Goal: Register for event/course

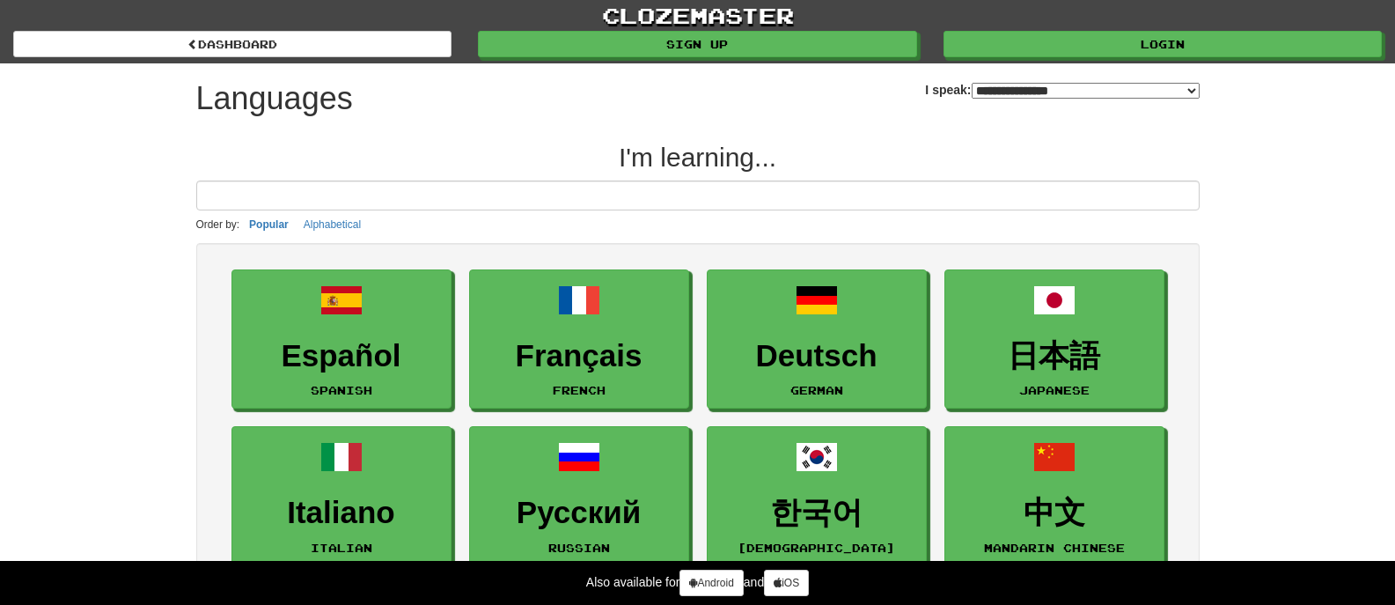
select select "*******"
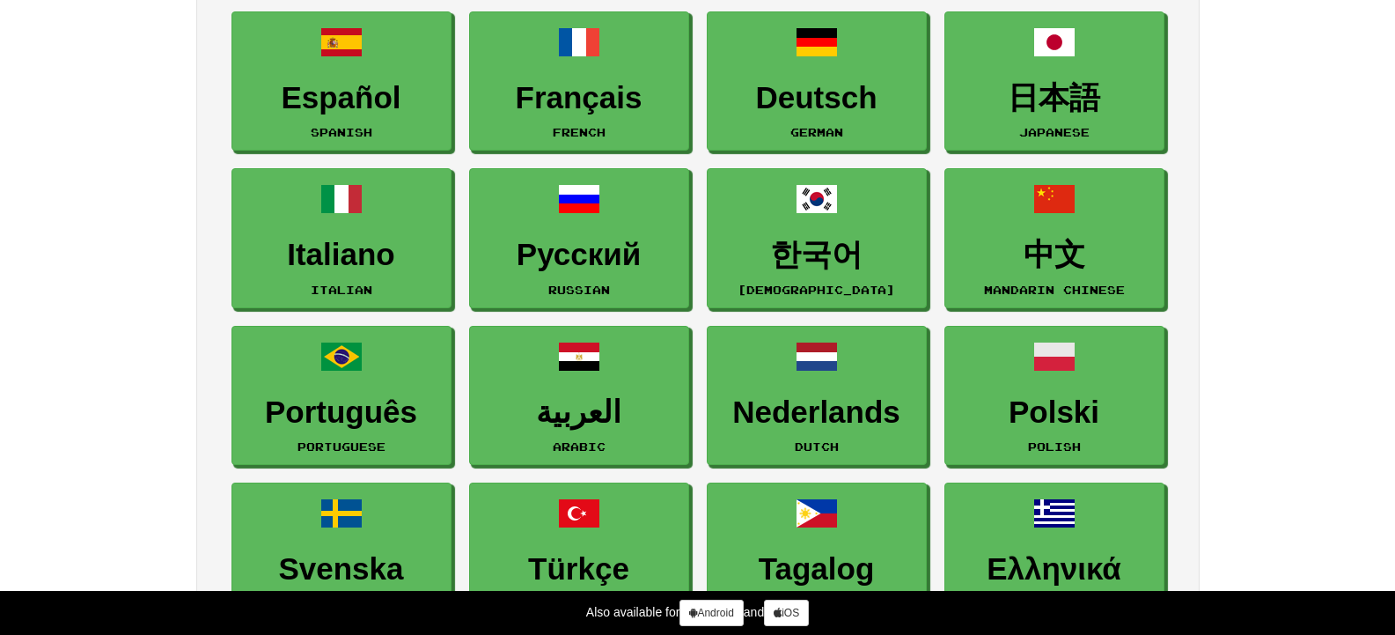
scroll to position [231, 0]
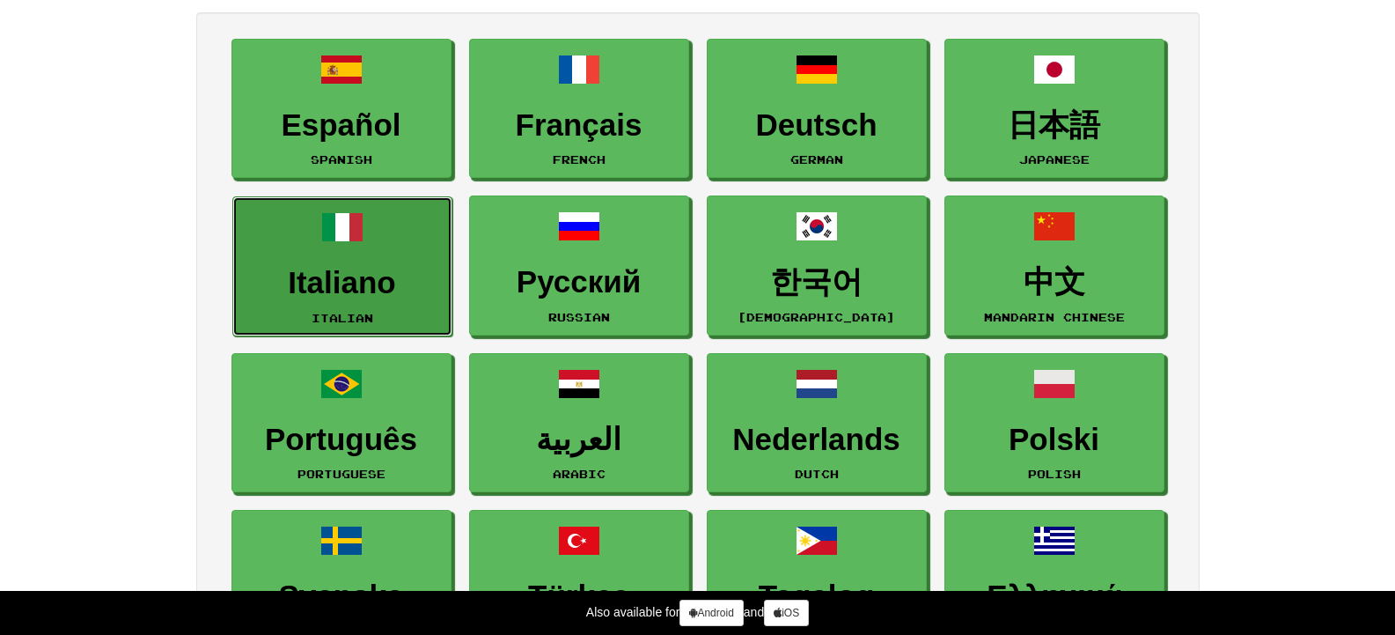
click at [351, 274] on h3 "Italiano" at bounding box center [342, 283] width 201 height 34
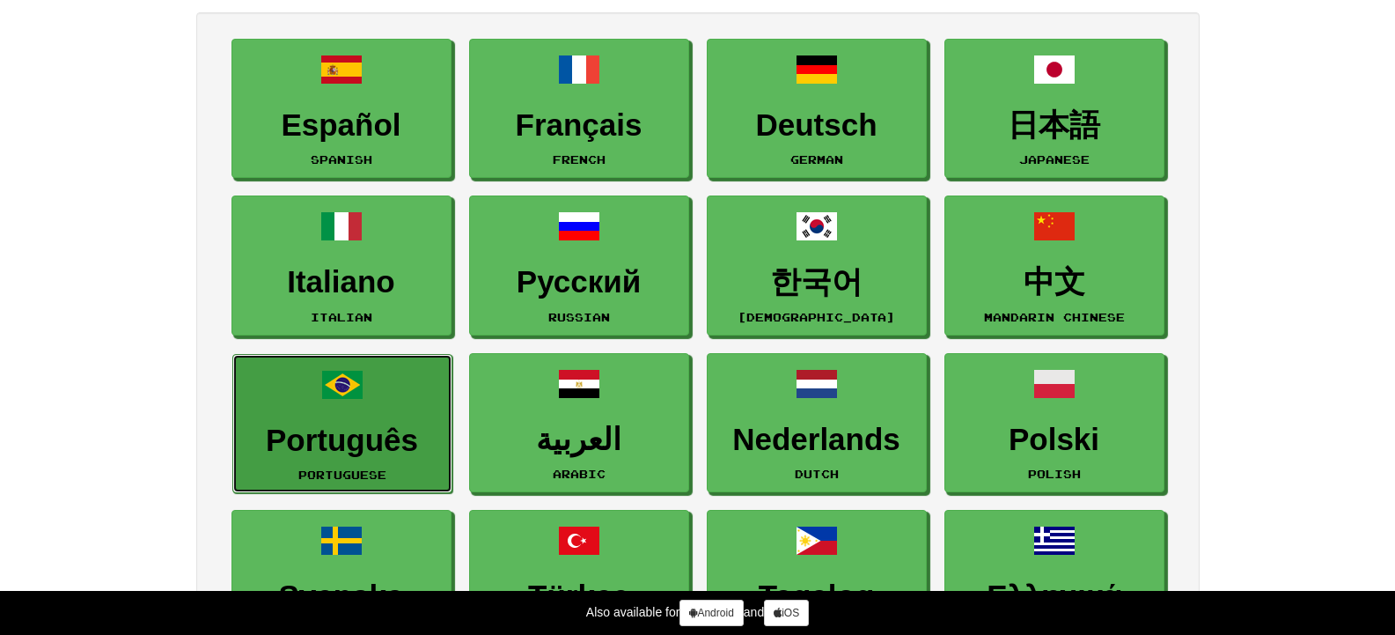
click at [371, 429] on h3 "Português" at bounding box center [342, 440] width 201 height 34
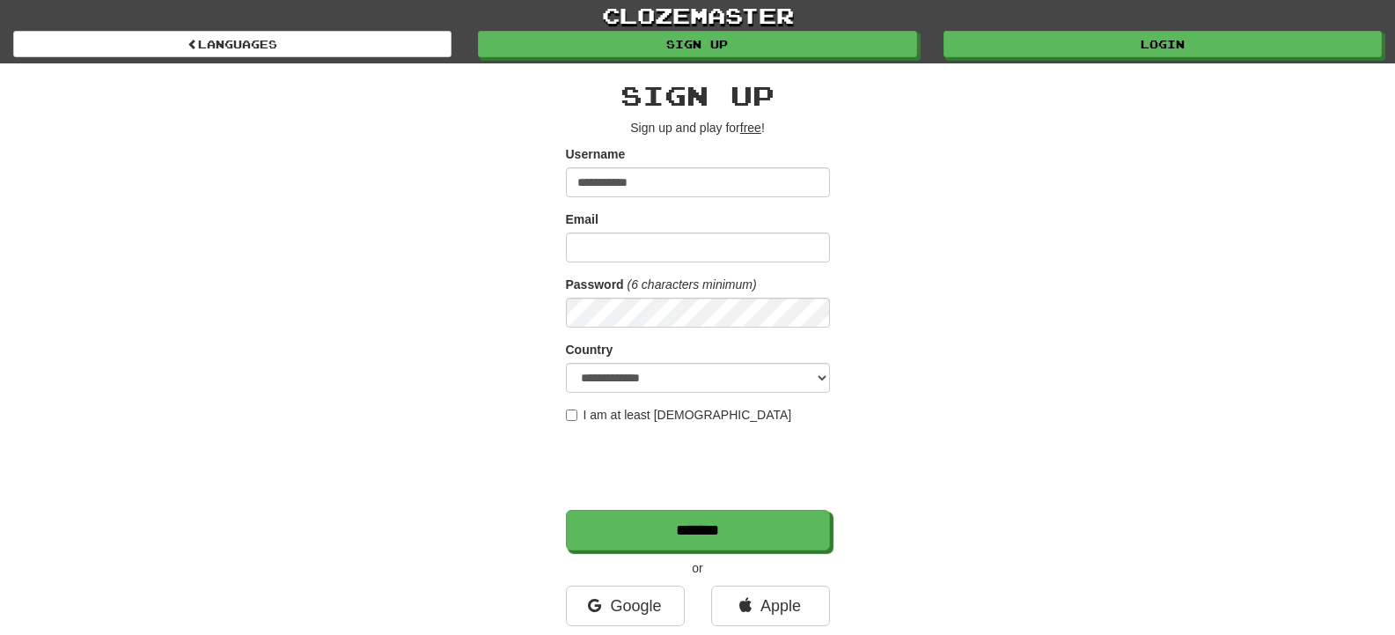
type input "**********"
click at [583, 247] on input "Email" at bounding box center [698, 247] width 264 height 30
click at [601, 247] on input "**********" at bounding box center [698, 247] width 264 height 30
click at [692, 250] on input "**********" at bounding box center [698, 247] width 264 height 30
type input "**********"
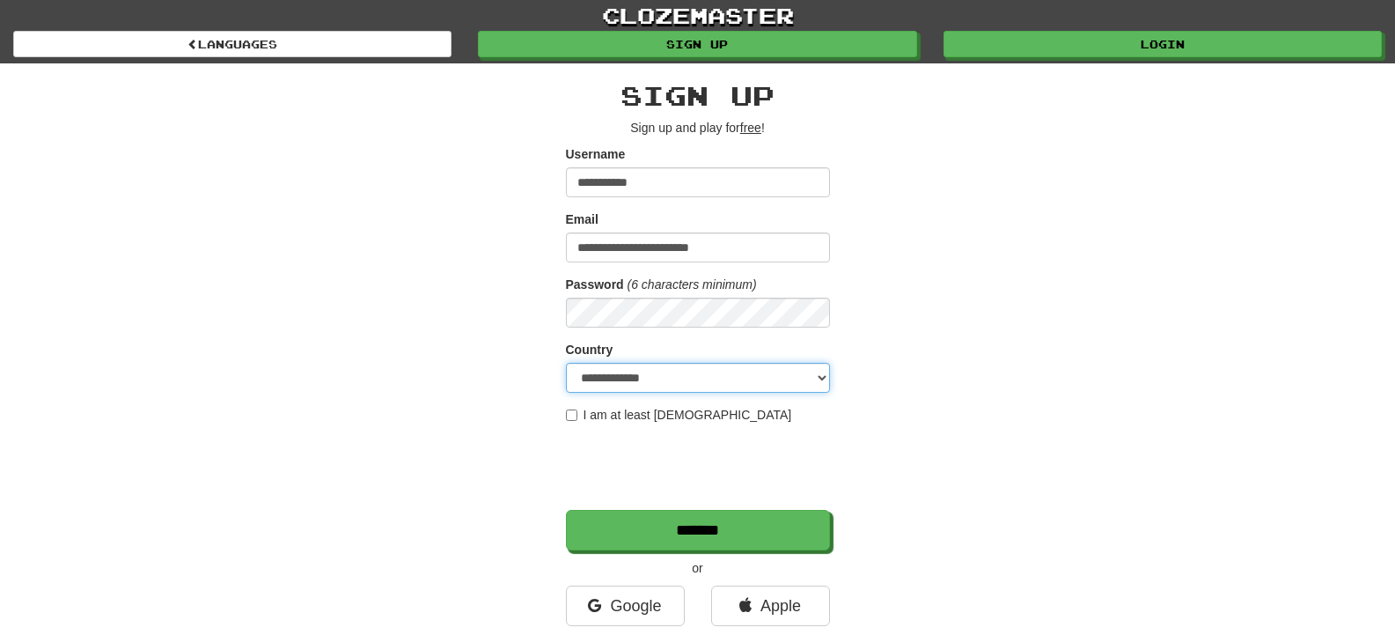
click at [729, 390] on select "**********" at bounding box center [698, 378] width 264 height 30
select select "**"
click at [566, 363] on select "**********" at bounding box center [698, 378] width 264 height 30
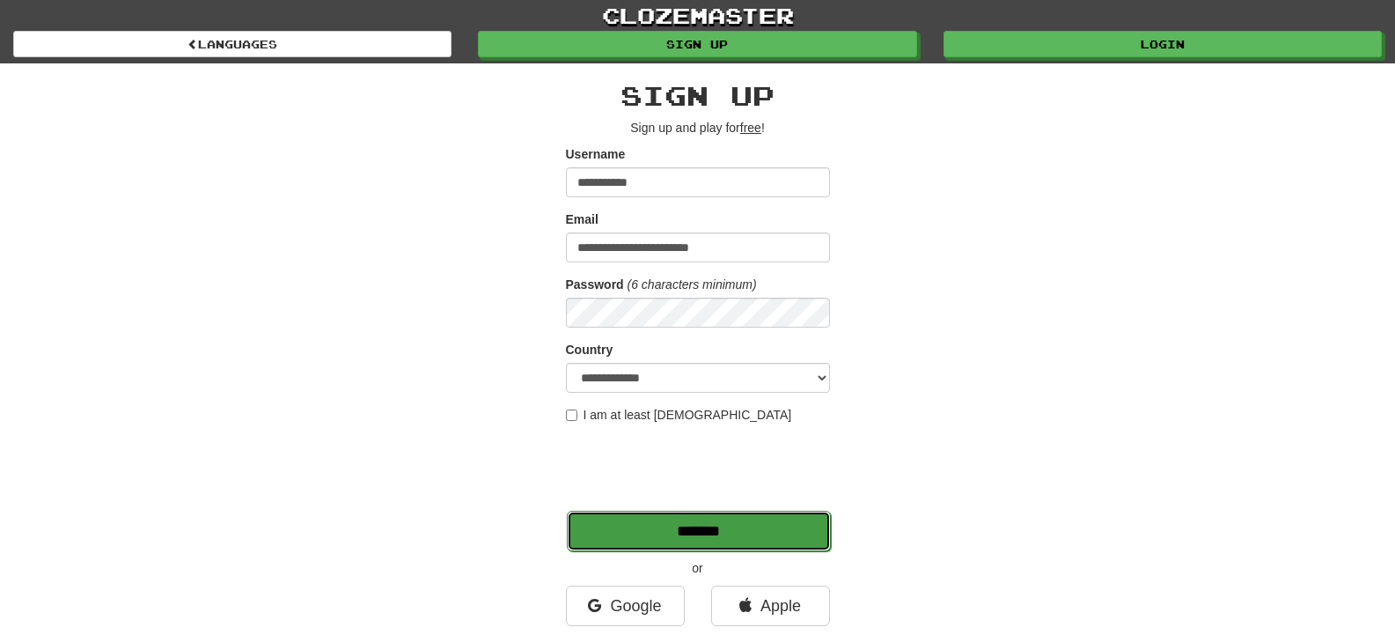
click at [655, 541] on input "*******" at bounding box center [699, 531] width 264 height 40
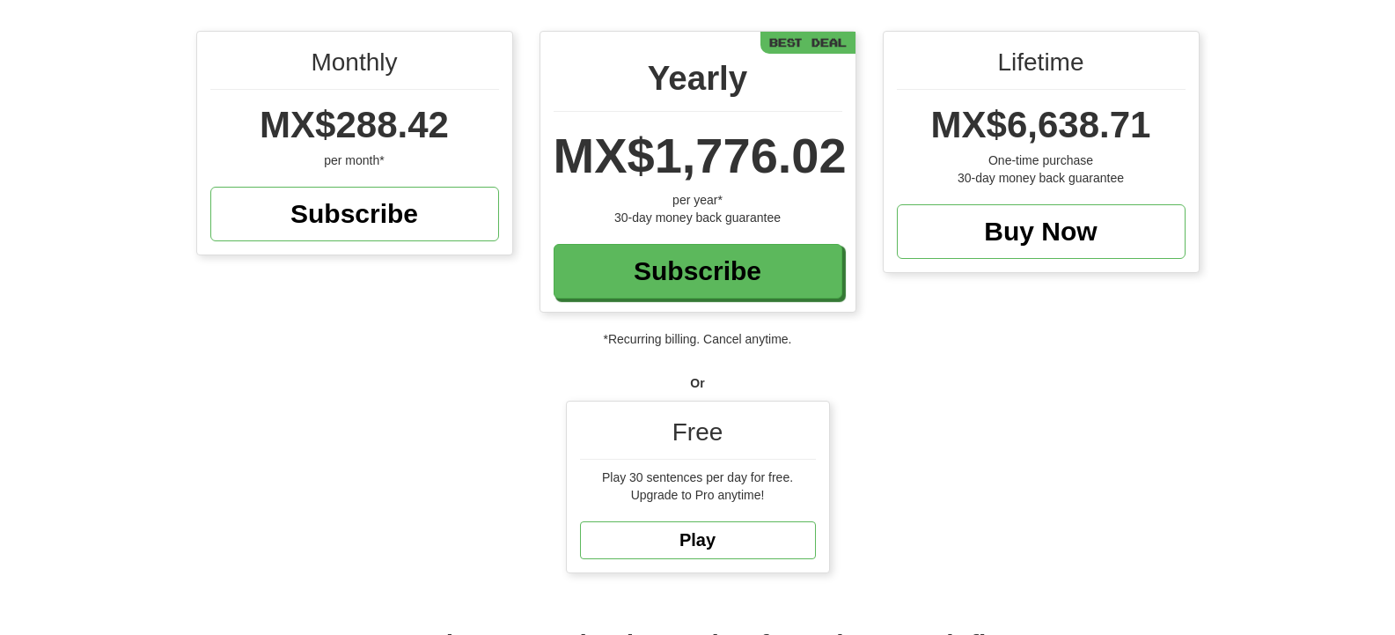
scroll to position [251, 0]
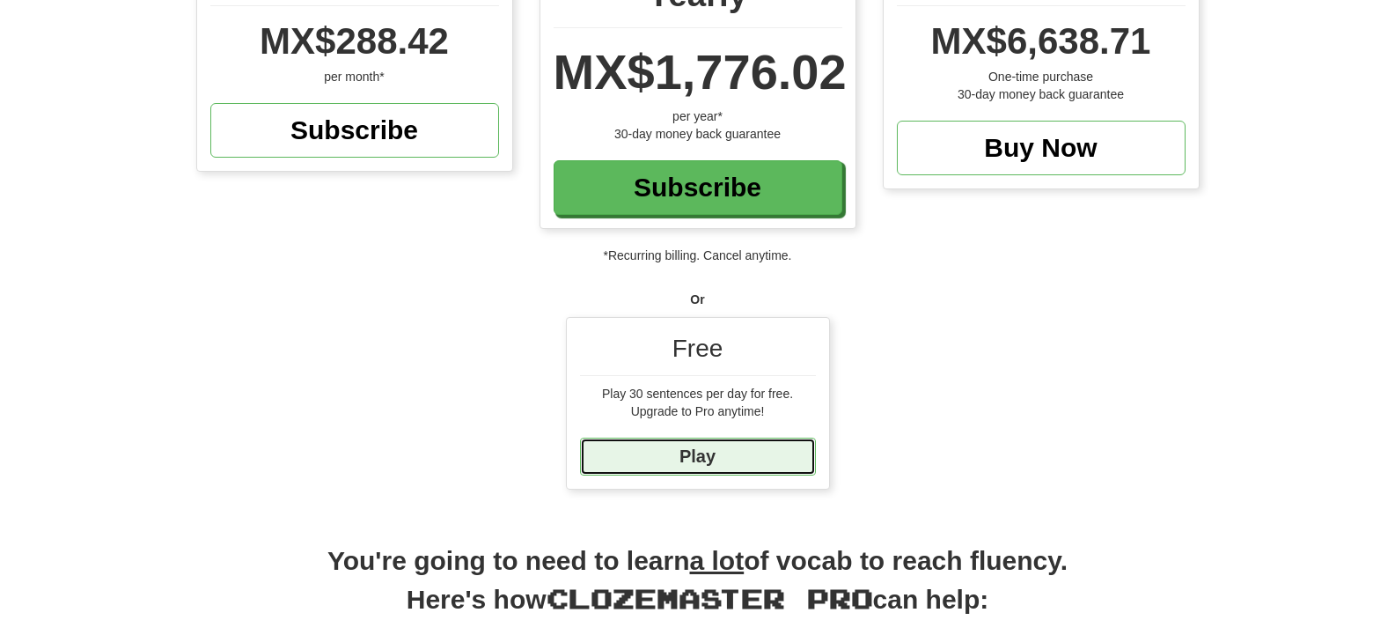
click at [691, 445] on link "Play" at bounding box center [698, 456] width 236 height 38
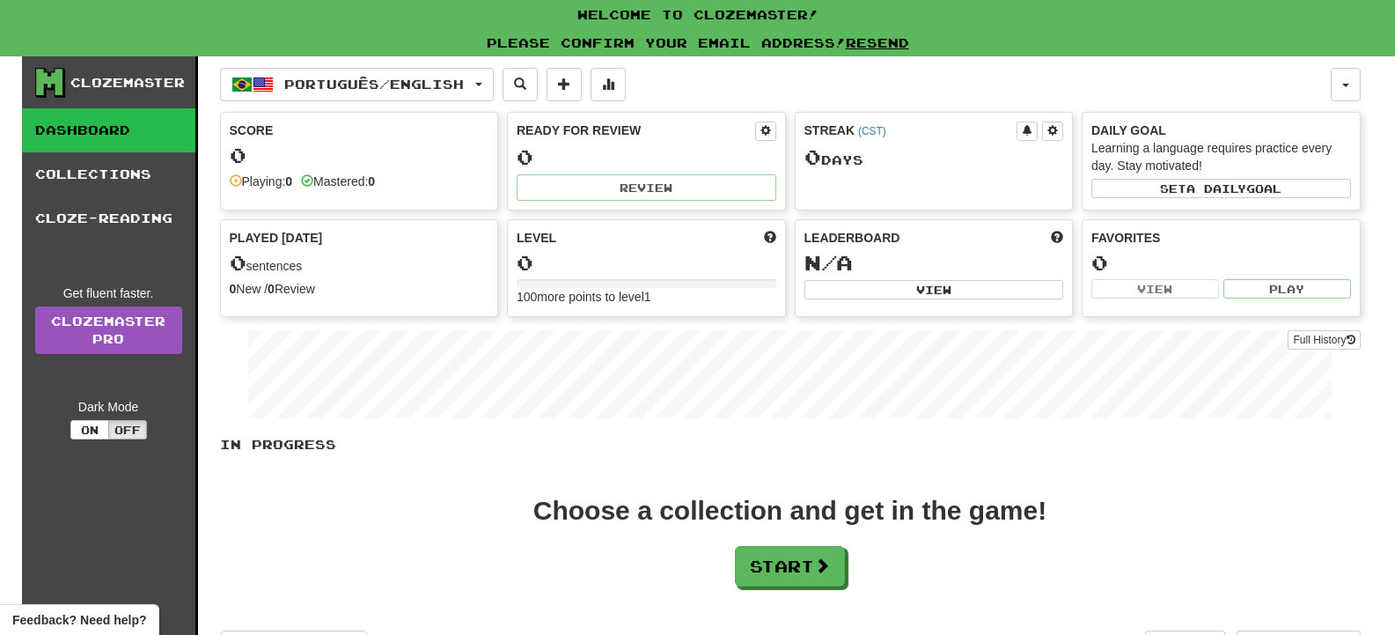
click at [424, 154] on div "0" at bounding box center [360, 155] width 260 height 22
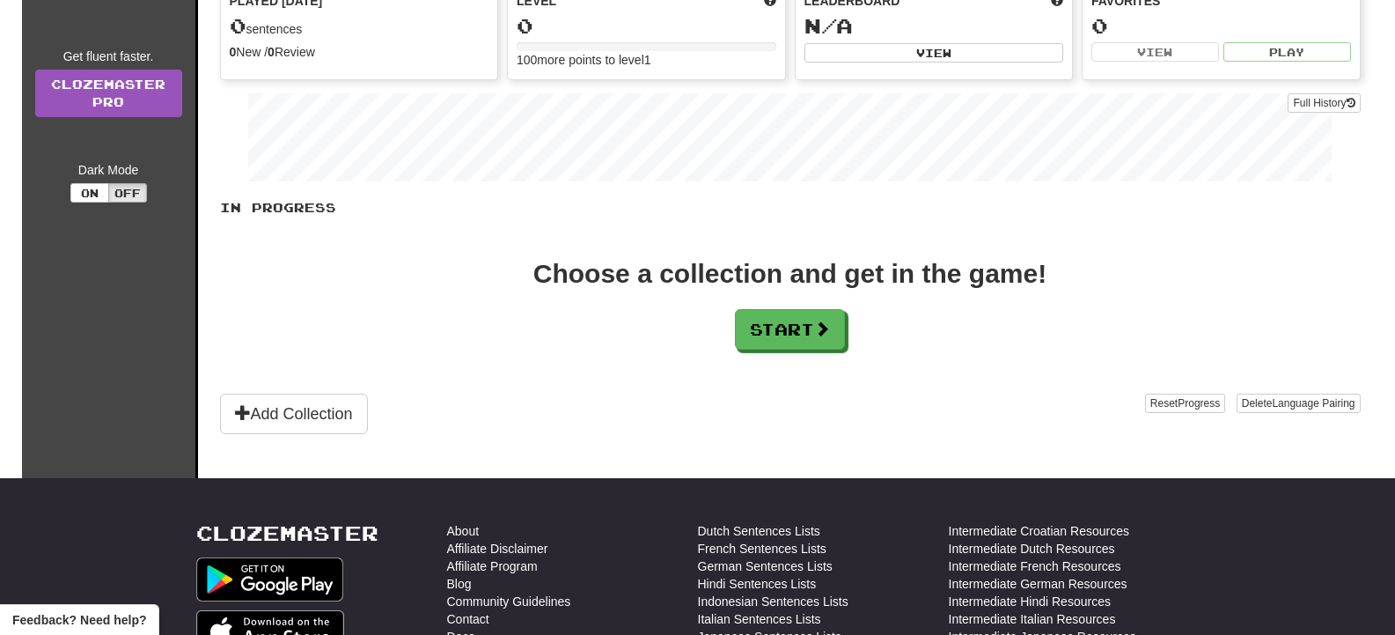
scroll to position [267, 0]
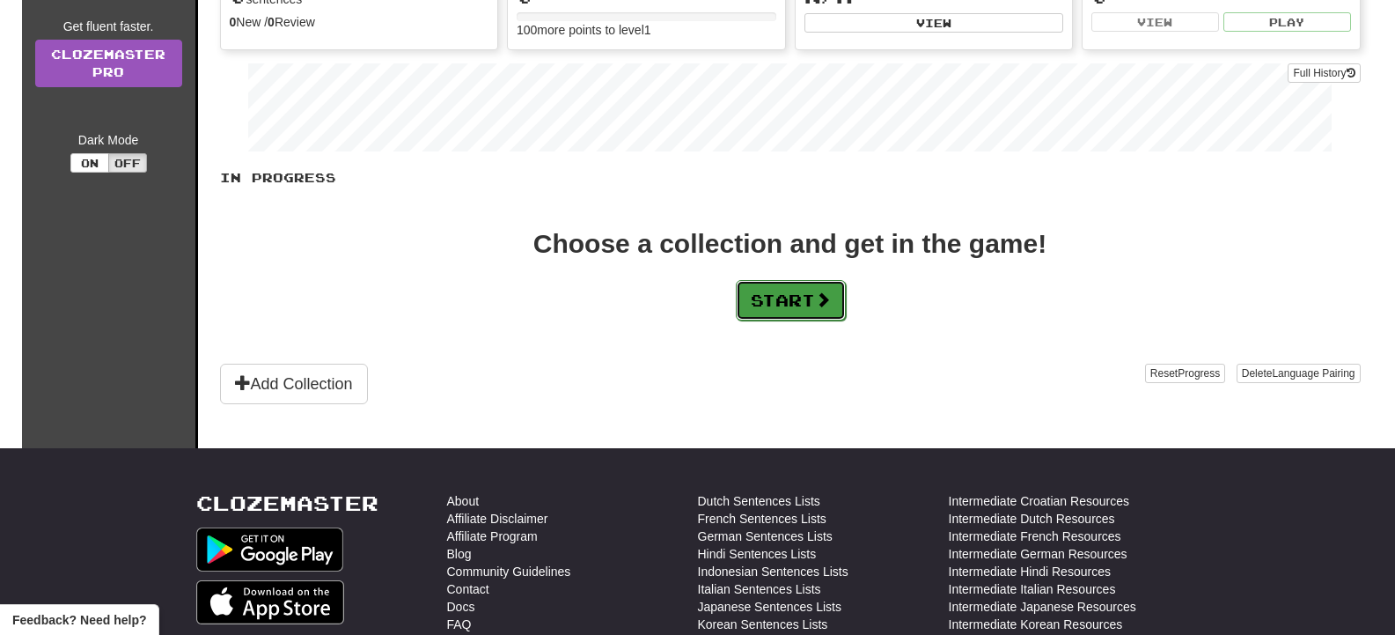
click at [846, 299] on button "Start" at bounding box center [791, 300] width 110 height 40
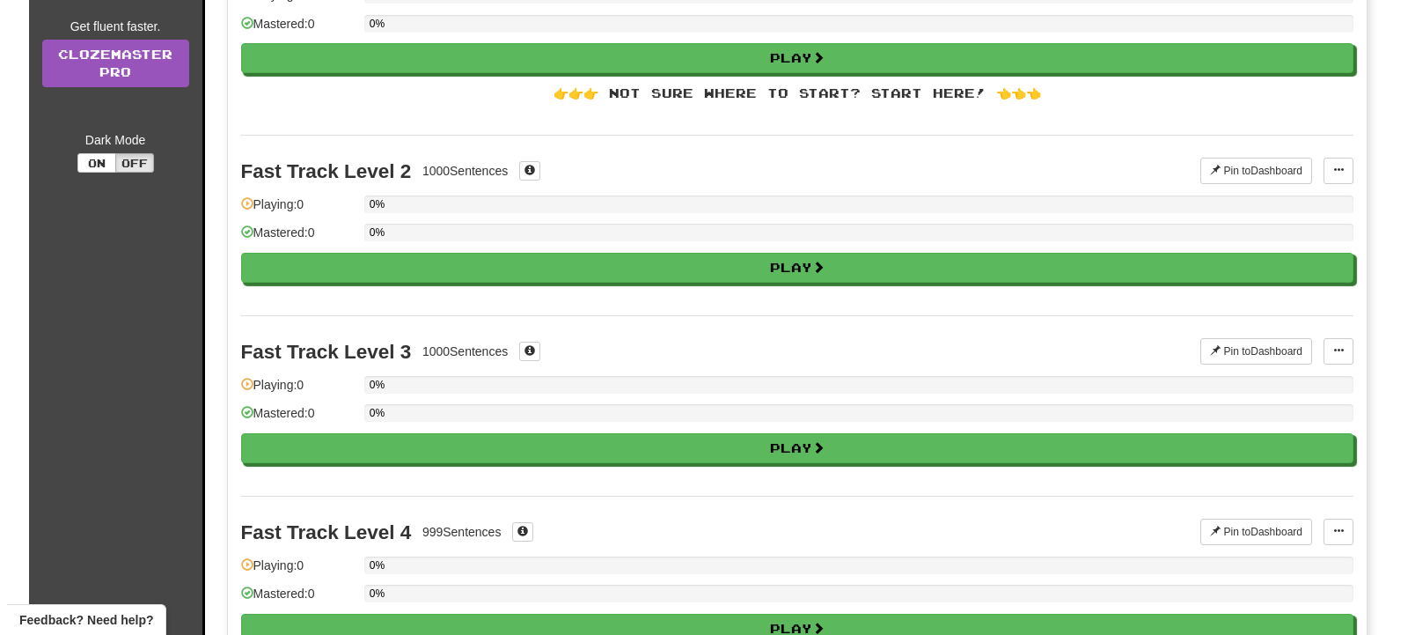
scroll to position [0, 0]
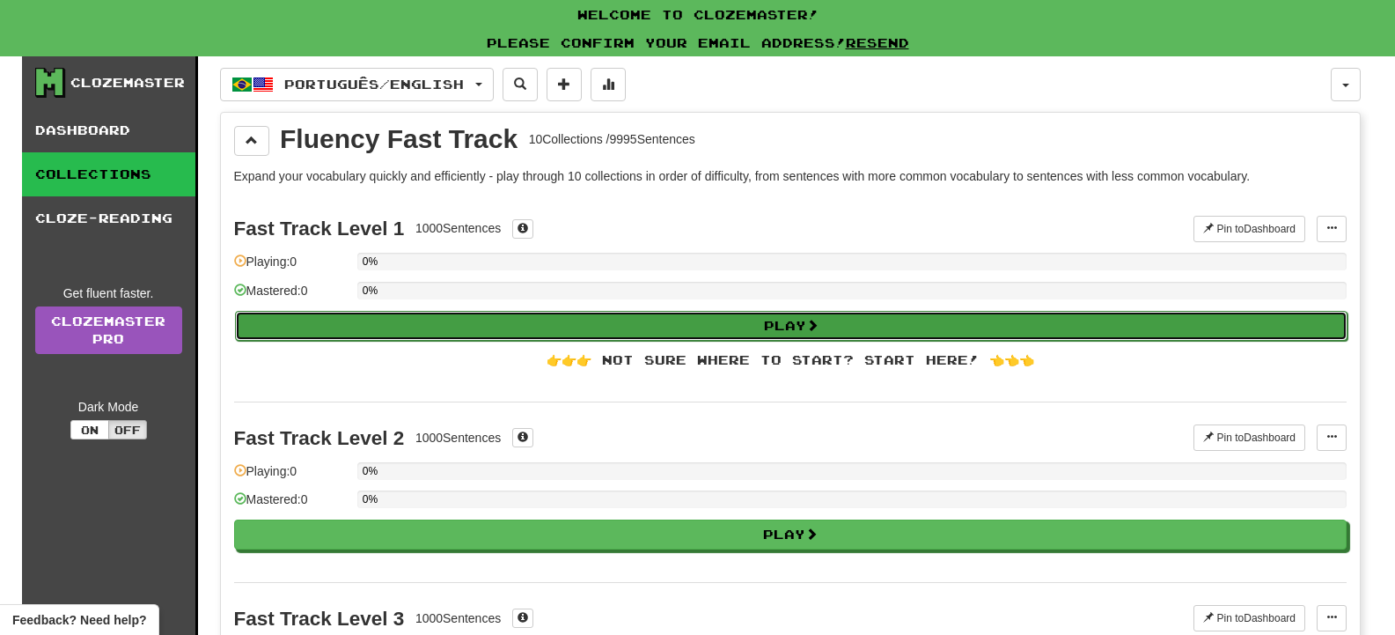
click at [720, 329] on button "Play" at bounding box center [791, 326] width 1113 height 30
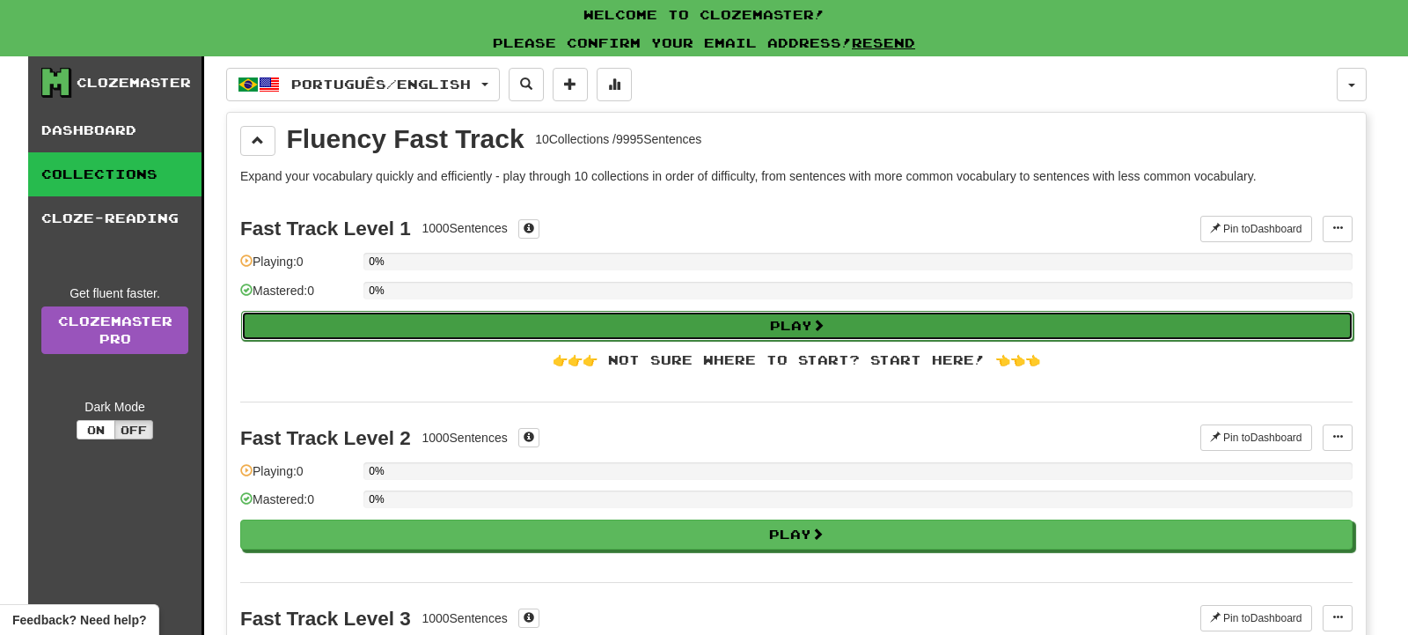
select select "**"
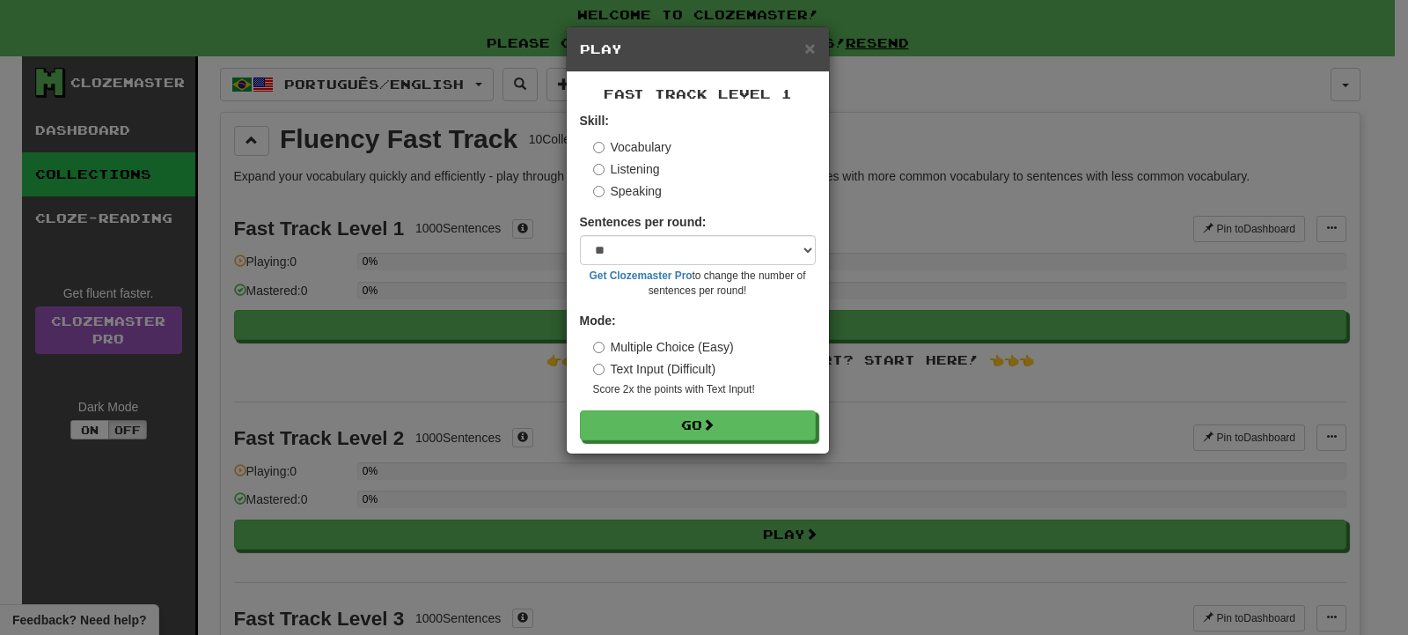
click at [658, 191] on label "Speaking" at bounding box center [627, 191] width 69 height 18
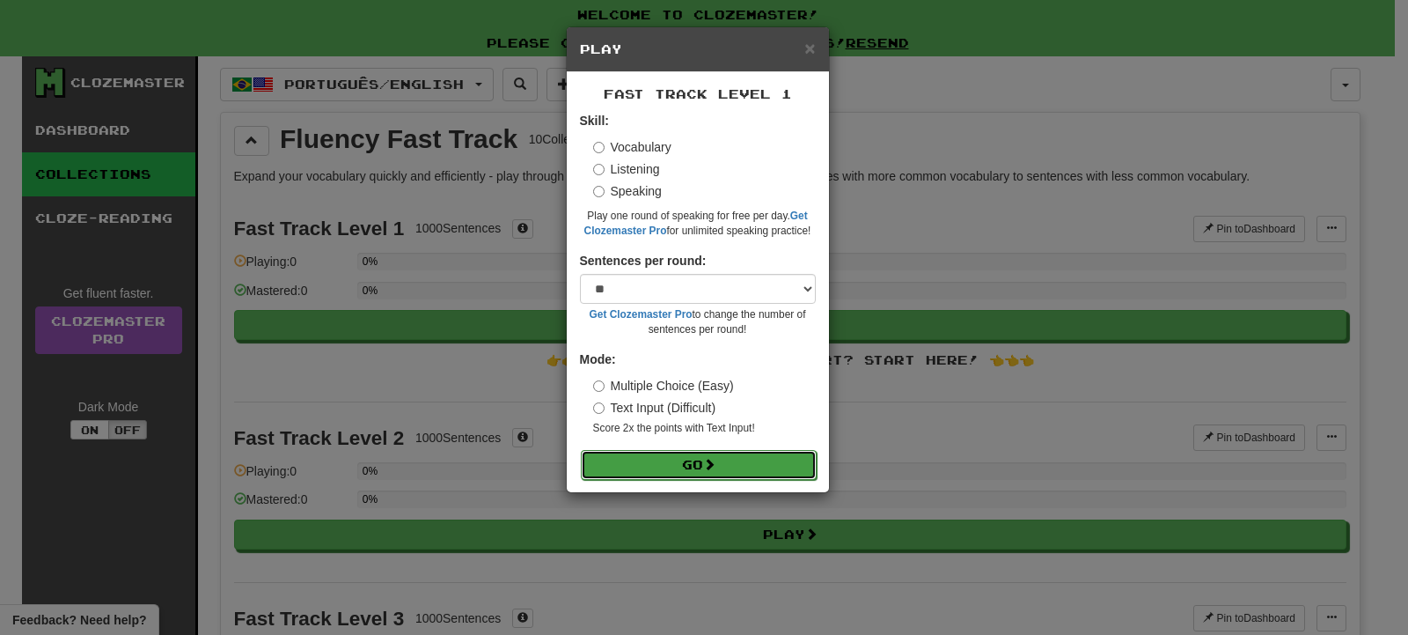
click at [677, 458] on button "Go" at bounding box center [699, 465] width 236 height 30
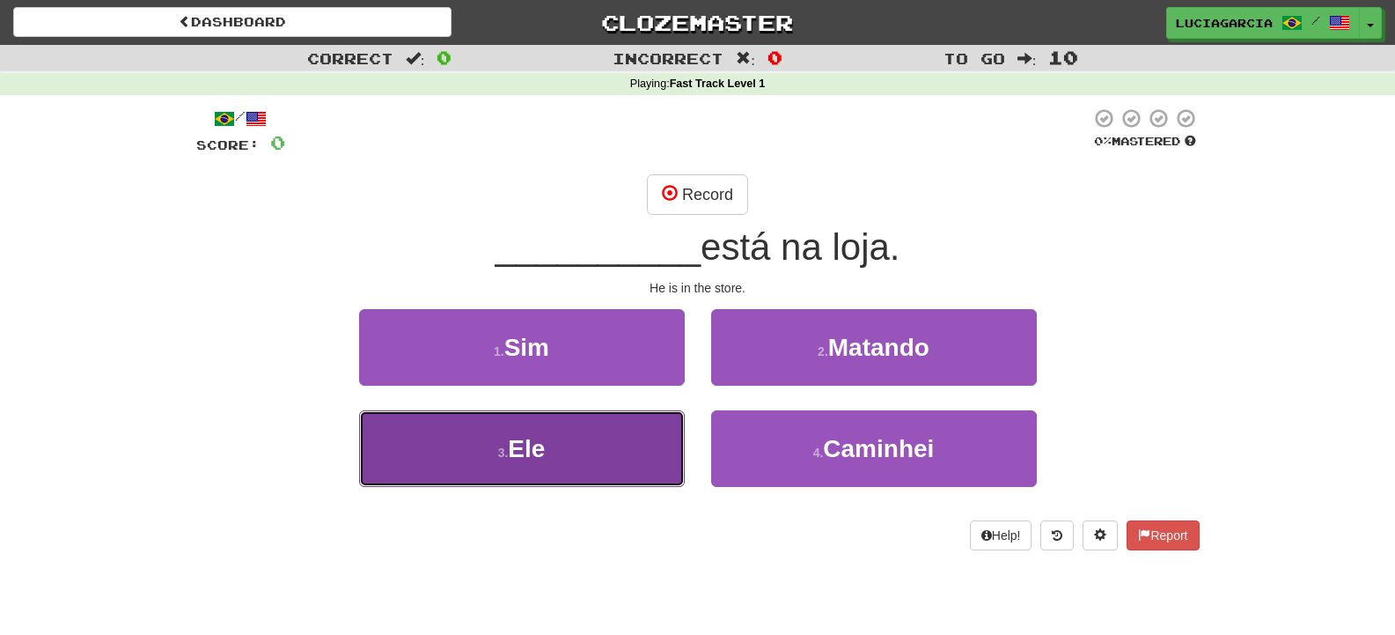
click at [650, 460] on button "3 . Ele" at bounding box center [522, 448] width 326 height 77
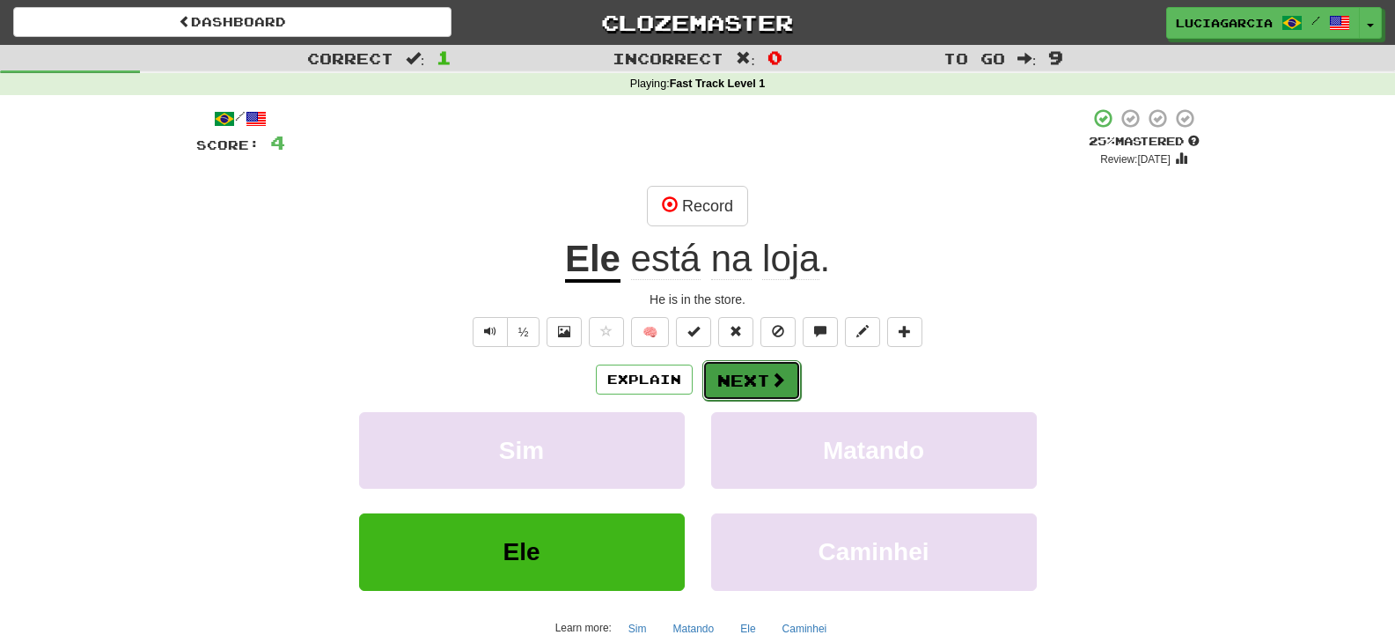
click at [782, 371] on span at bounding box center [778, 379] width 16 height 16
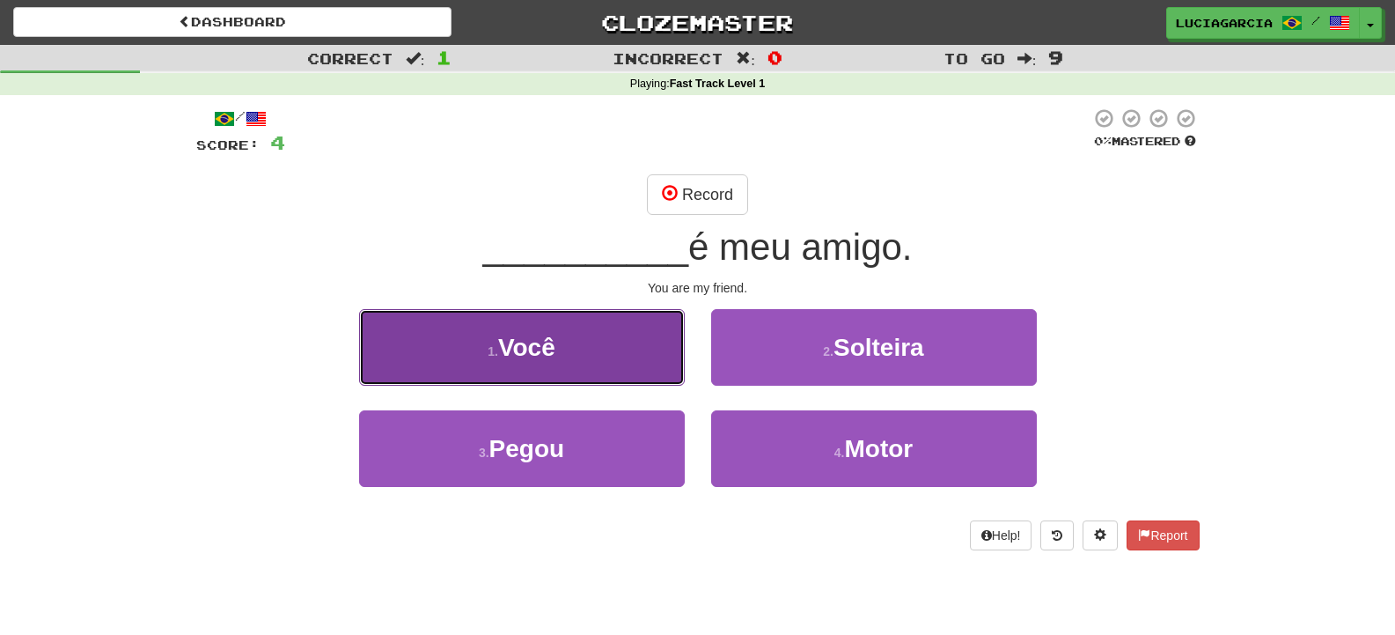
click at [626, 371] on button "1 . Você" at bounding box center [522, 347] width 326 height 77
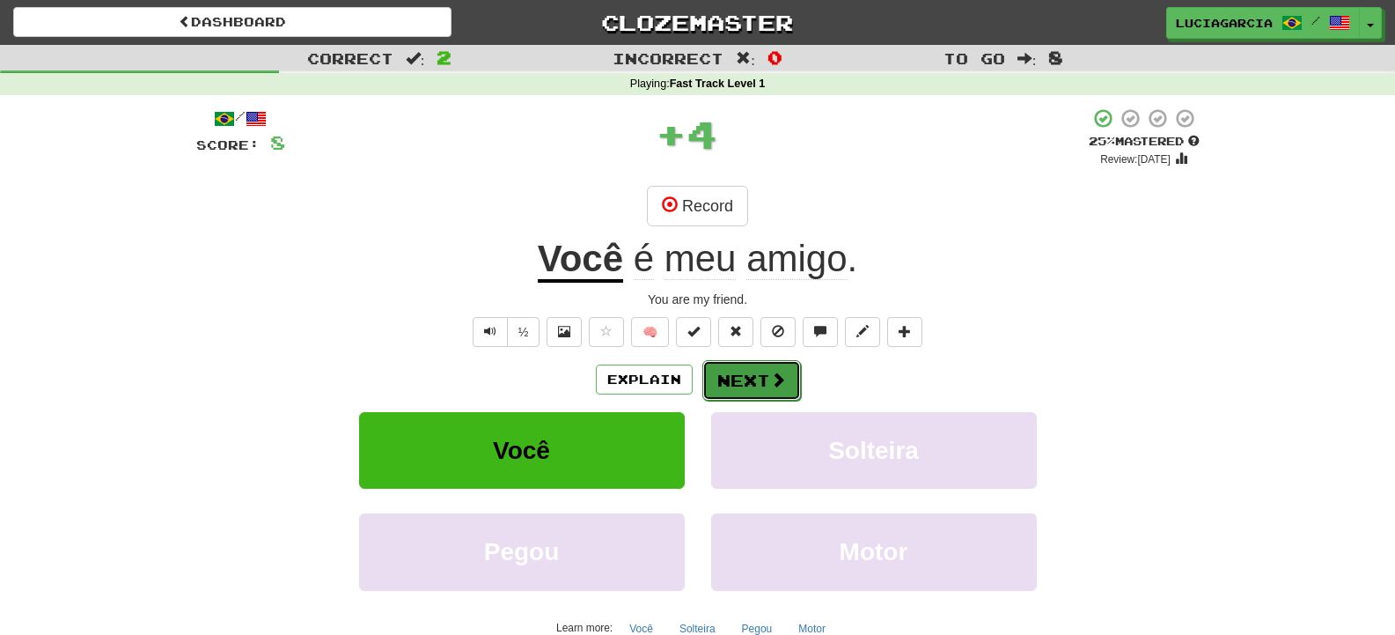
click at [720, 371] on button "Next" at bounding box center [751, 380] width 99 height 40
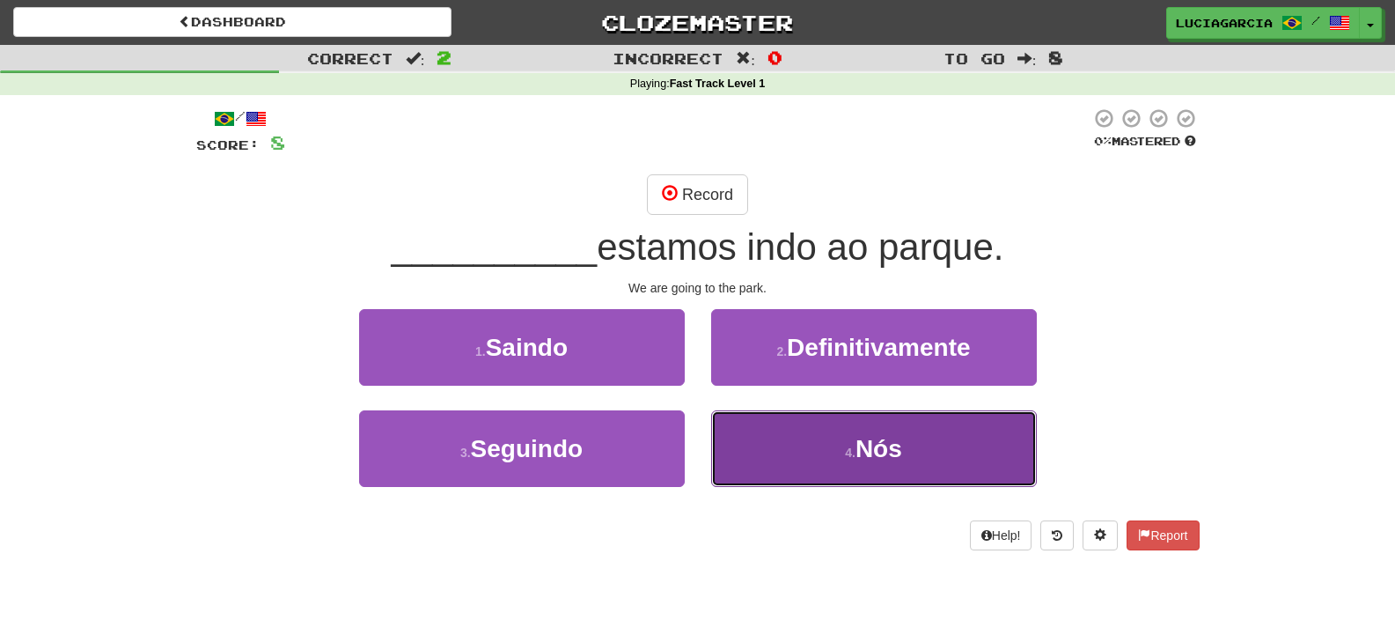
click at [822, 424] on button "4 . Nós" at bounding box center [874, 448] width 326 height 77
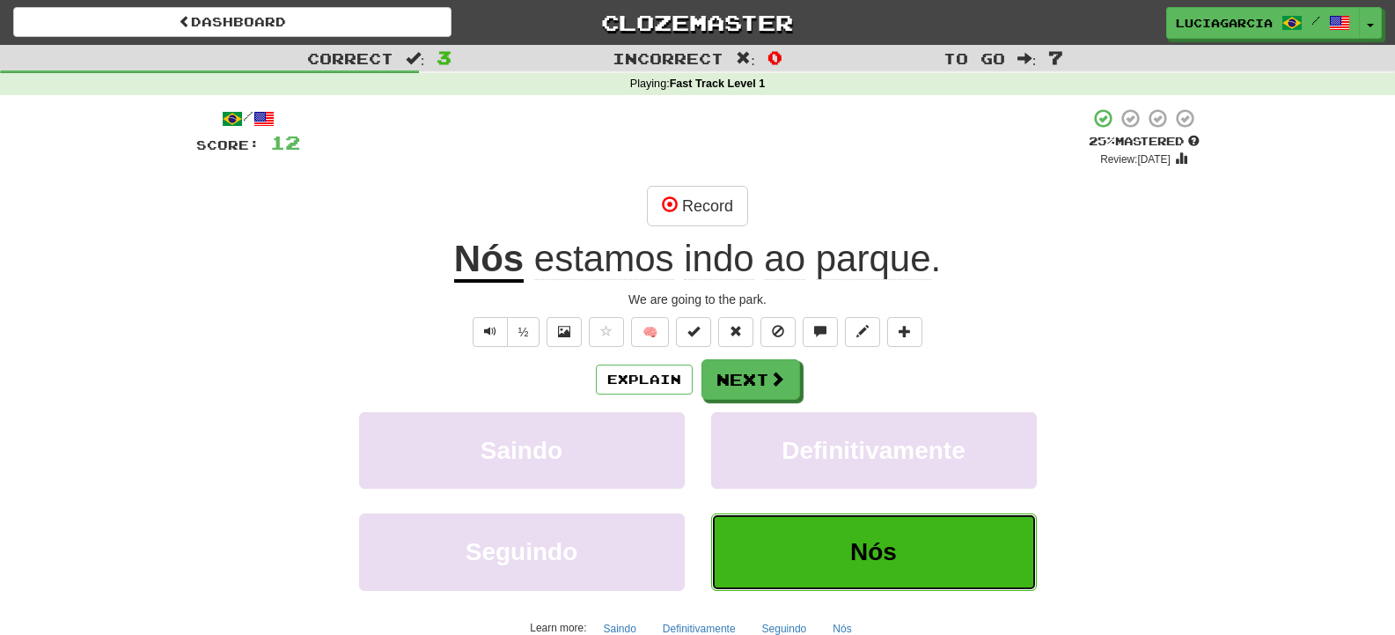
click at [863, 542] on span "Nós" at bounding box center [873, 551] width 47 height 27
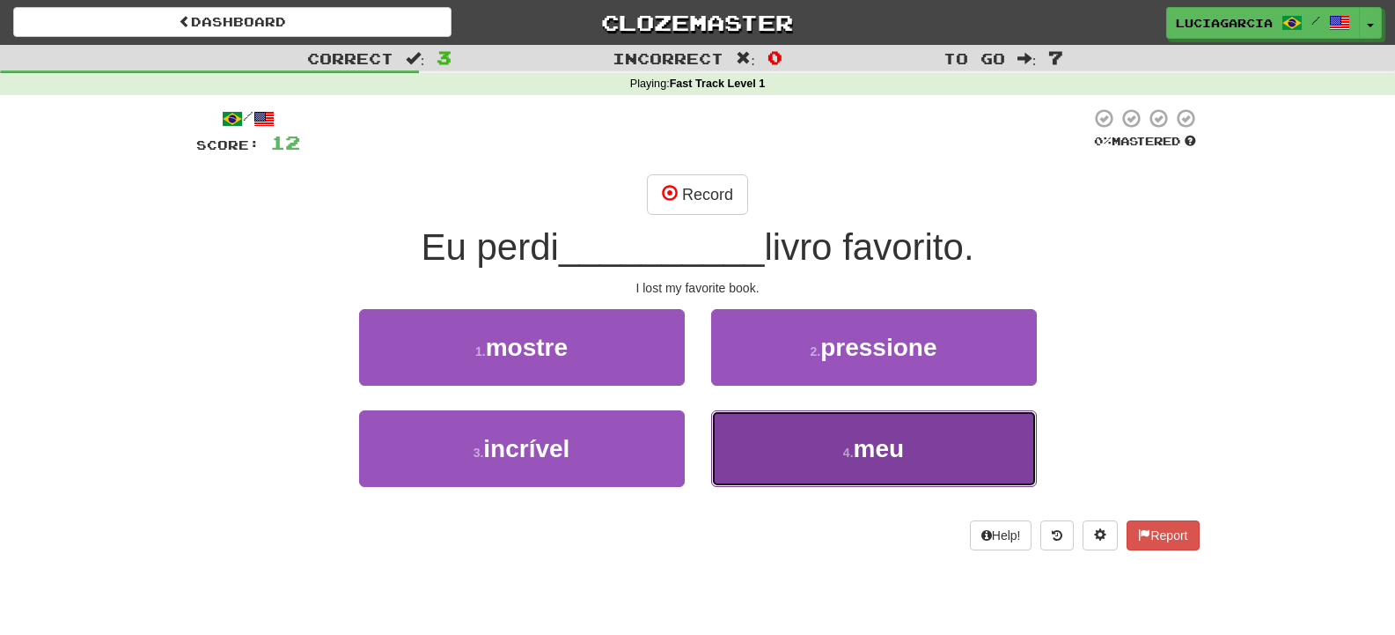
click at [900, 437] on span "meu" at bounding box center [879, 448] width 51 height 27
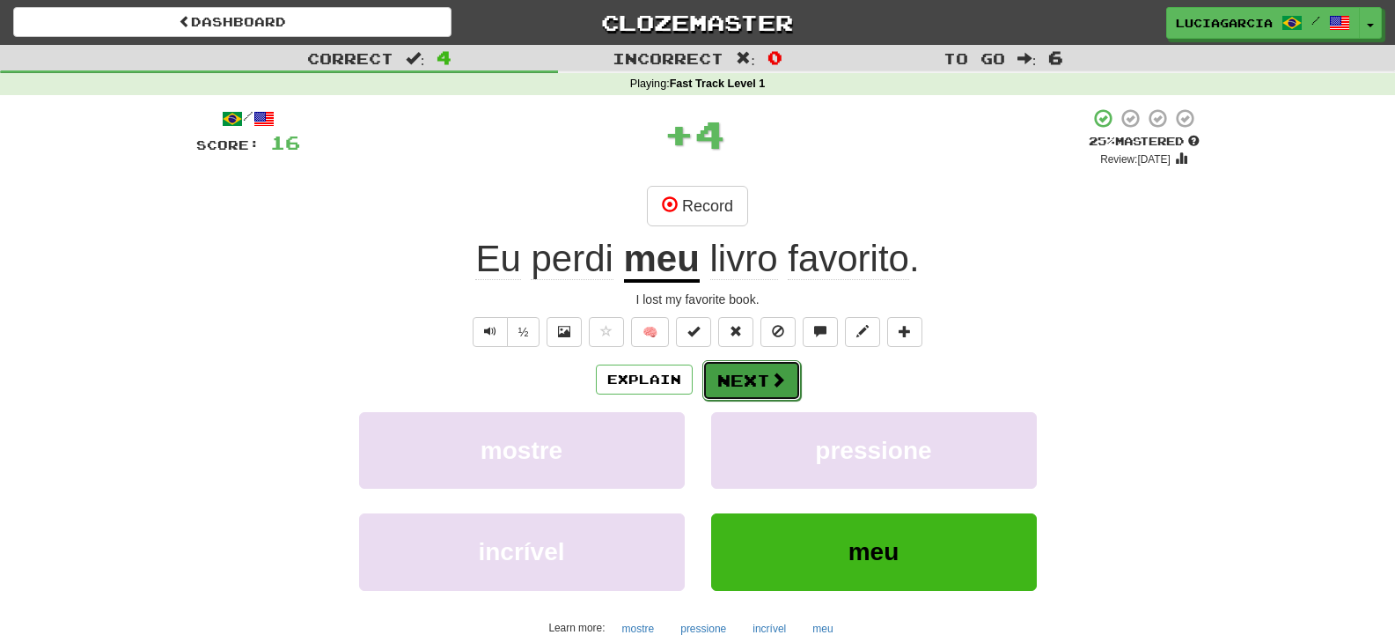
click at [787, 387] on button "Next" at bounding box center [751, 380] width 99 height 40
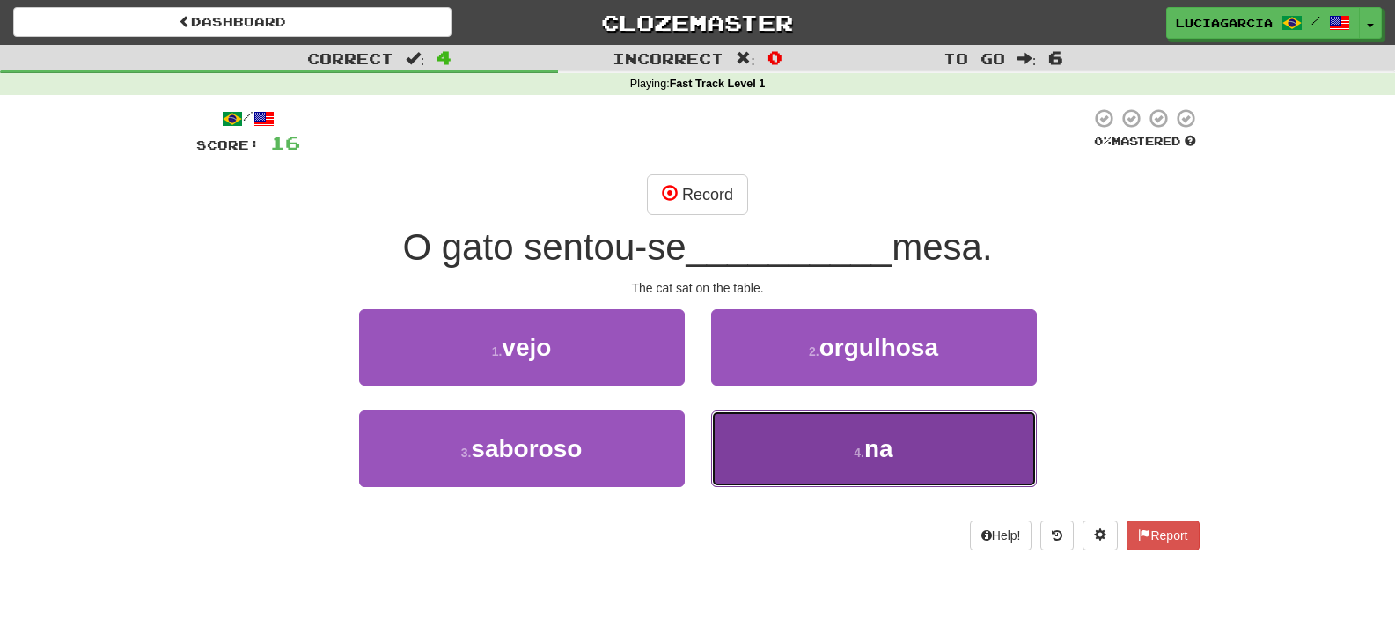
click at [791, 474] on button "4 . na" at bounding box center [874, 448] width 326 height 77
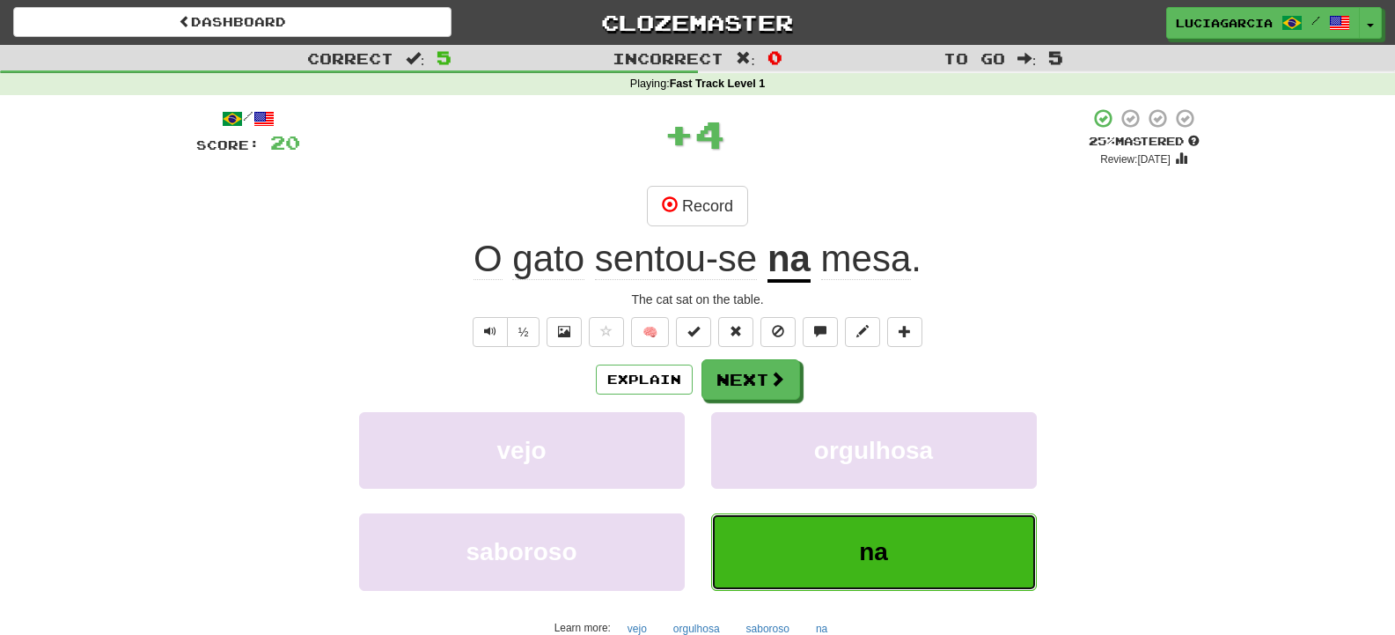
click at [956, 532] on button "na" at bounding box center [874, 551] width 326 height 77
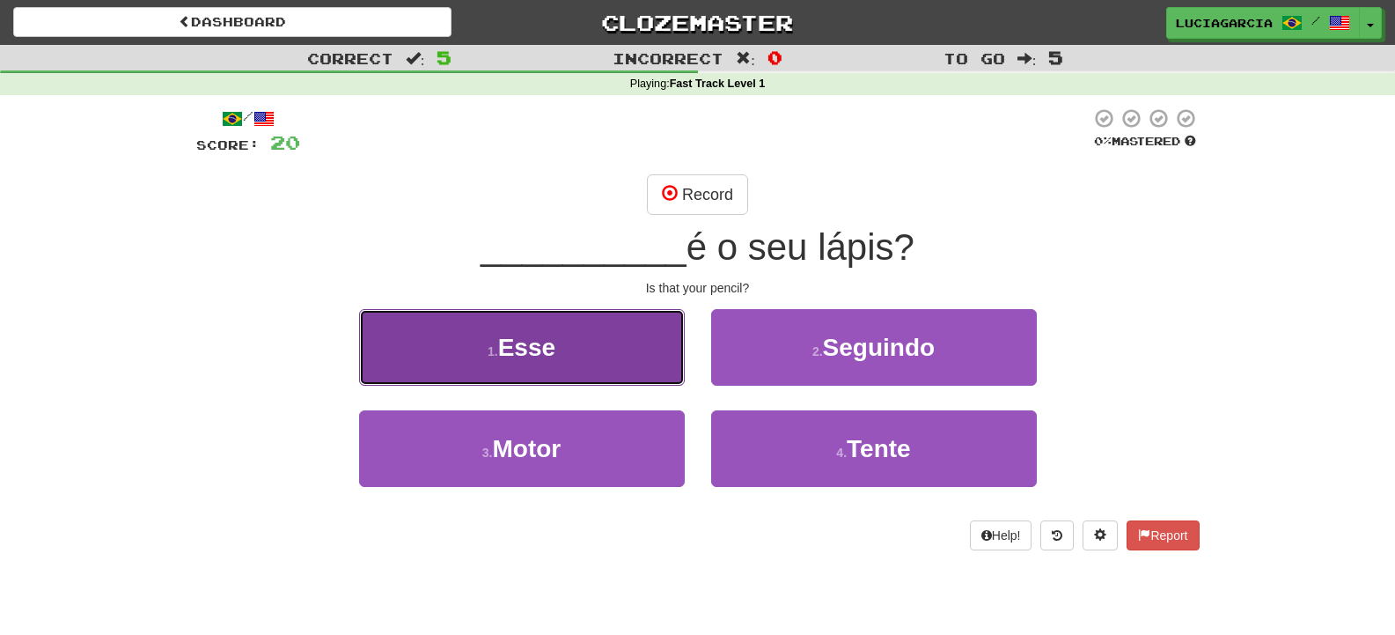
click at [668, 348] on button "1 . Esse" at bounding box center [522, 347] width 326 height 77
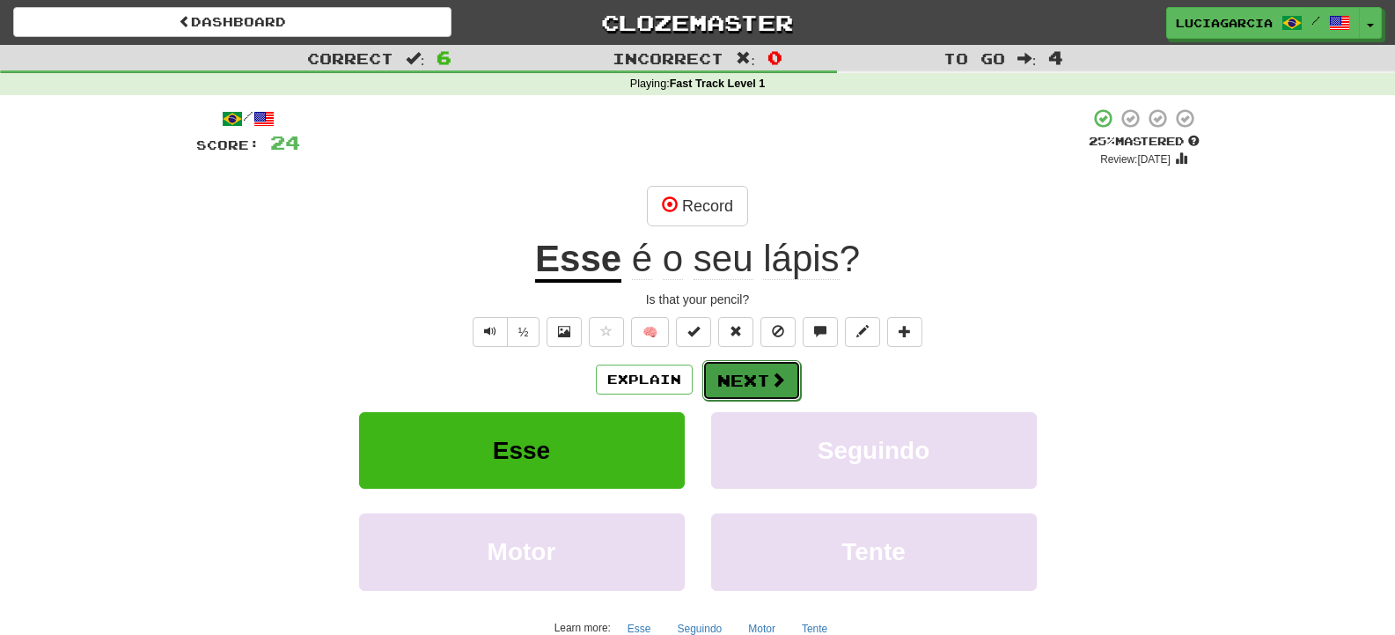
click at [782, 385] on span at bounding box center [778, 379] width 16 height 16
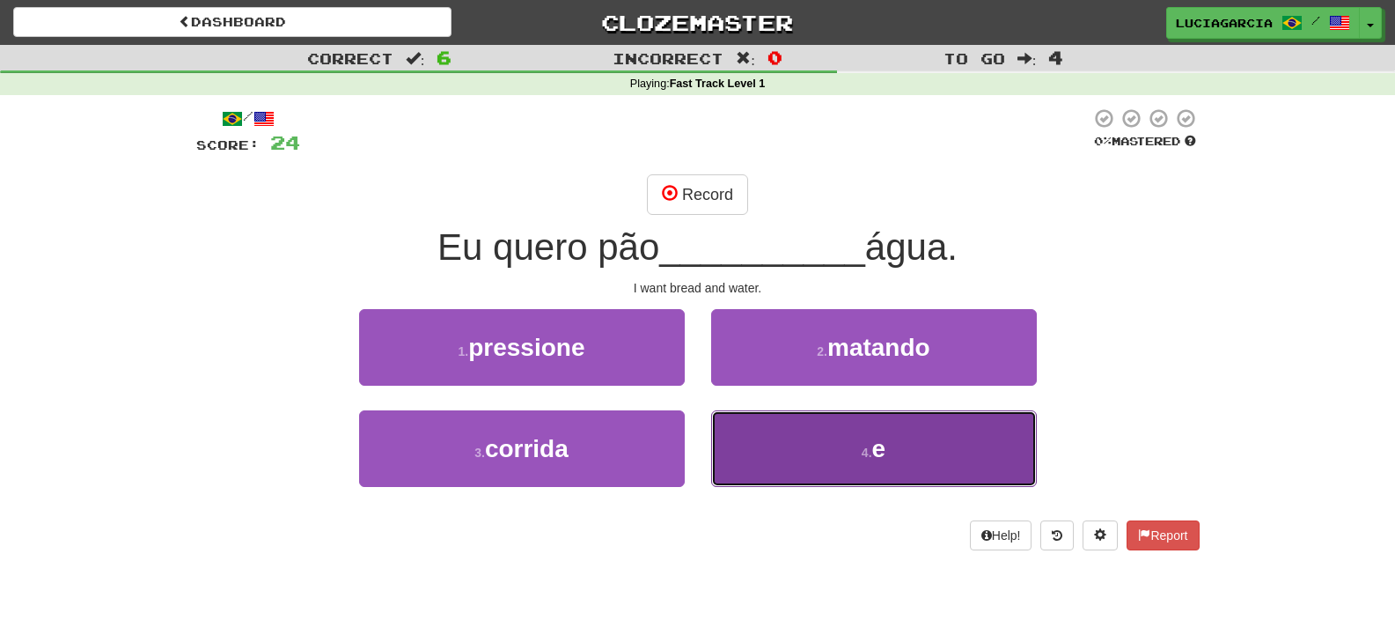
click at [790, 447] on button "4 . e" at bounding box center [874, 448] width 326 height 77
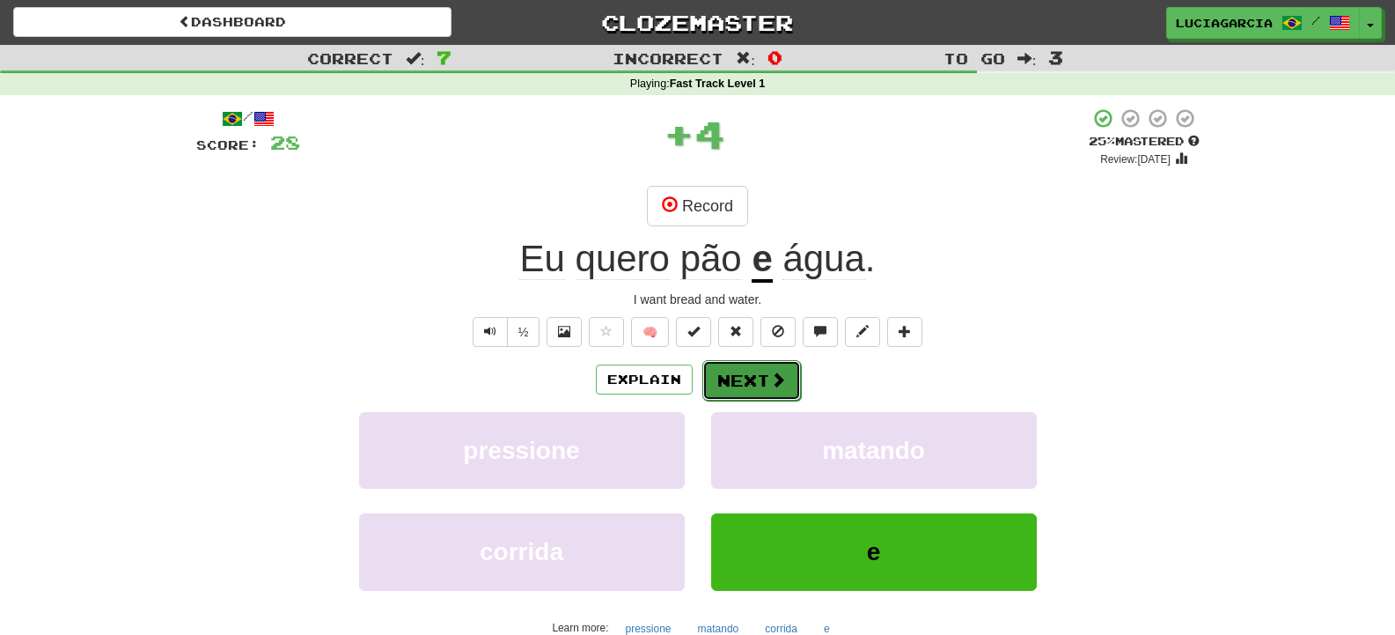
click at [764, 366] on button "Next" at bounding box center [751, 380] width 99 height 40
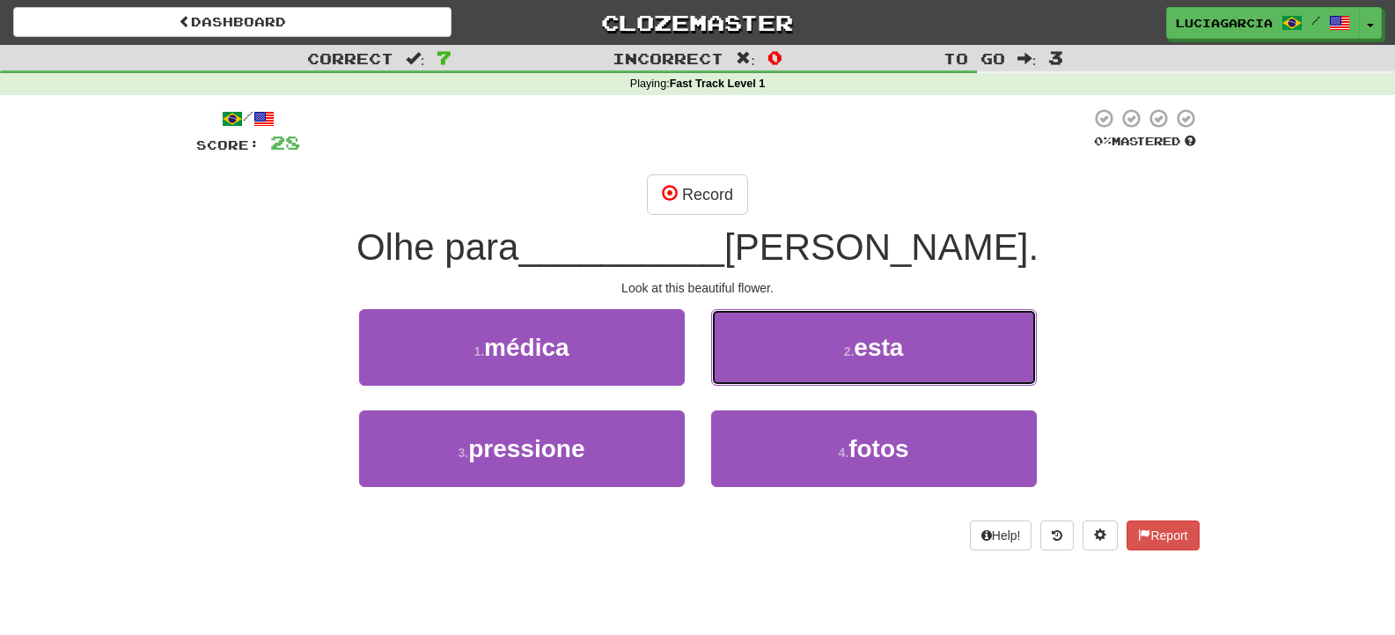
click at [764, 366] on button "2 . esta" at bounding box center [874, 347] width 326 height 77
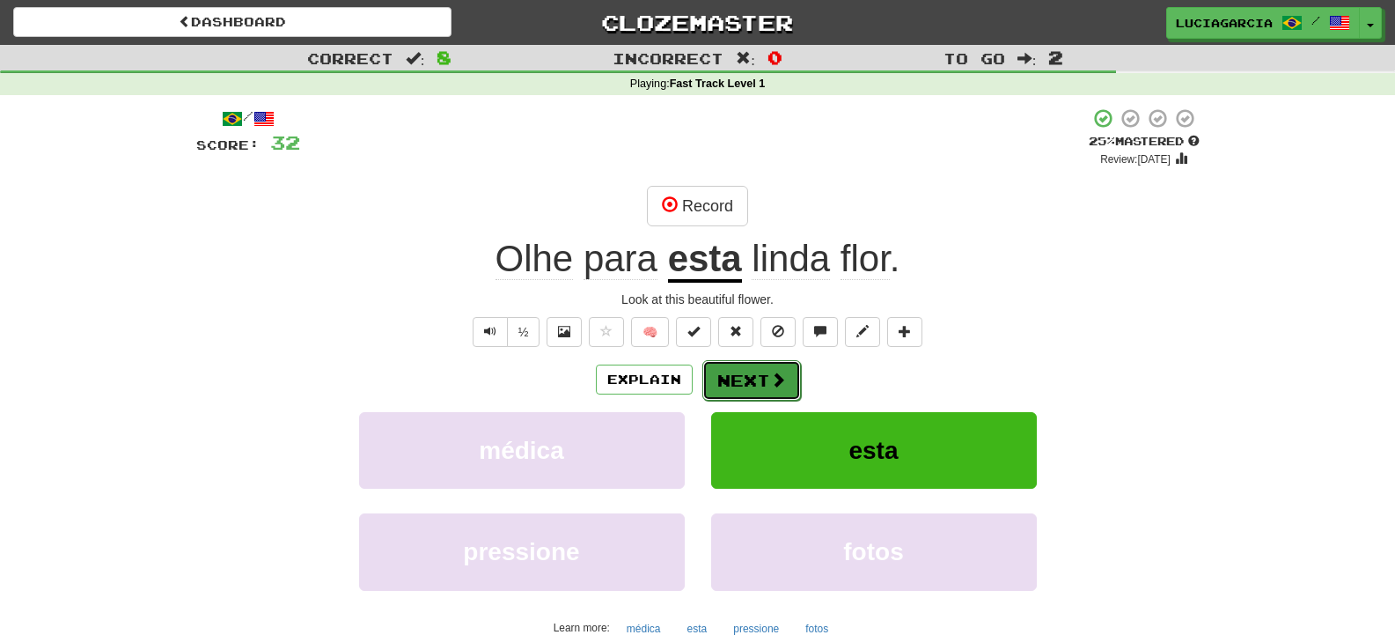
click at [771, 384] on span at bounding box center [778, 379] width 16 height 16
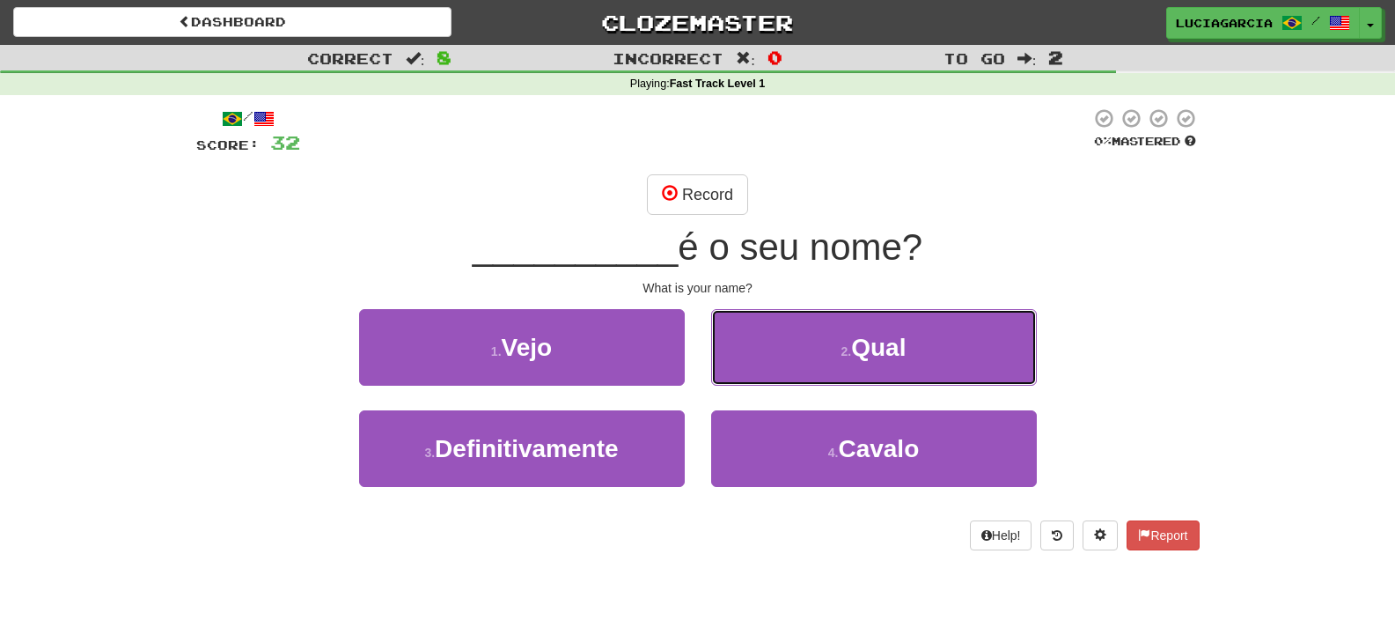
click at [771, 384] on button "2 . Qual" at bounding box center [874, 347] width 326 height 77
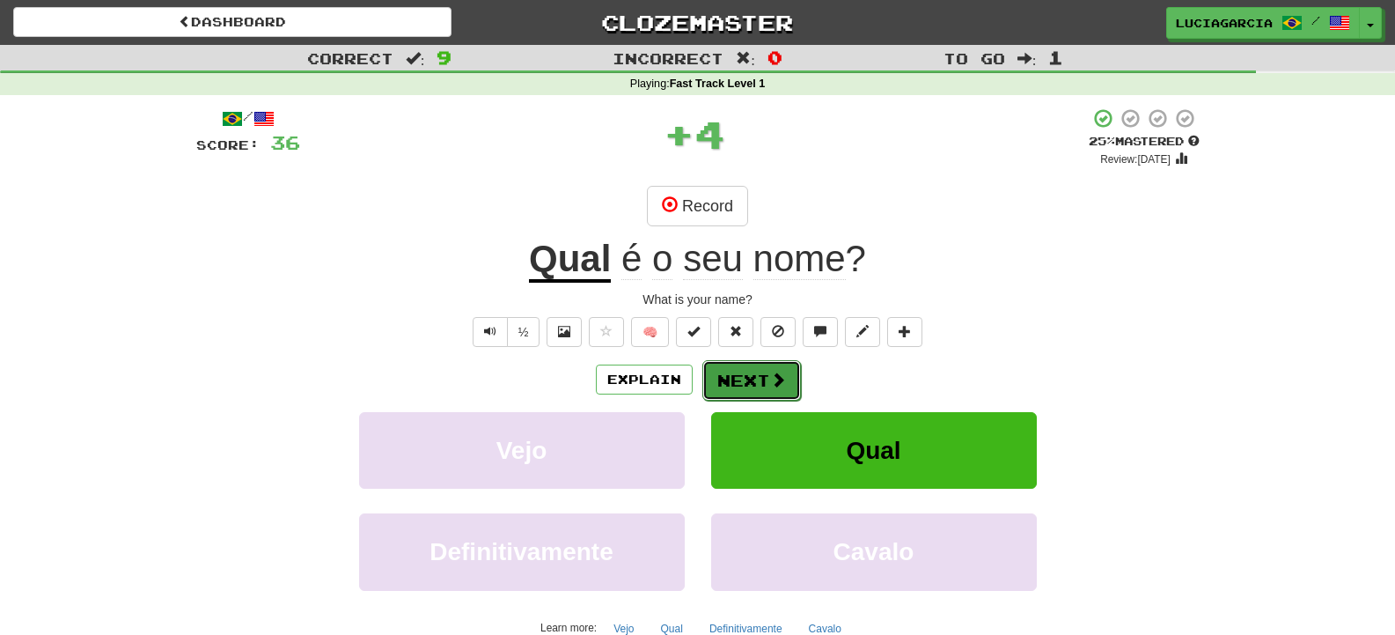
click at [764, 384] on button "Next" at bounding box center [751, 380] width 99 height 40
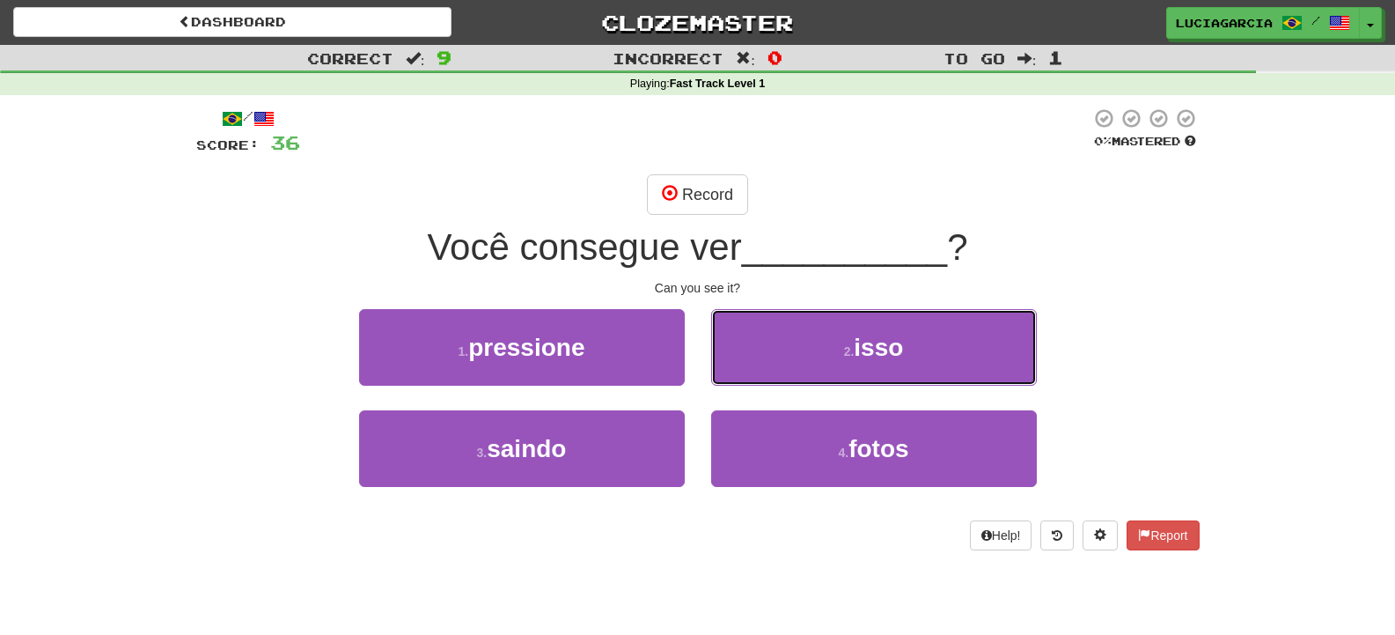
click at [764, 384] on button "2 . isso" at bounding box center [874, 347] width 326 height 77
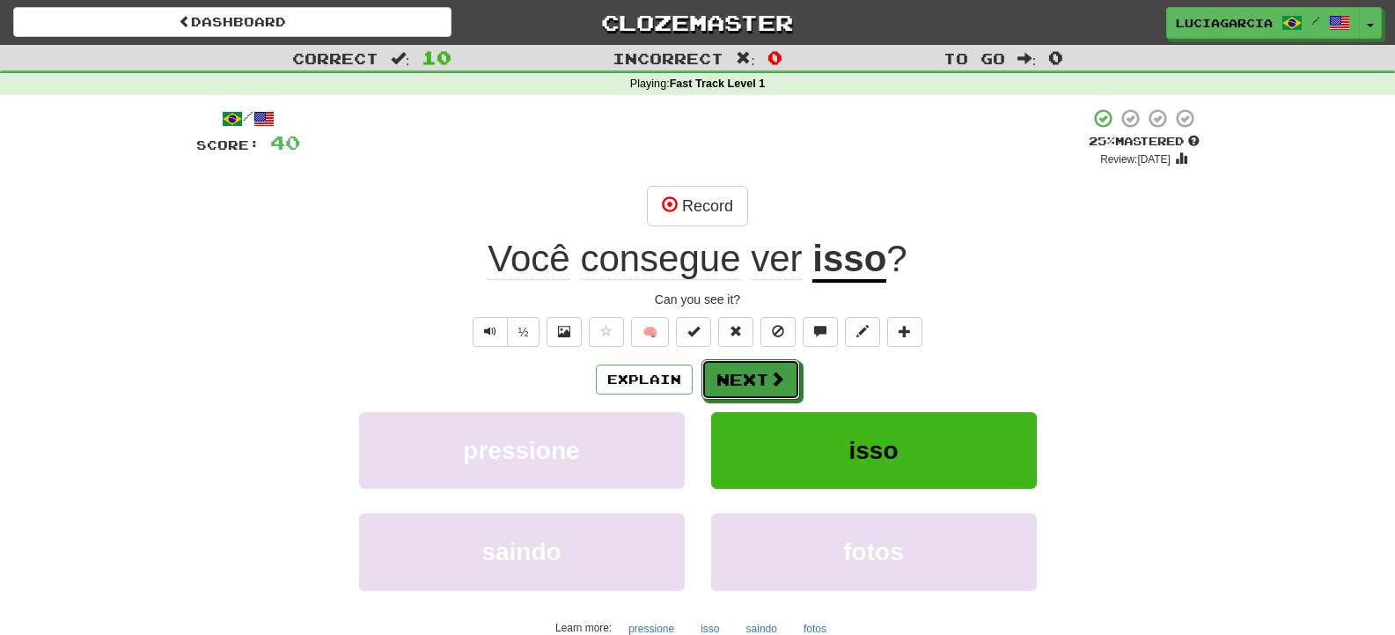
click at [764, 384] on button "Next" at bounding box center [751, 379] width 99 height 40
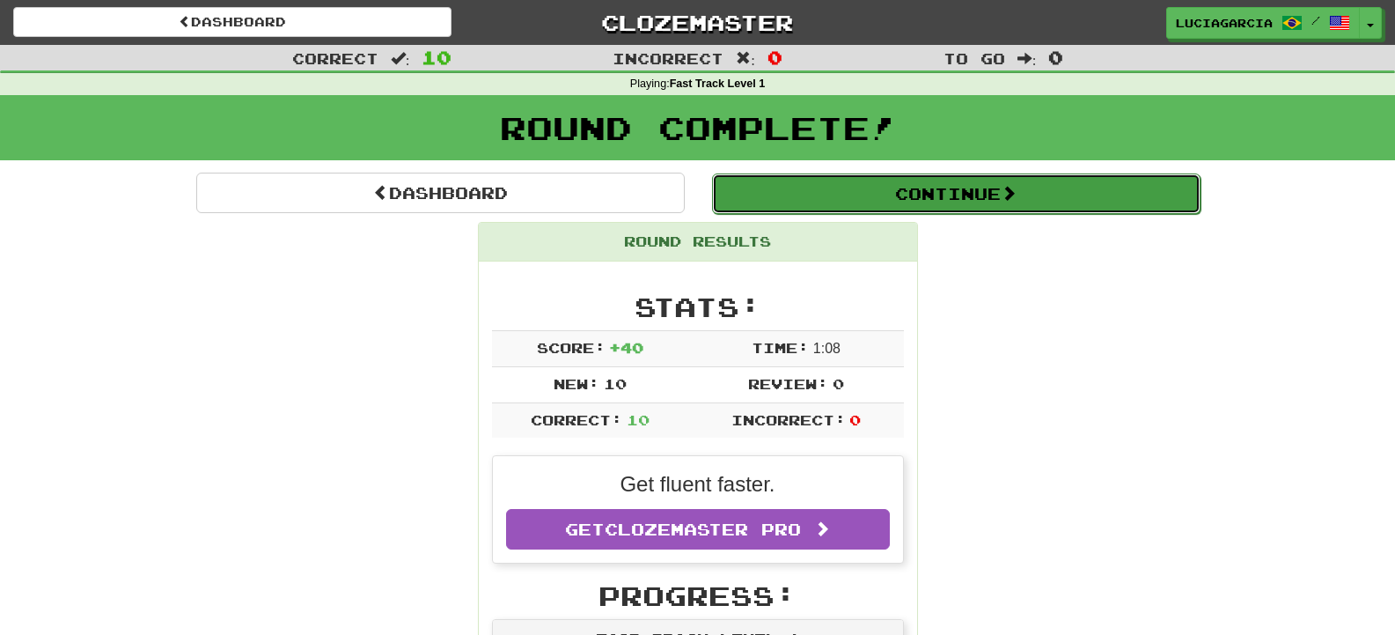
click at [951, 194] on button "Continue" at bounding box center [956, 193] width 489 height 40
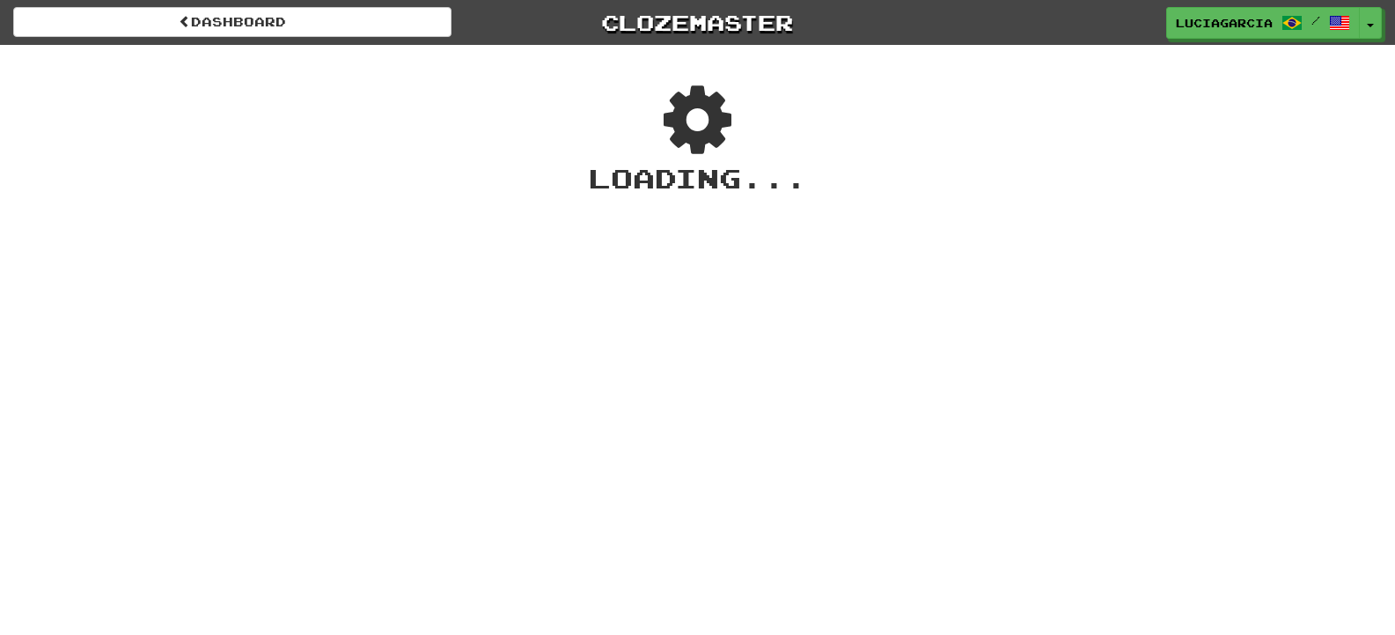
click at [570, 107] on div "Loading ..." at bounding box center [697, 138] width 1395 height 117
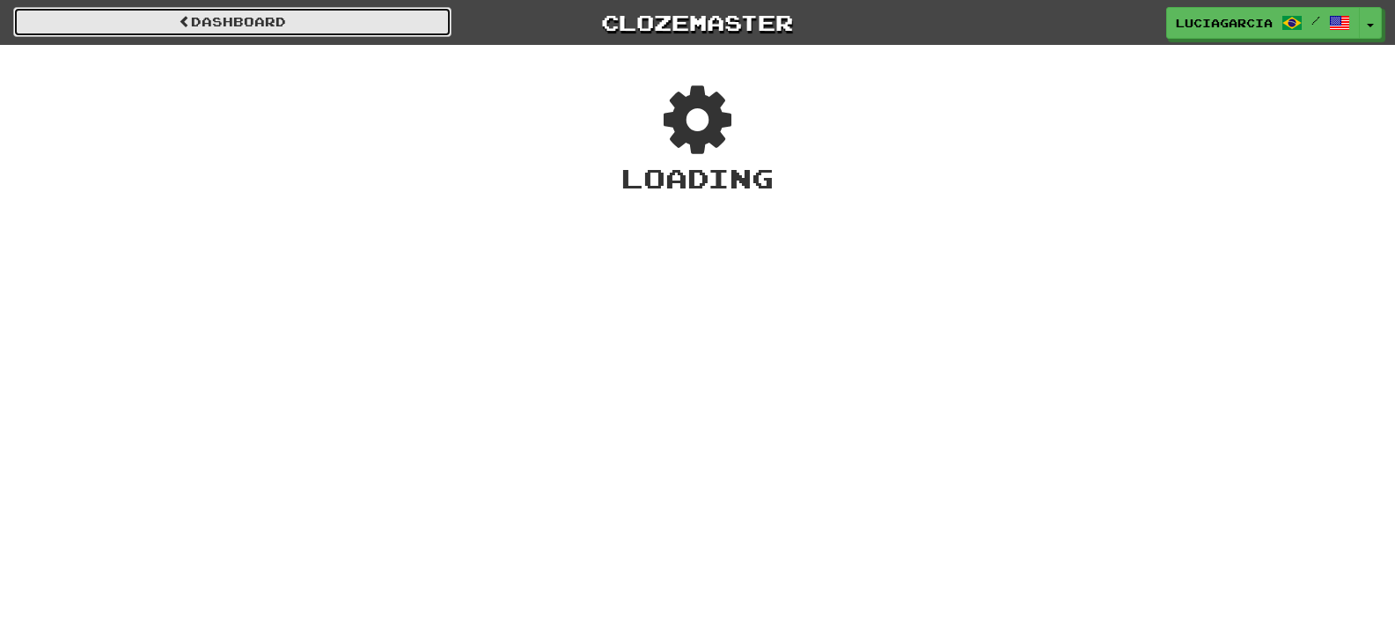
click at [437, 34] on link "Dashboard" at bounding box center [232, 22] width 438 height 30
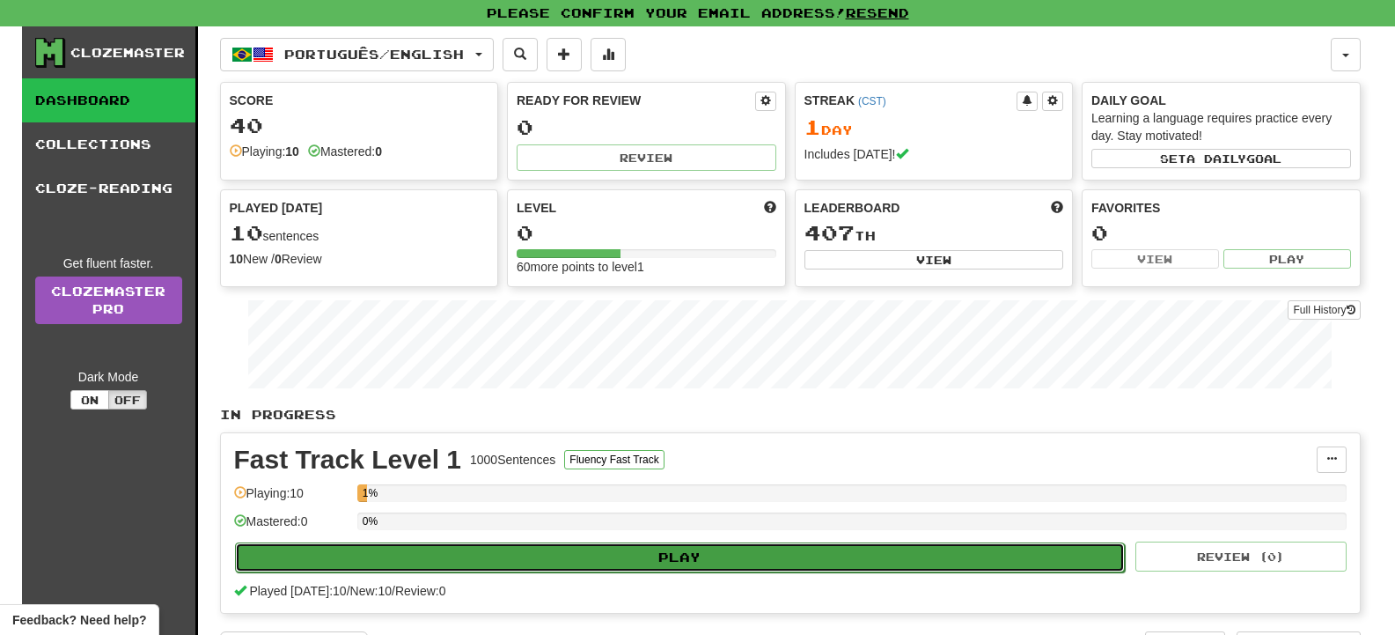
click at [622, 551] on button "Play" at bounding box center [680, 557] width 891 height 30
select select "**"
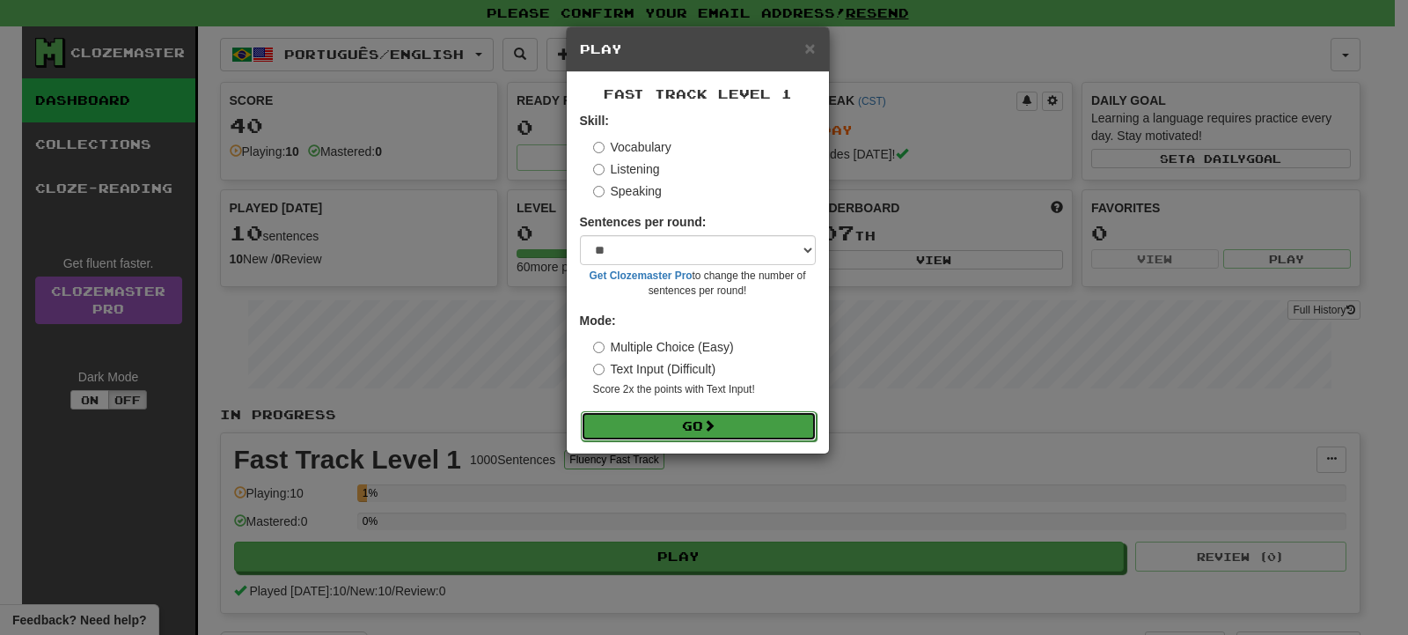
click at [663, 432] on button "Go" at bounding box center [699, 426] width 236 height 30
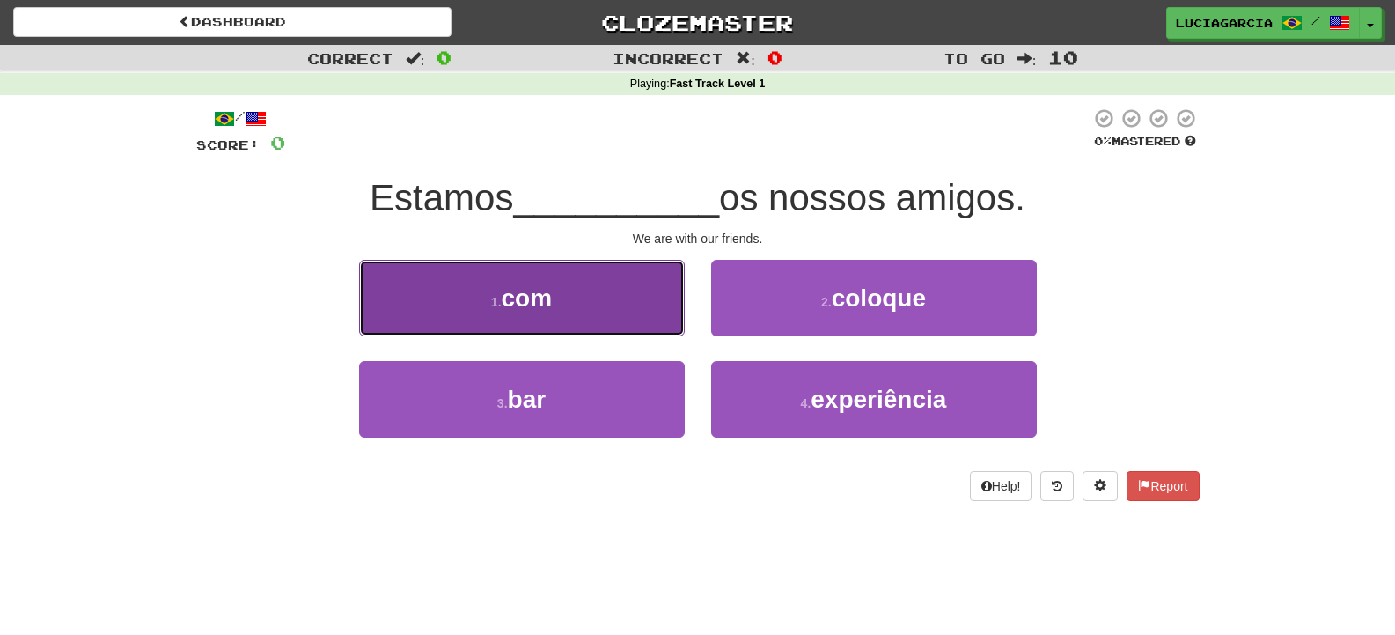
click at [593, 300] on button "1 . com" at bounding box center [522, 298] width 326 height 77
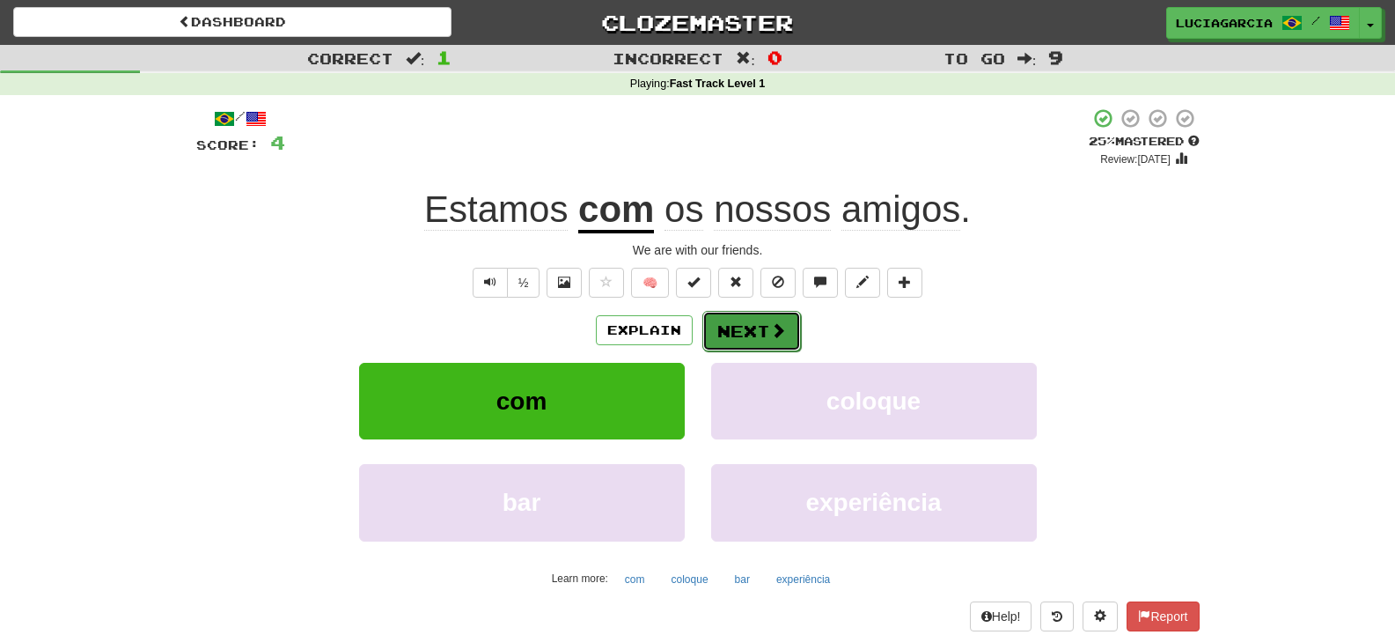
click at [736, 337] on button "Next" at bounding box center [751, 331] width 99 height 40
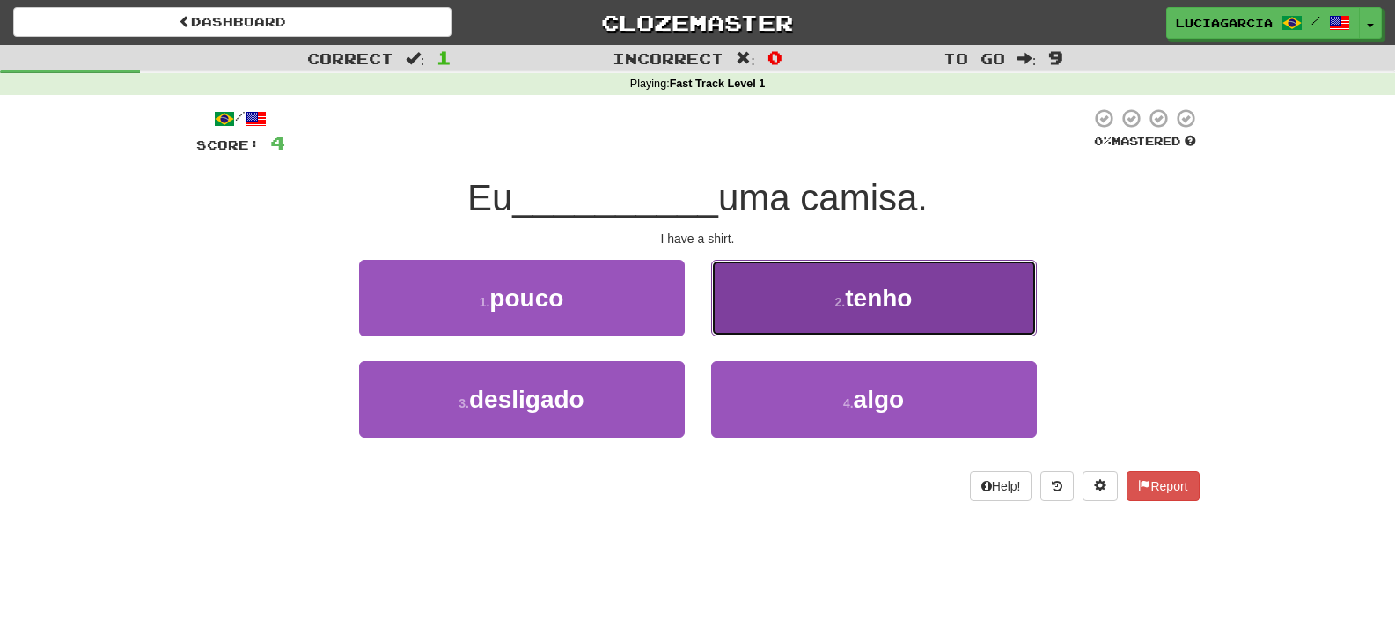
click at [831, 276] on button "2 . tenho" at bounding box center [874, 298] width 326 height 77
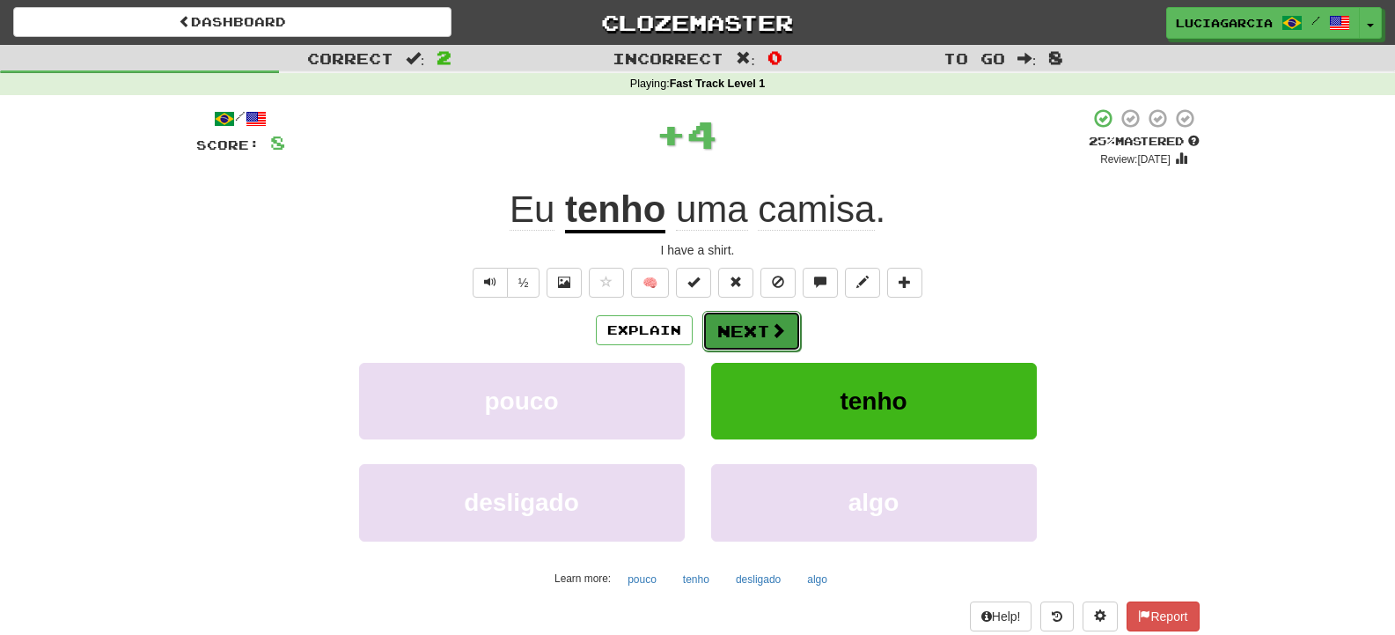
click at [781, 322] on span at bounding box center [778, 330] width 16 height 16
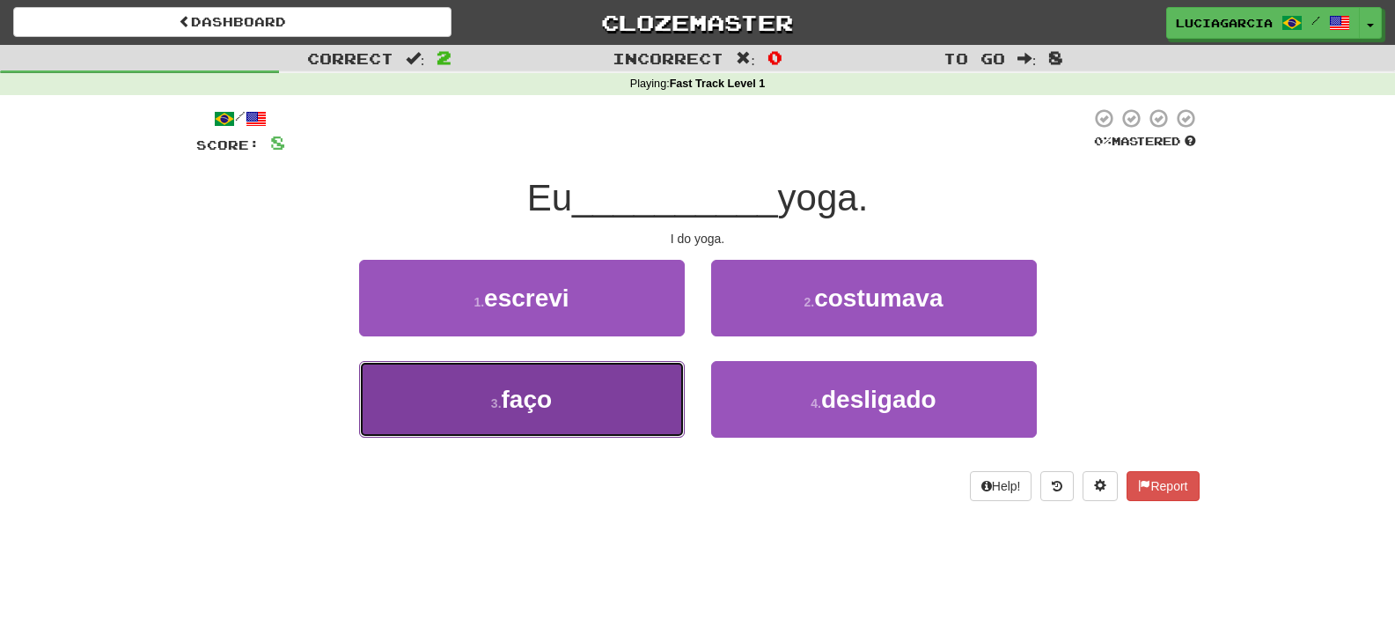
click at [586, 424] on button "3 . faço" at bounding box center [522, 399] width 326 height 77
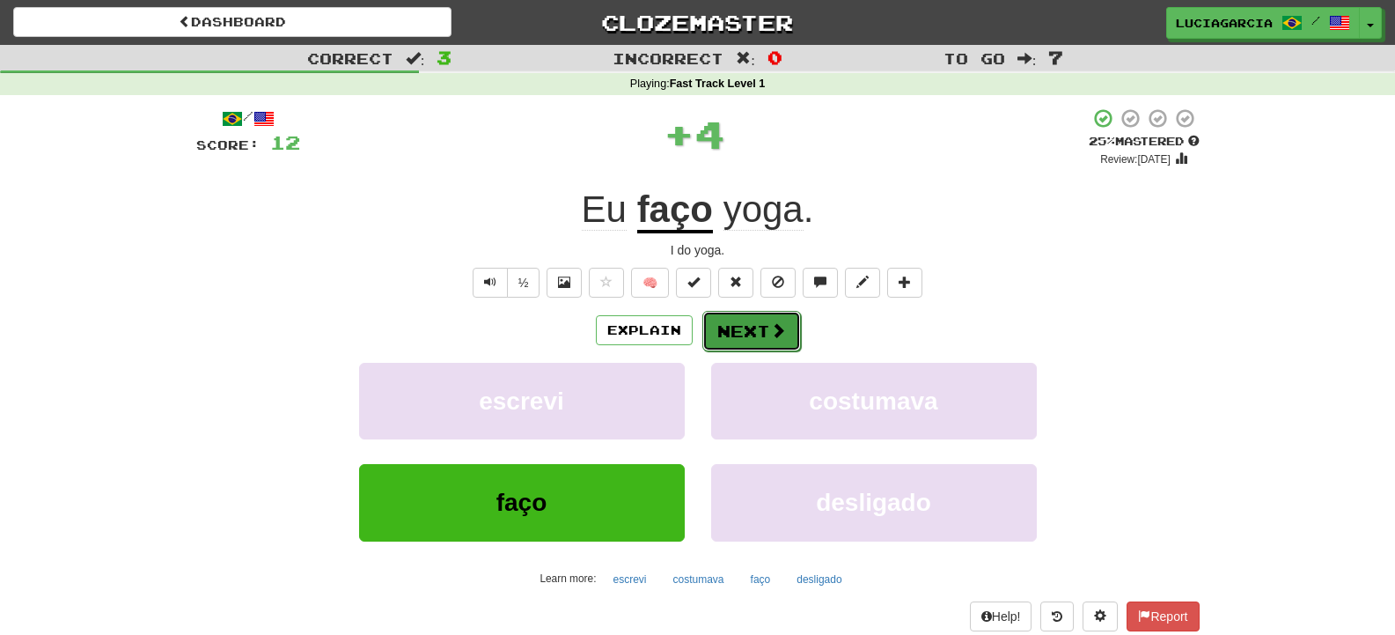
click at [780, 342] on button "Next" at bounding box center [751, 331] width 99 height 40
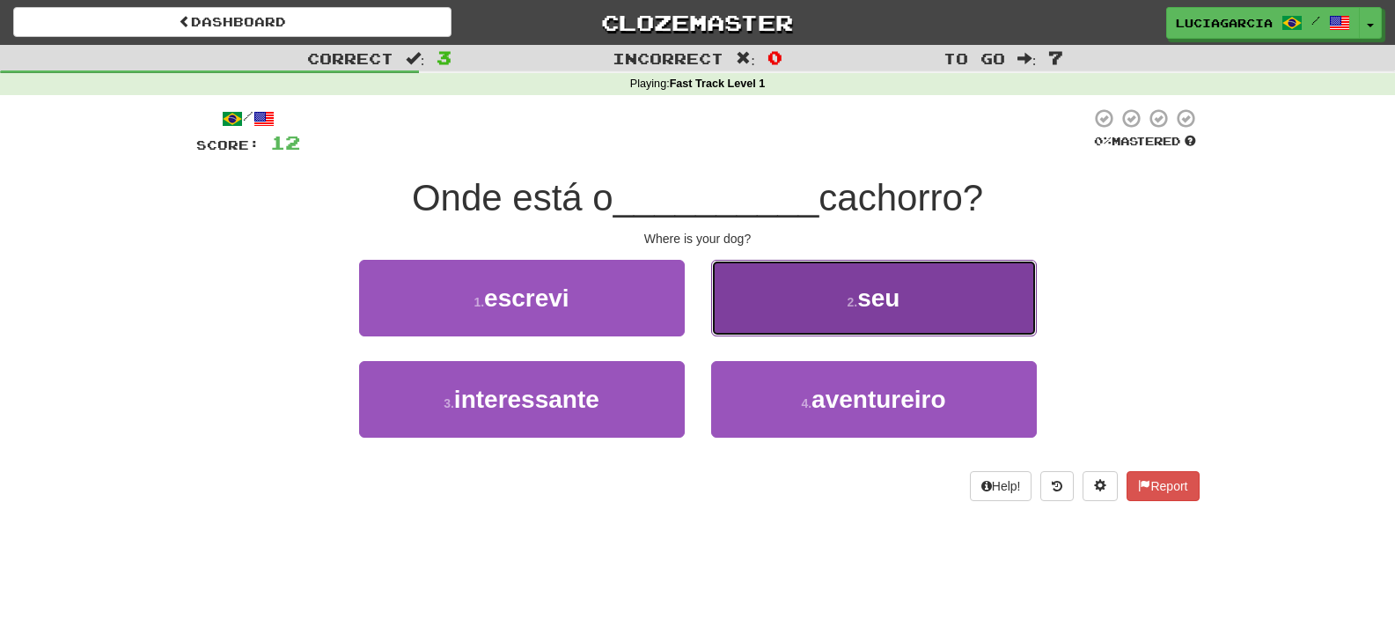
click at [810, 321] on button "2 . seu" at bounding box center [874, 298] width 326 height 77
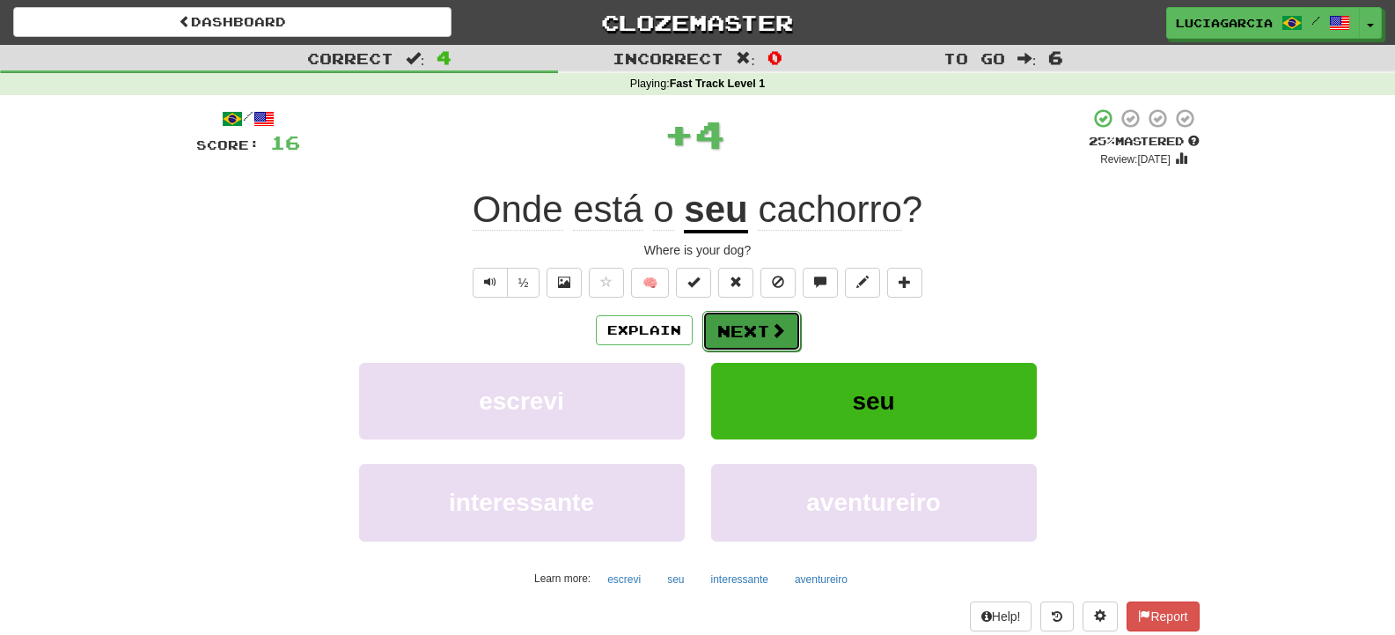
click at [752, 335] on button "Next" at bounding box center [751, 331] width 99 height 40
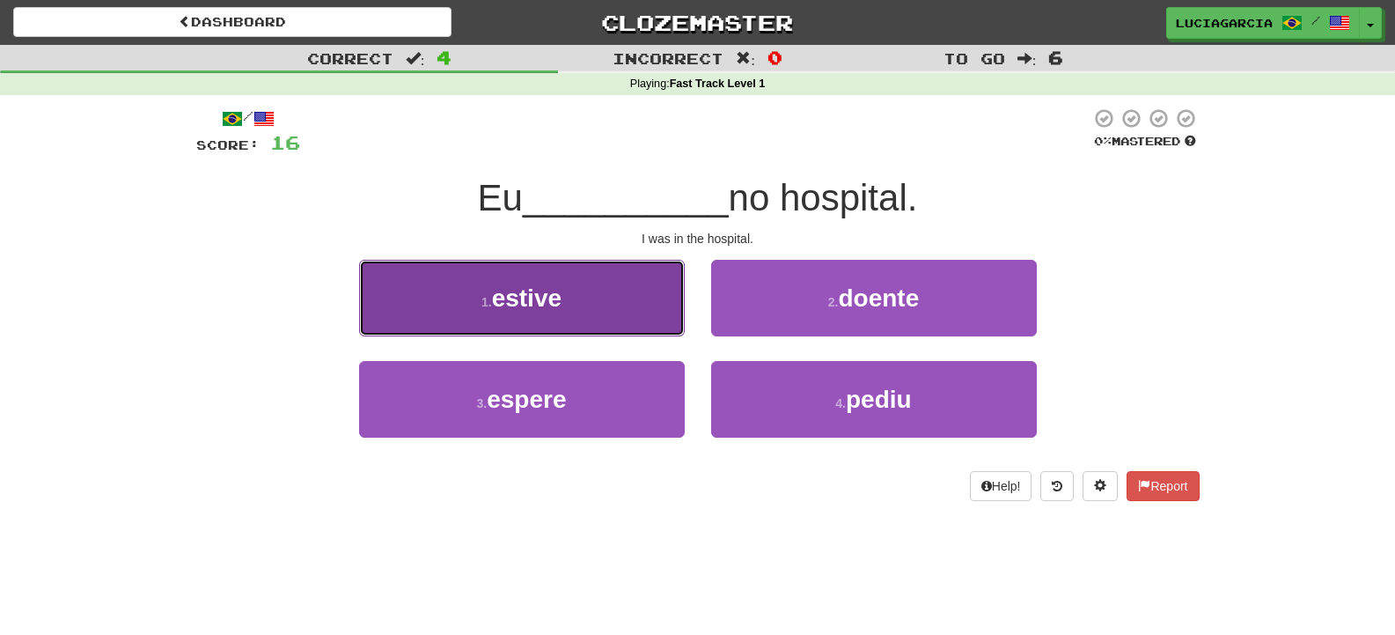
click at [646, 333] on button "1 . estive" at bounding box center [522, 298] width 326 height 77
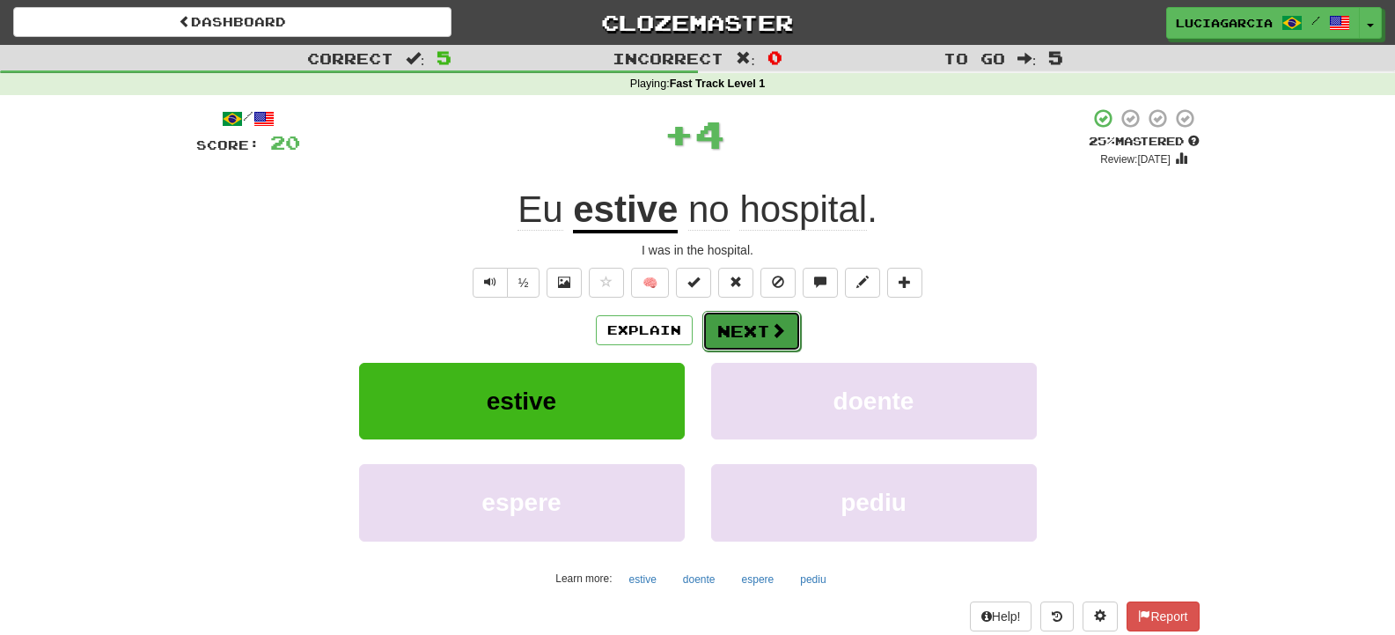
click at [773, 334] on span at bounding box center [778, 330] width 16 height 16
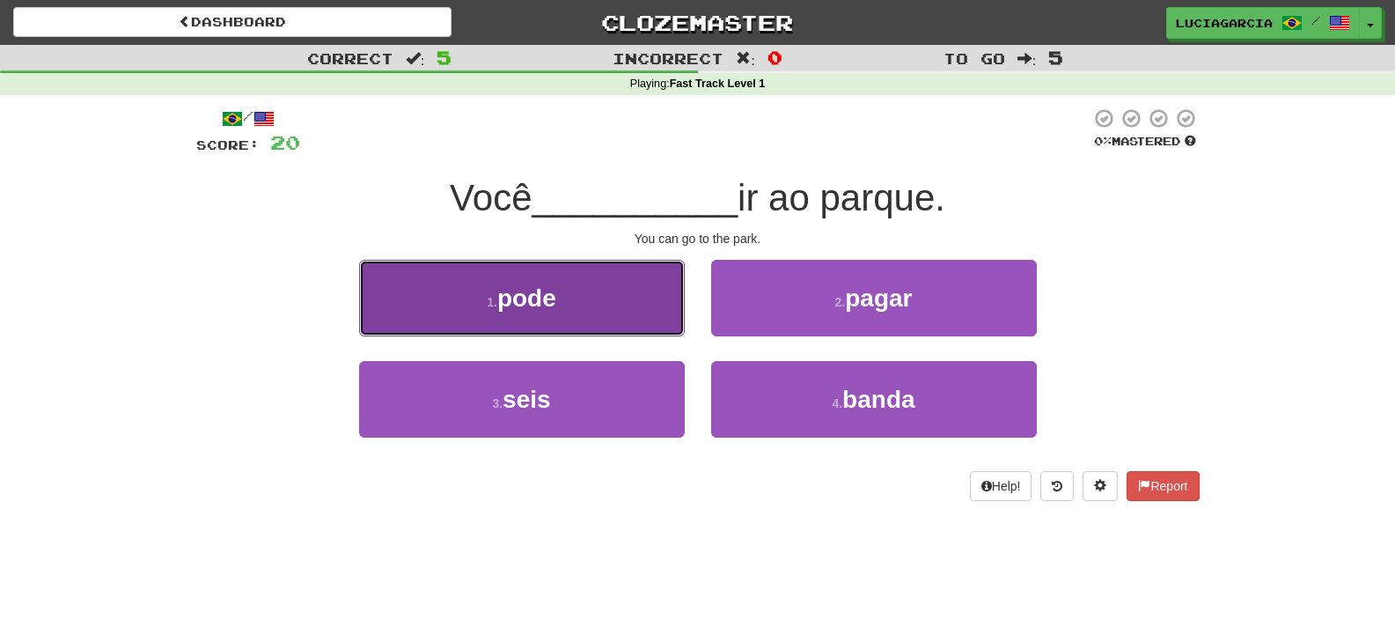
click at [631, 323] on button "1 . pode" at bounding box center [522, 298] width 326 height 77
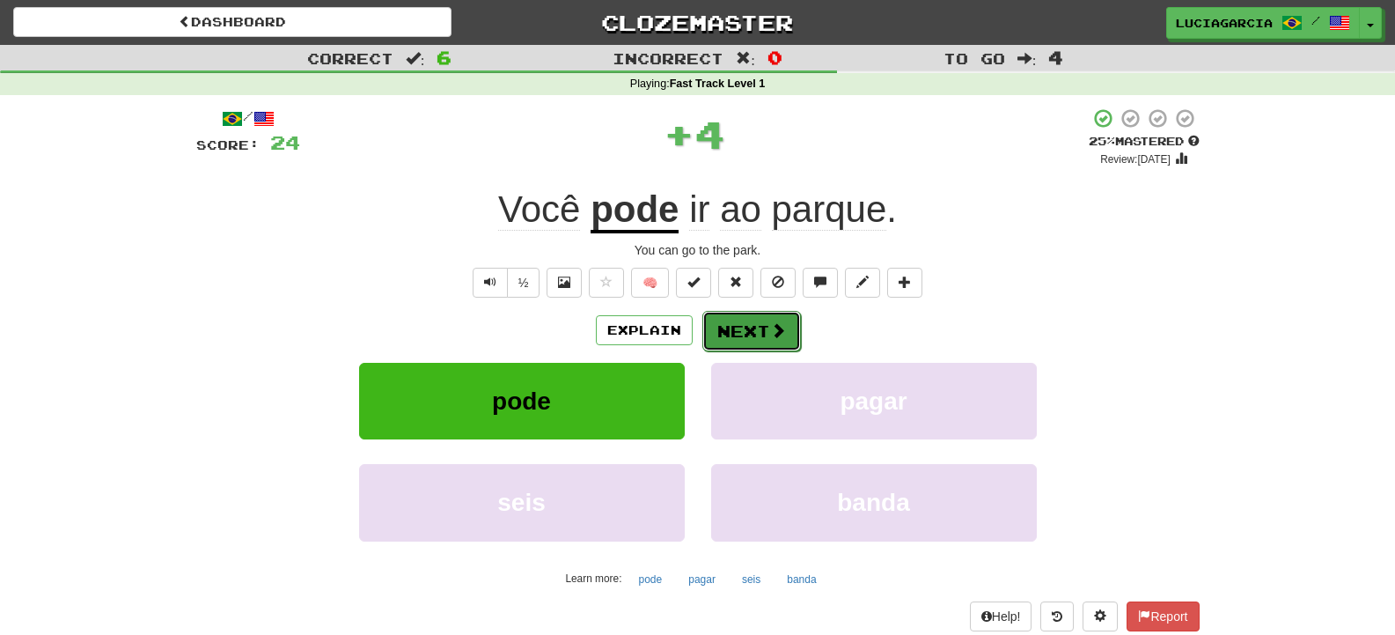
click at [777, 318] on button "Next" at bounding box center [751, 331] width 99 height 40
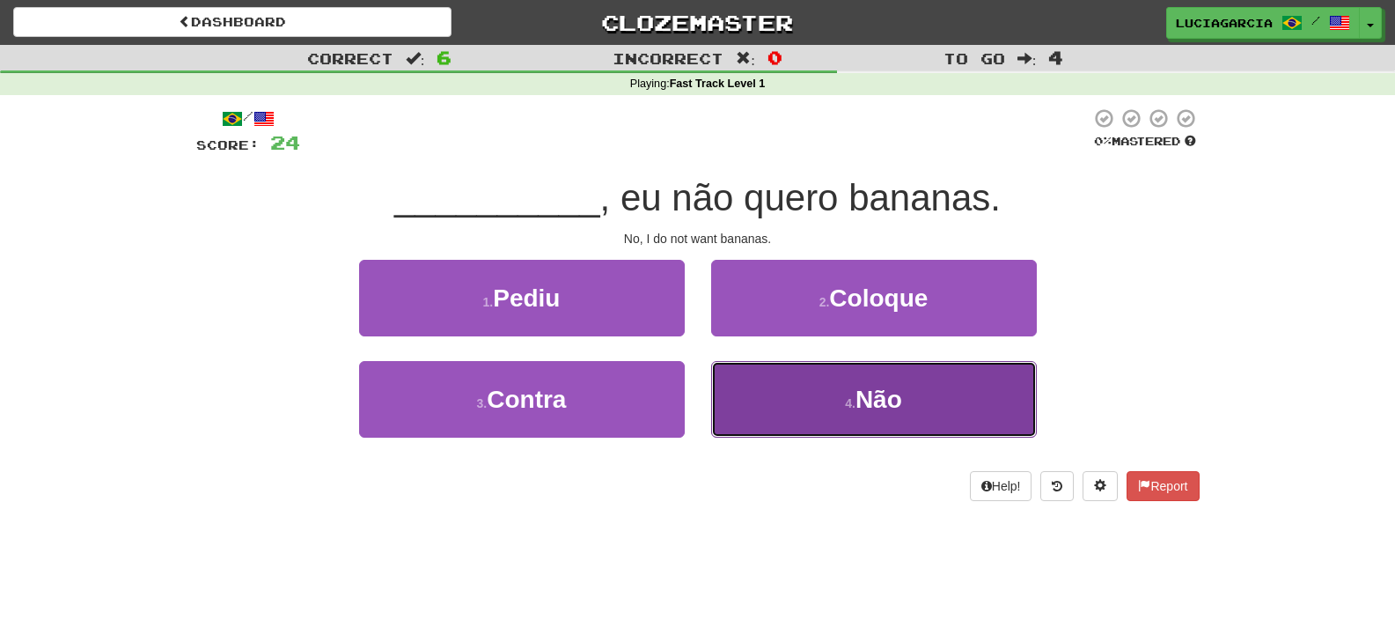
click at [821, 405] on button "4 . Não" at bounding box center [874, 399] width 326 height 77
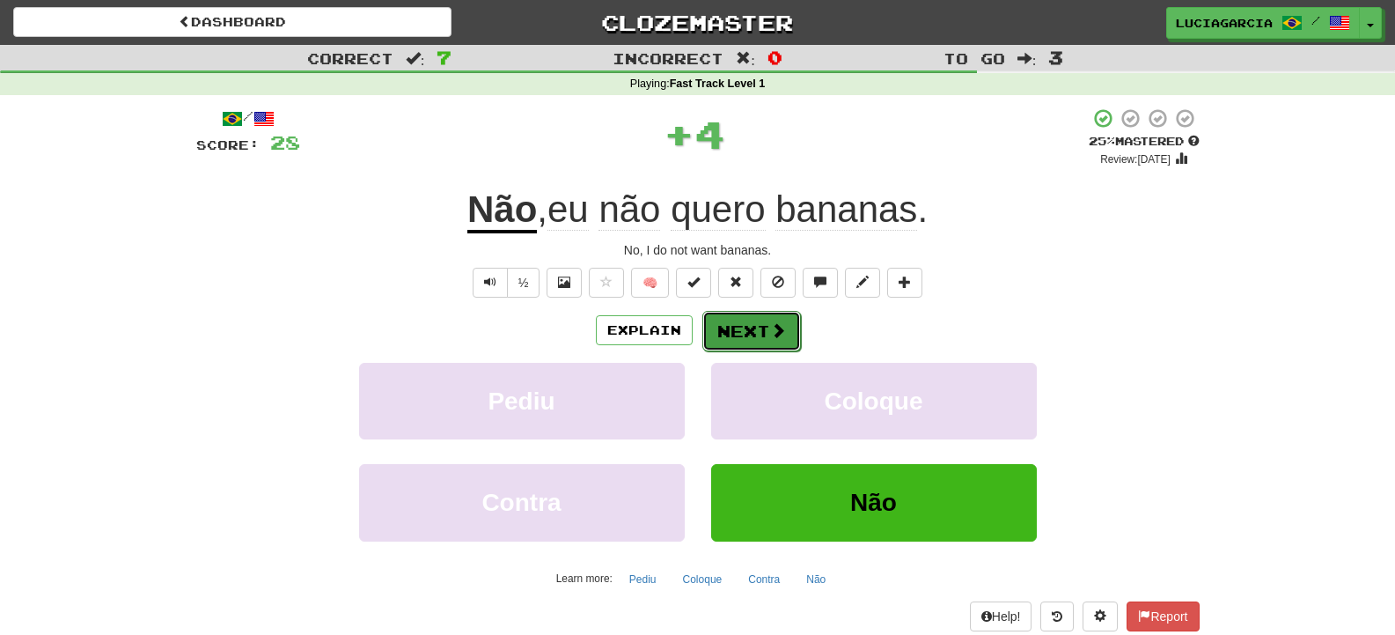
click at [747, 325] on button "Next" at bounding box center [751, 331] width 99 height 40
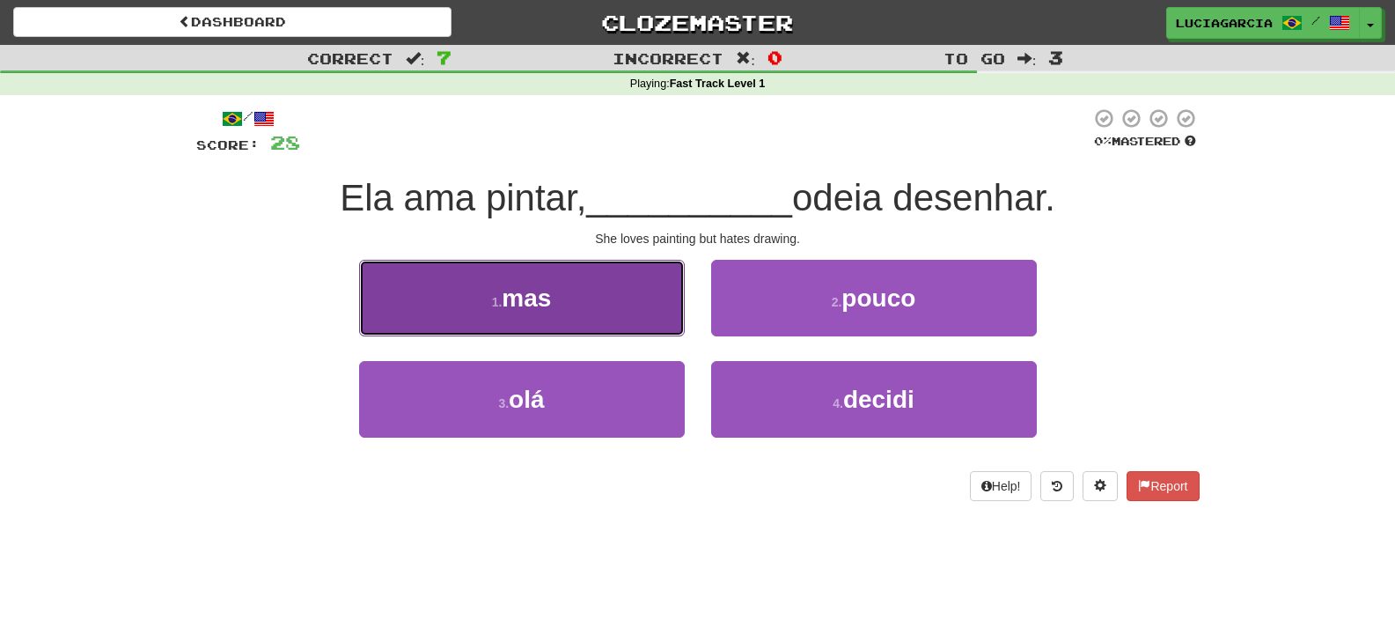
click at [657, 316] on button "1 . mas" at bounding box center [522, 298] width 326 height 77
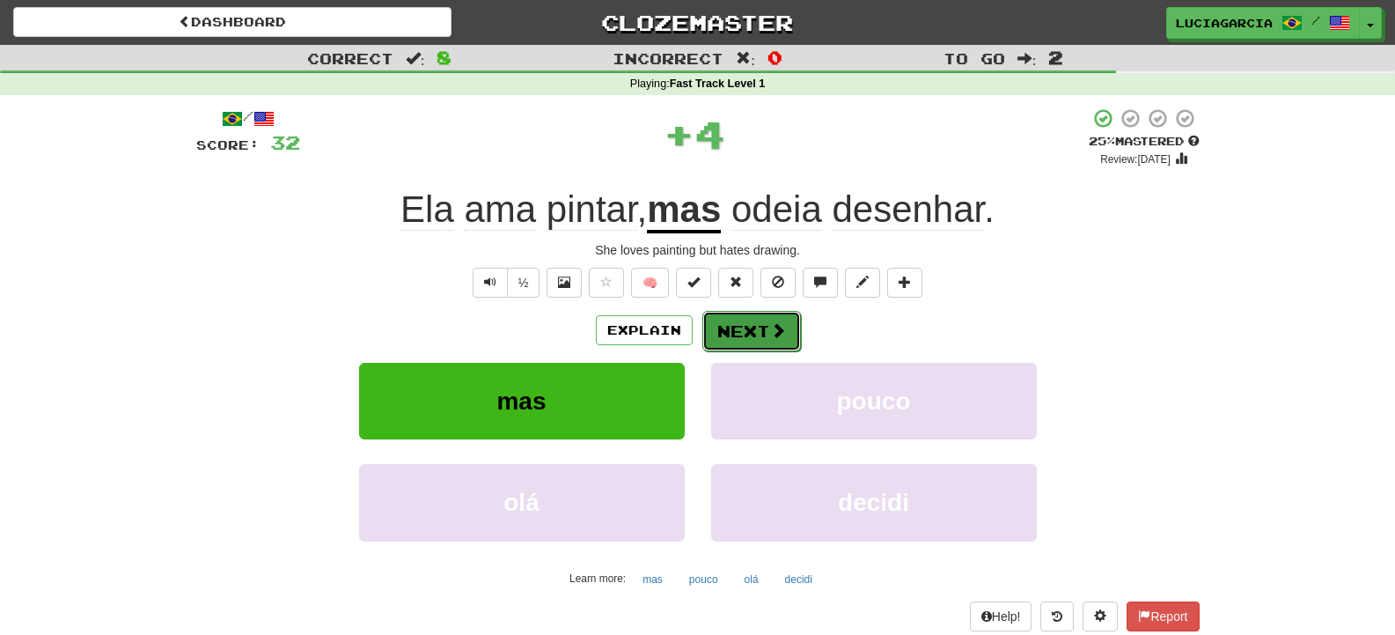
click at [751, 318] on button "Next" at bounding box center [751, 331] width 99 height 40
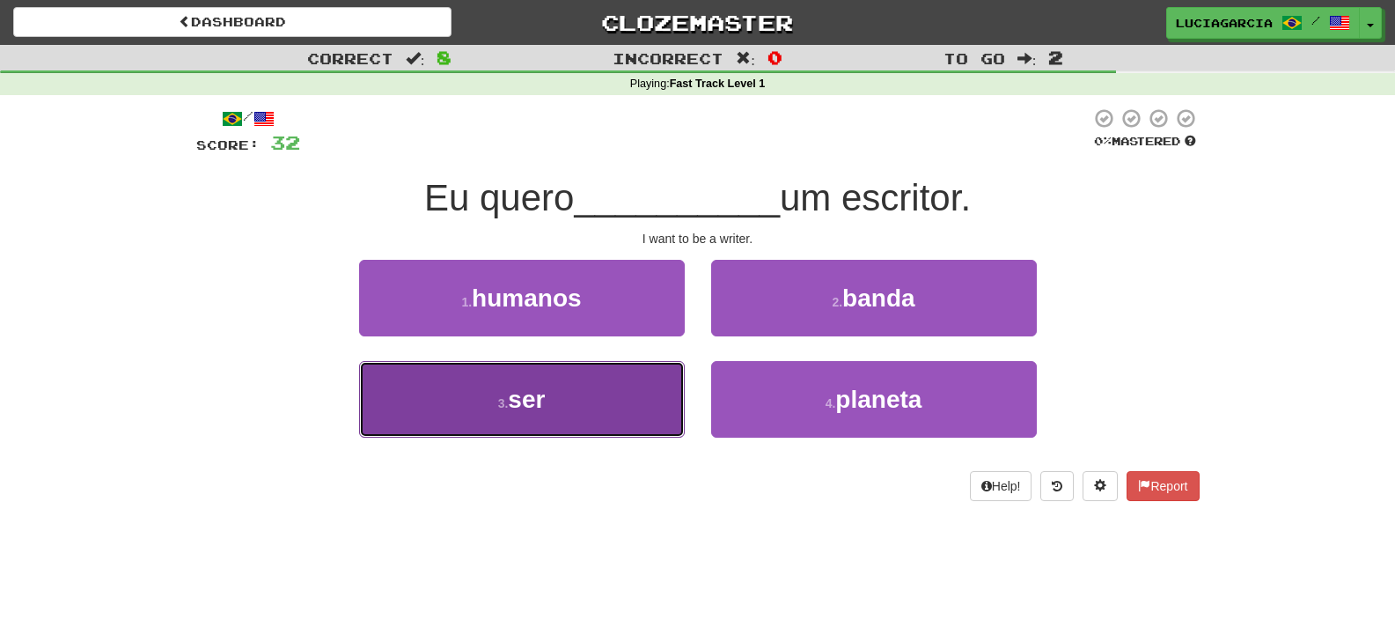
click at [627, 412] on button "3 . ser" at bounding box center [522, 399] width 326 height 77
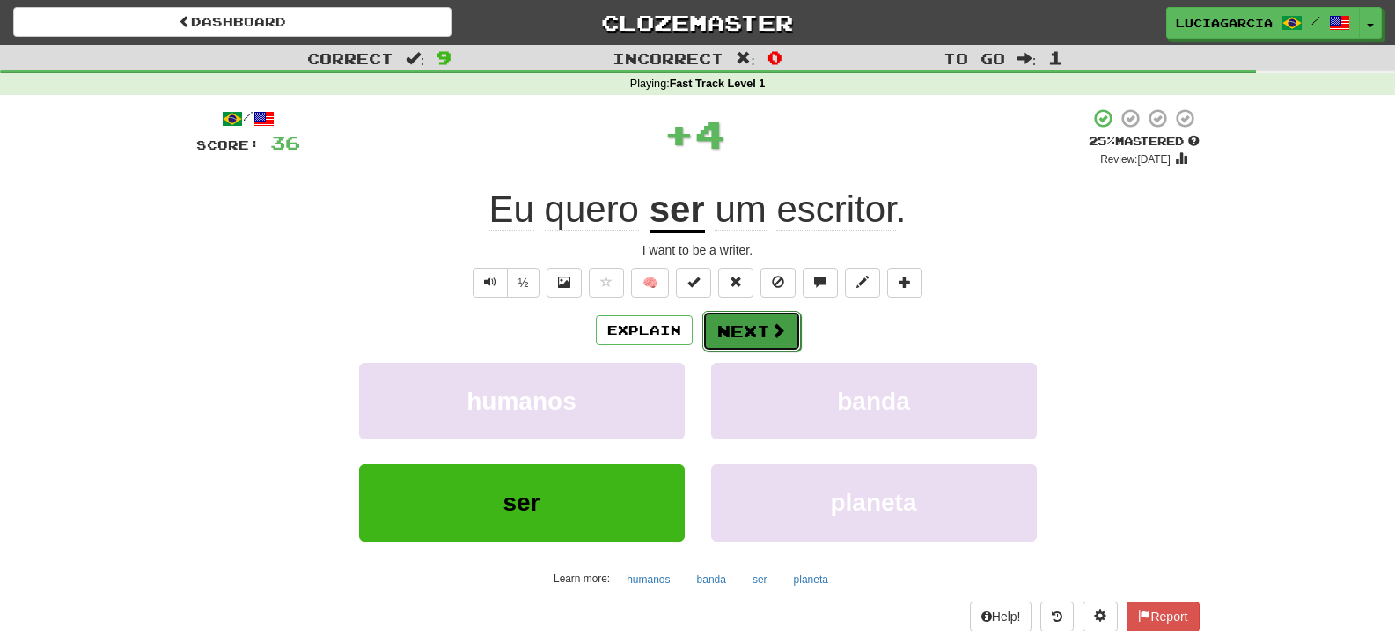
click at [779, 325] on span at bounding box center [778, 330] width 16 height 16
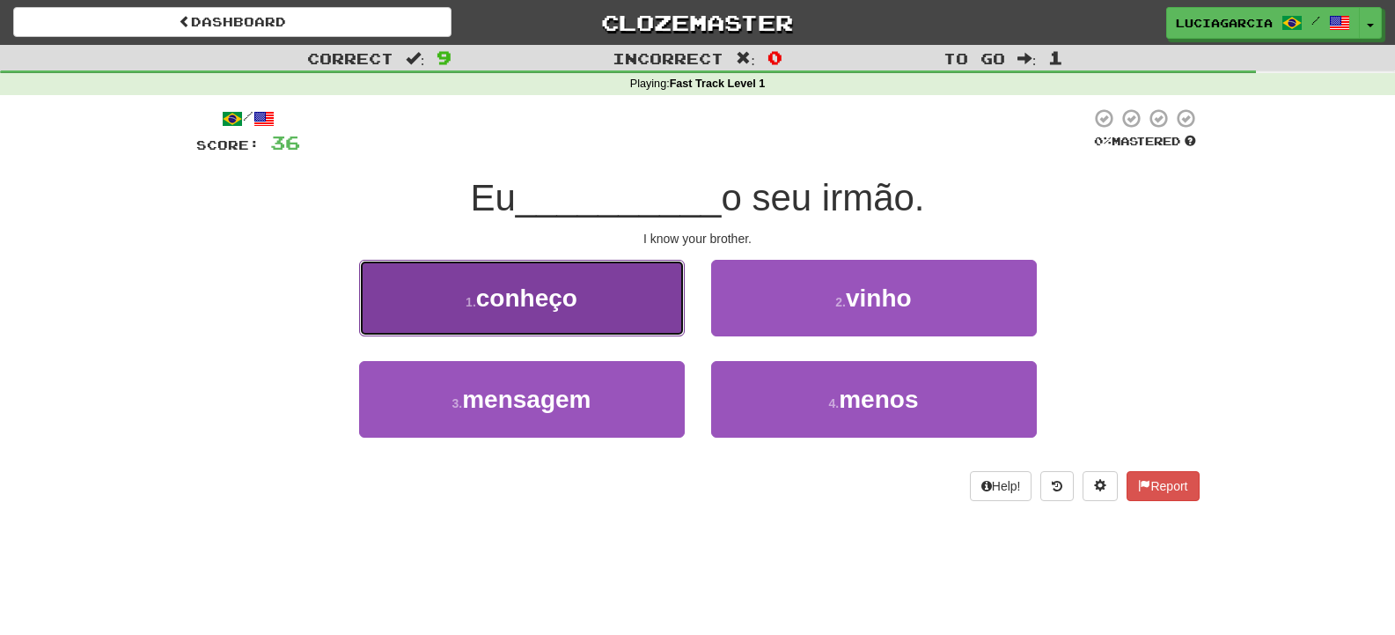
click at [626, 321] on button "1 . conheço" at bounding box center [522, 298] width 326 height 77
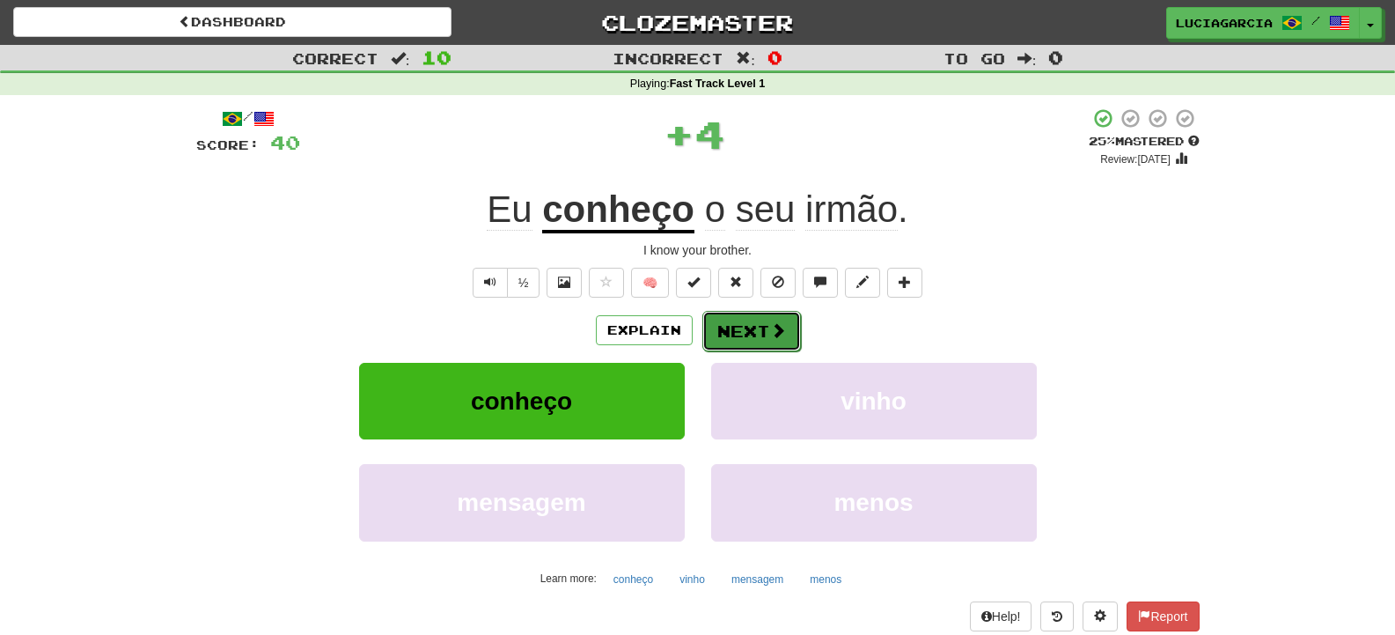
click at [763, 315] on button "Next" at bounding box center [751, 331] width 99 height 40
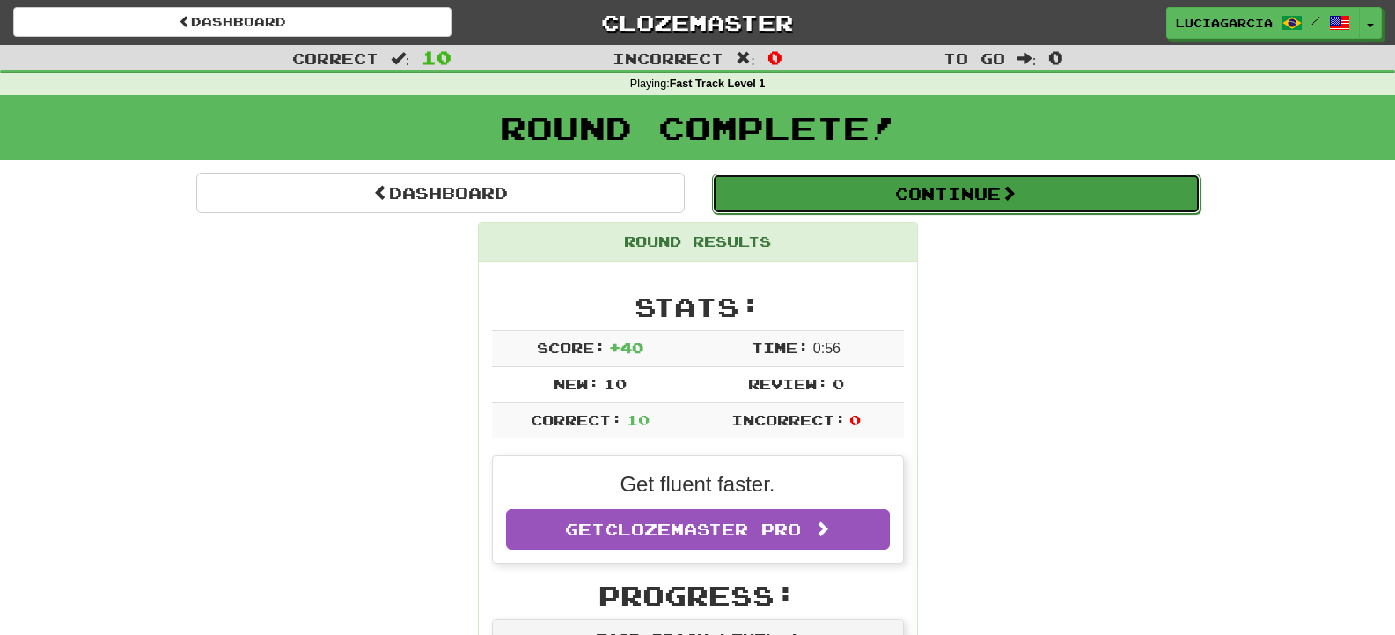
click at [988, 187] on button "Continue" at bounding box center [956, 193] width 489 height 40
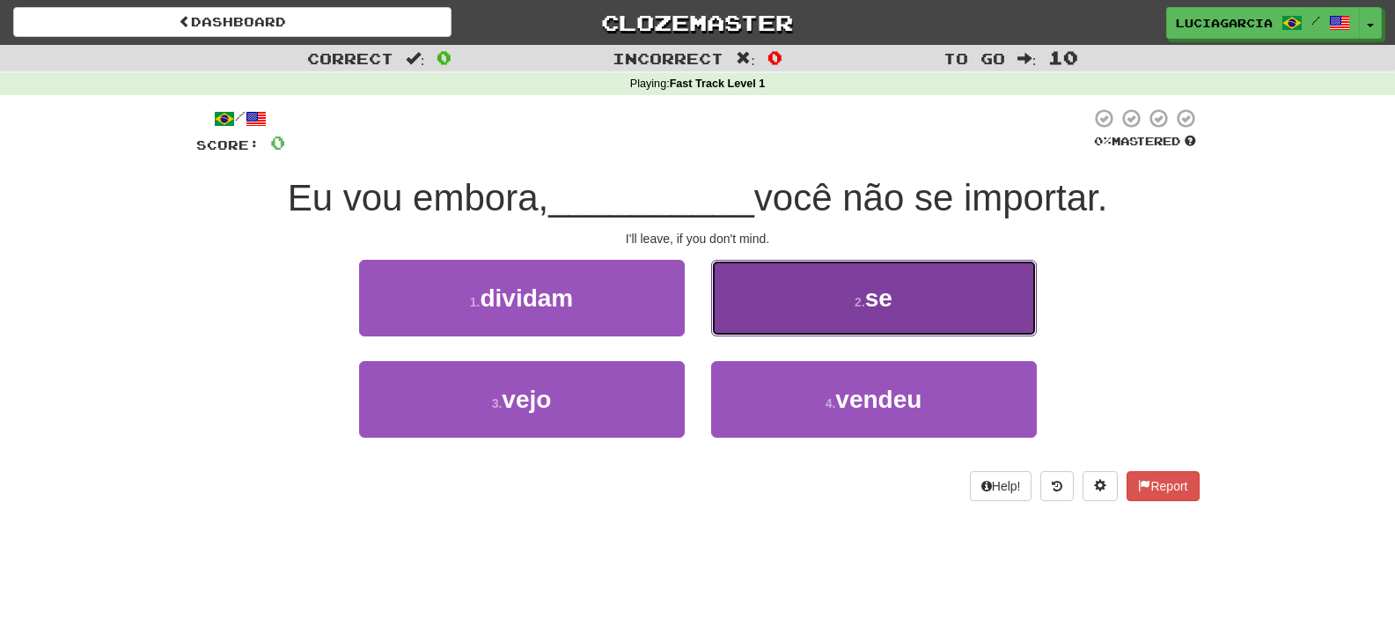
click at [971, 269] on button "2 . se" at bounding box center [874, 298] width 326 height 77
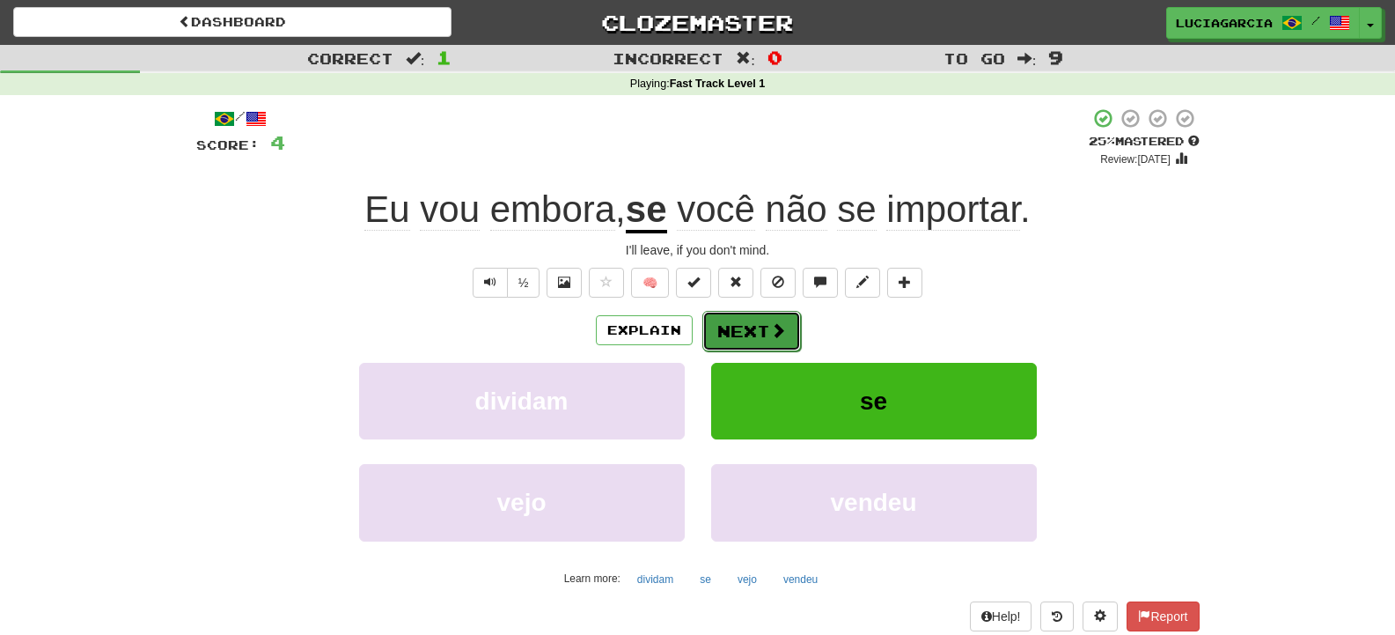
click at [748, 316] on button "Next" at bounding box center [751, 331] width 99 height 40
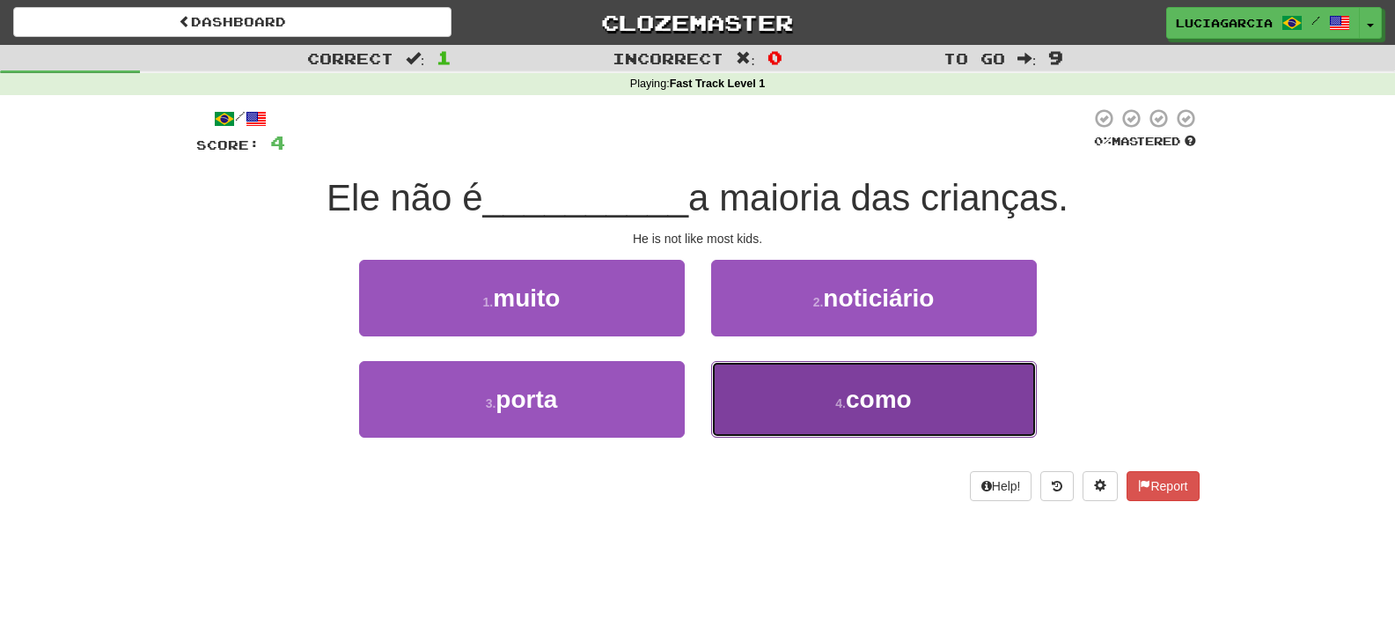
click at [797, 389] on button "4 . como" at bounding box center [874, 399] width 326 height 77
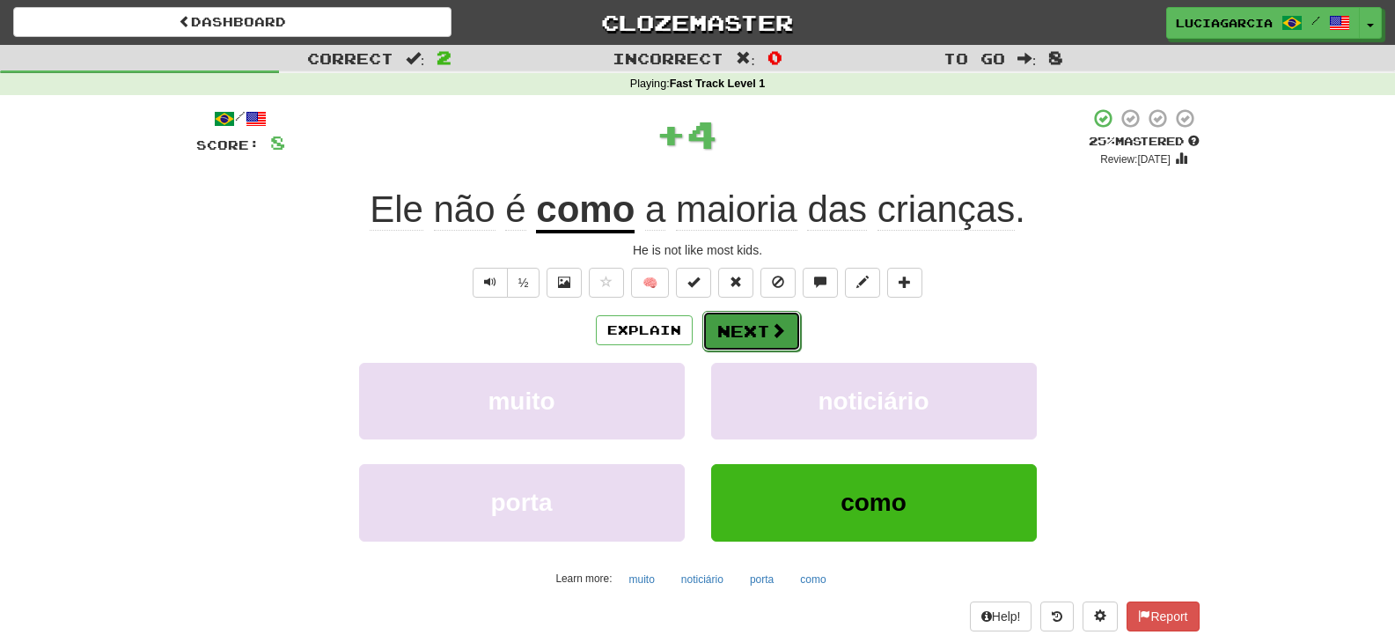
click at [752, 321] on button "Next" at bounding box center [751, 331] width 99 height 40
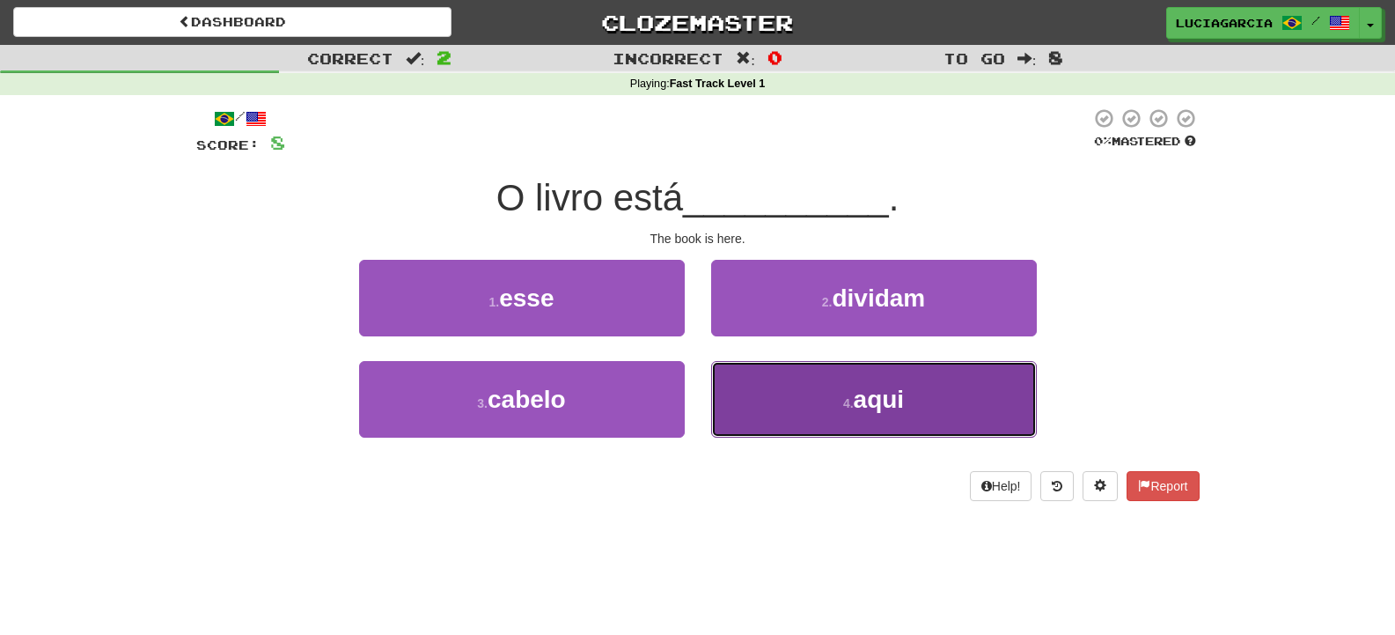
click at [826, 402] on button "4 . aqui" at bounding box center [874, 399] width 326 height 77
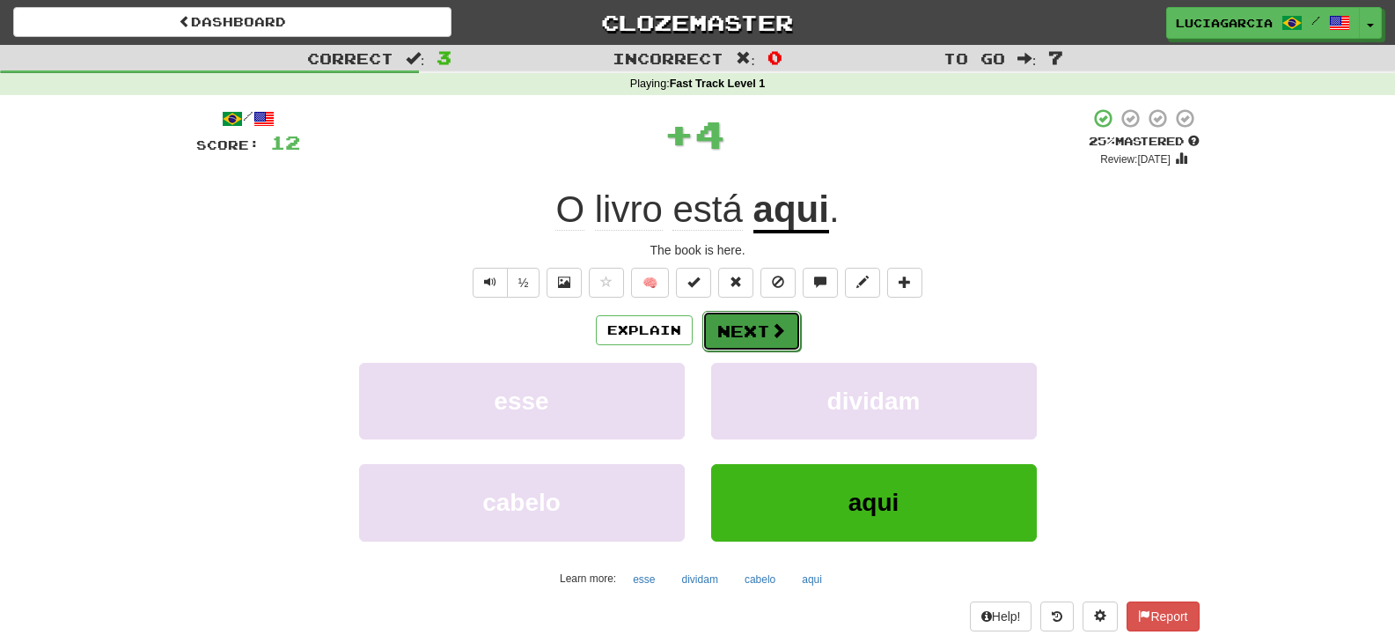
click at [786, 336] on button "Next" at bounding box center [751, 331] width 99 height 40
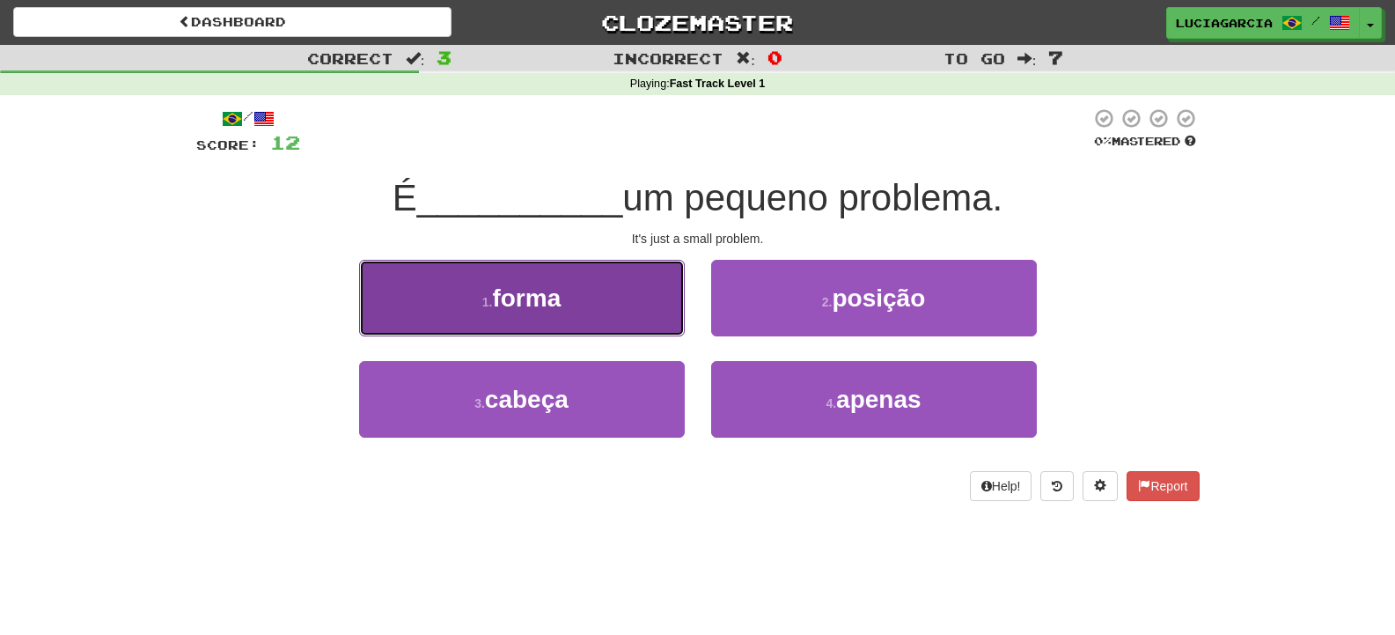
click at [617, 298] on button "1 . forma" at bounding box center [522, 298] width 326 height 77
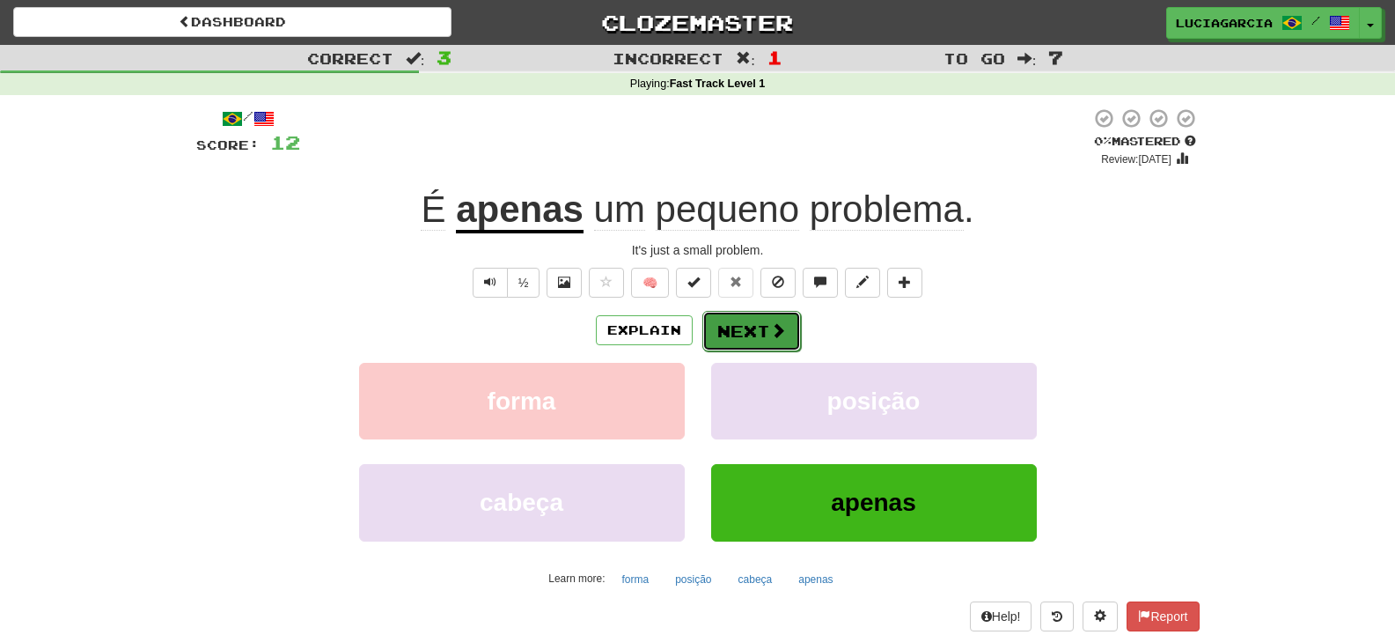
click at [731, 323] on button "Next" at bounding box center [751, 331] width 99 height 40
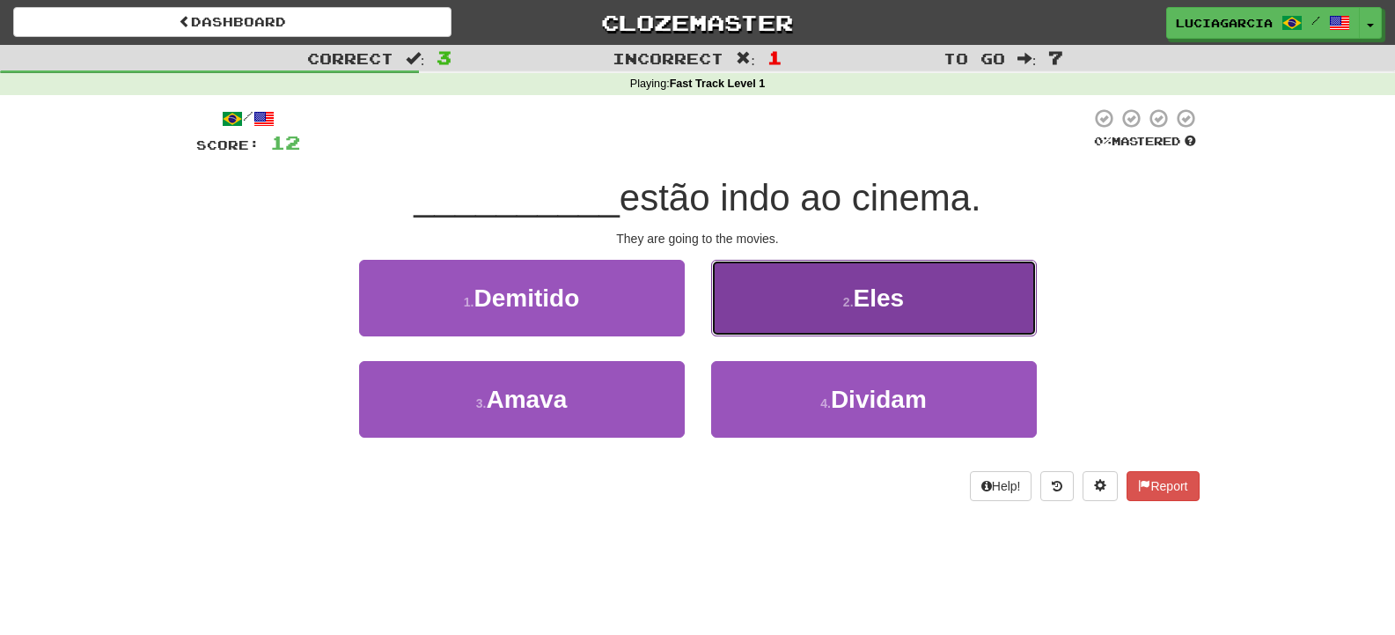
click at [731, 323] on button "2 . Eles" at bounding box center [874, 298] width 326 height 77
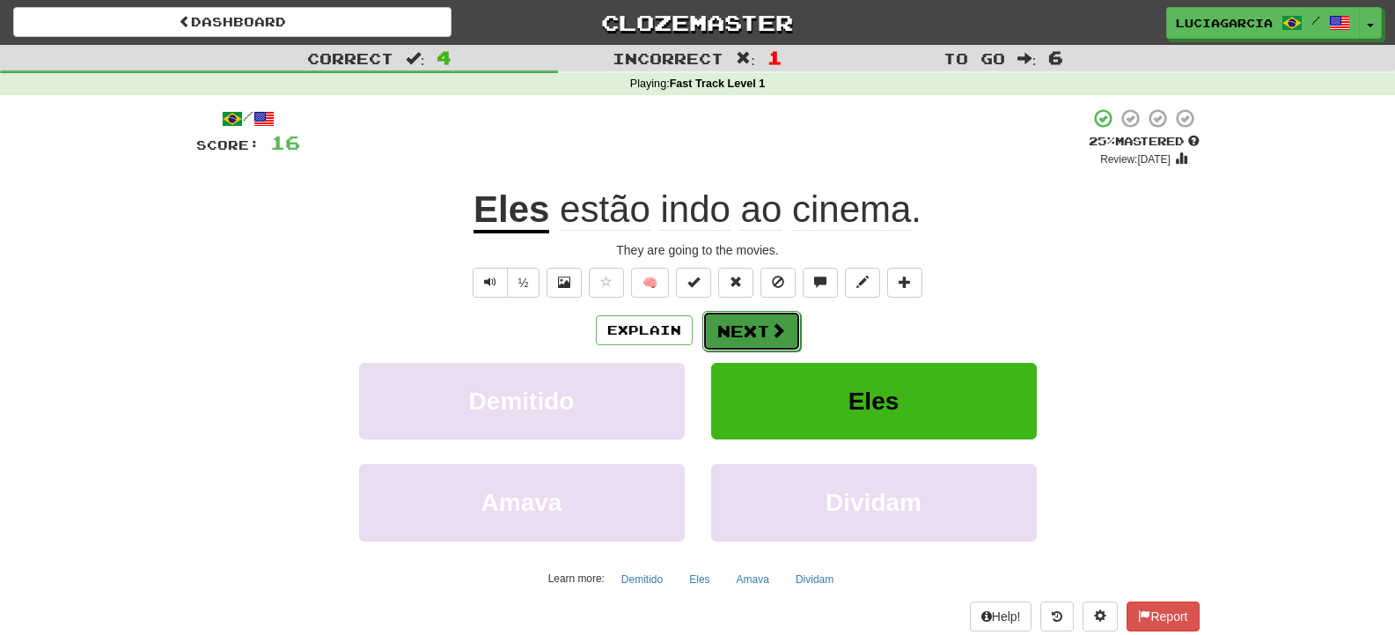
click at [738, 327] on button "Next" at bounding box center [751, 331] width 99 height 40
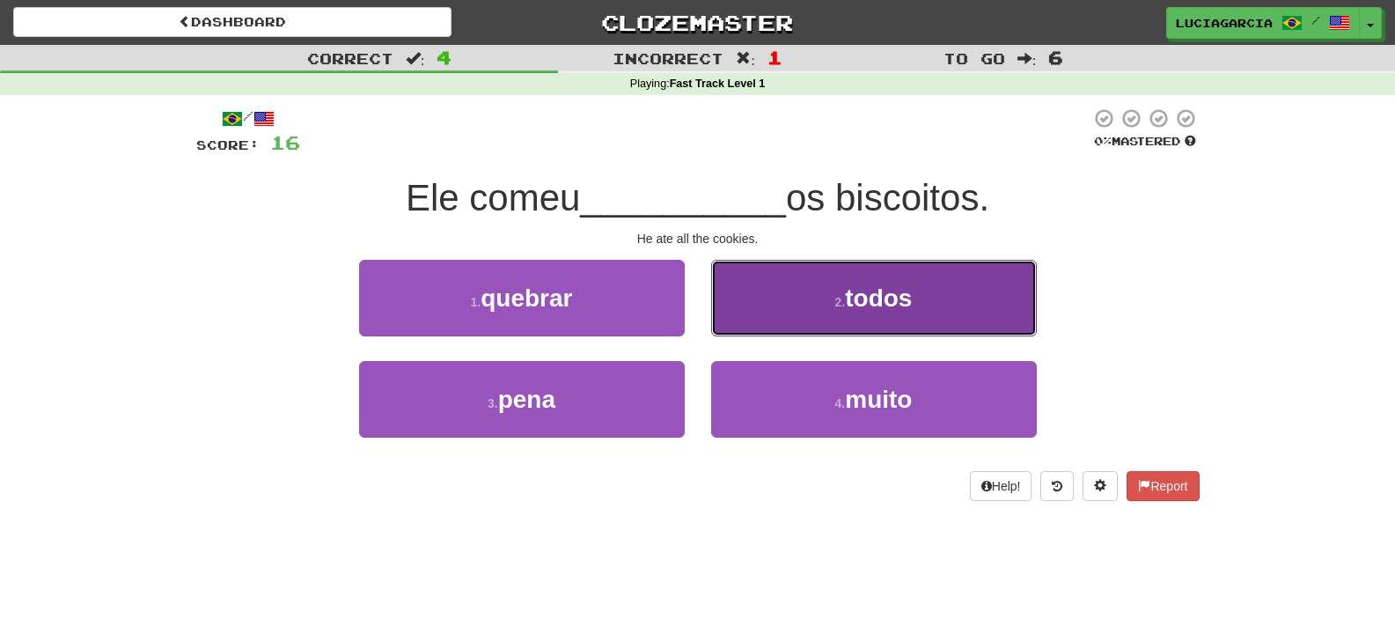
click at [733, 327] on button "2 . todos" at bounding box center [874, 298] width 326 height 77
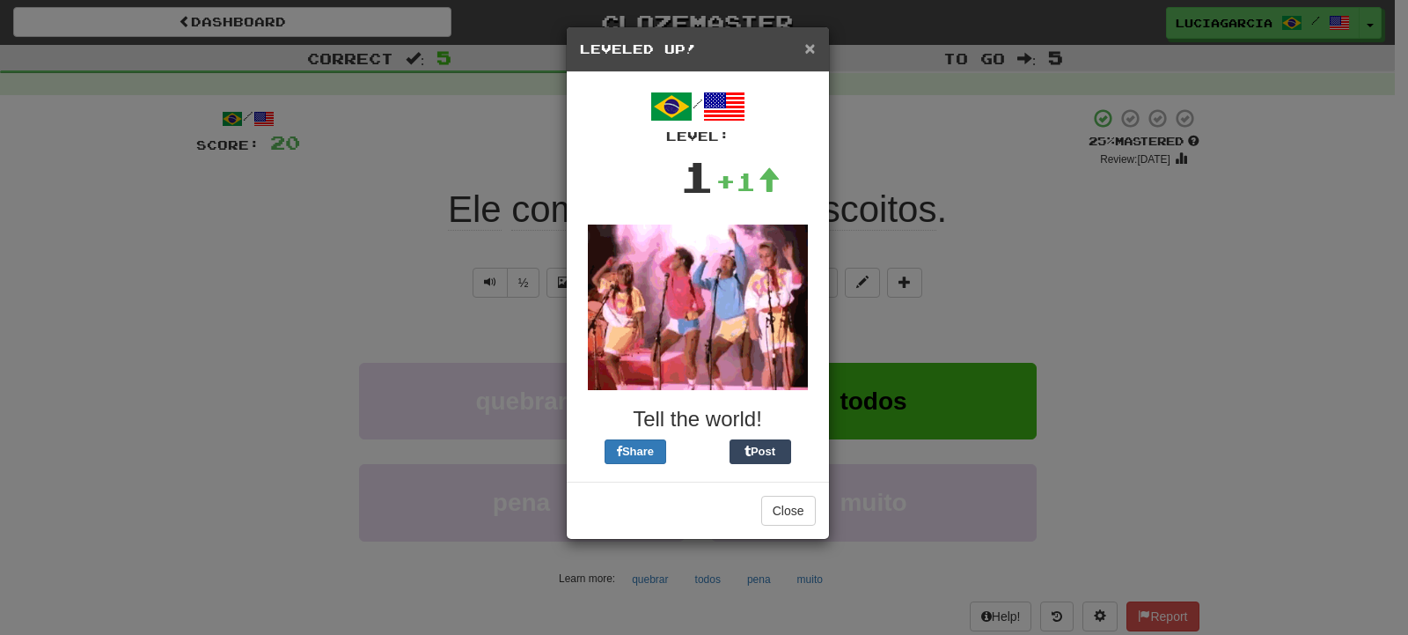
click at [805, 49] on span "×" at bounding box center [809, 48] width 11 height 20
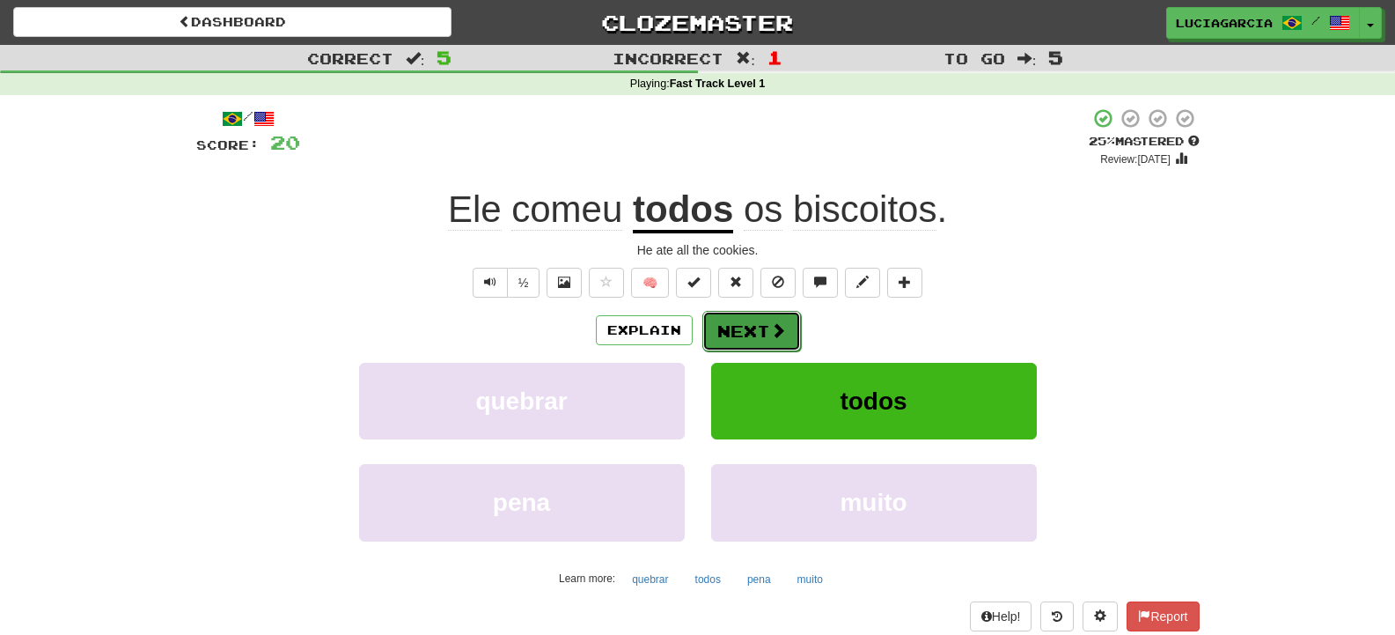
click at [757, 348] on button "Next" at bounding box center [751, 331] width 99 height 40
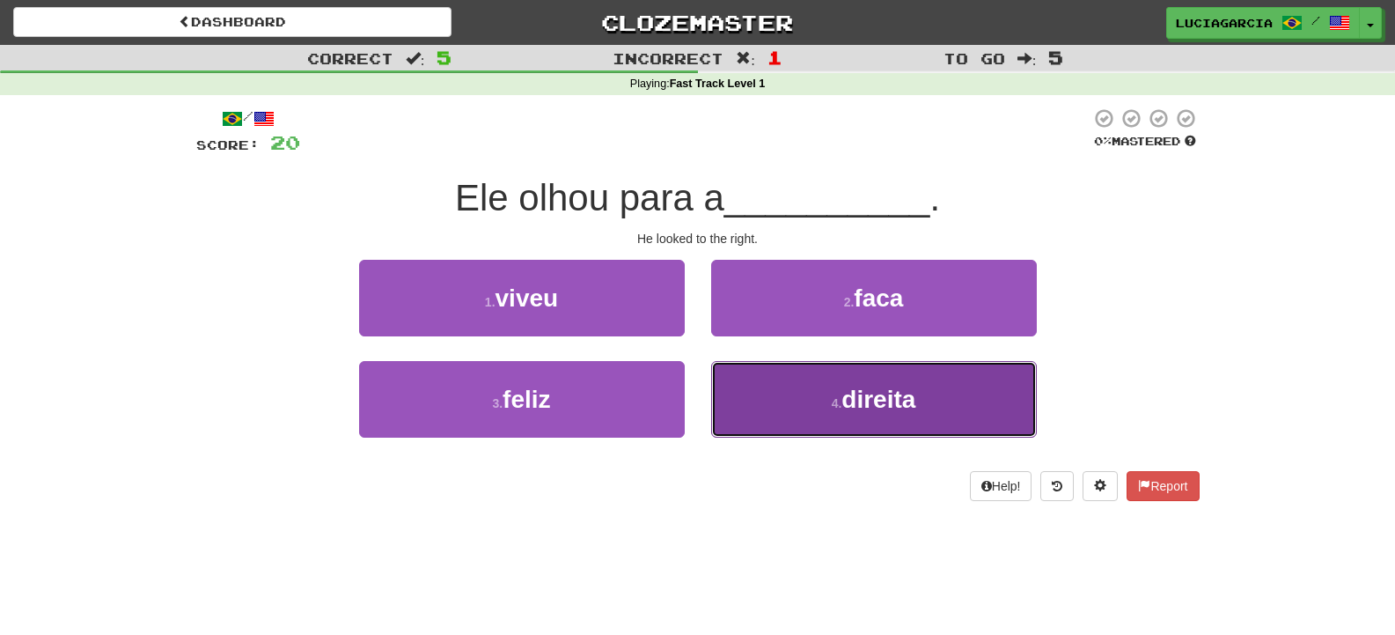
click at [847, 369] on button "4 . direita" at bounding box center [874, 399] width 326 height 77
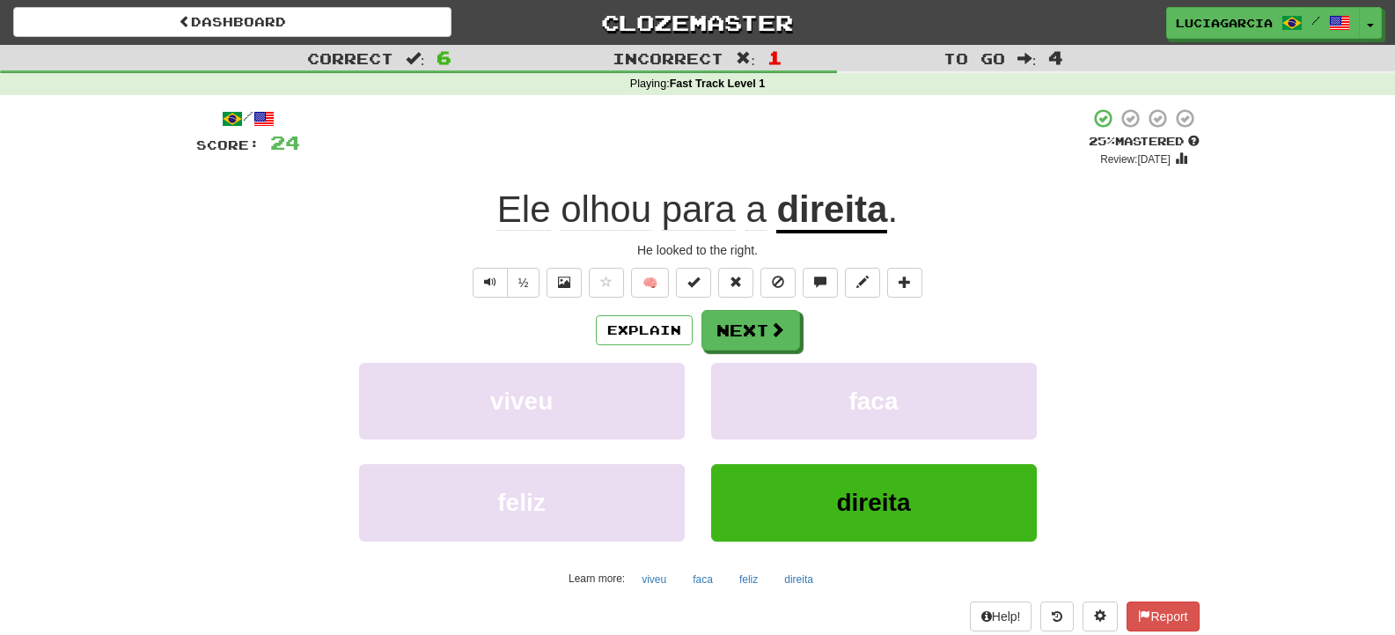
click at [452, 286] on div "½ 🧠" at bounding box center [697, 283] width 1003 height 30
click at [480, 286] on button "Text-to-speech controls" at bounding box center [490, 283] width 35 height 30
click at [773, 344] on button "Next" at bounding box center [751, 331] width 99 height 40
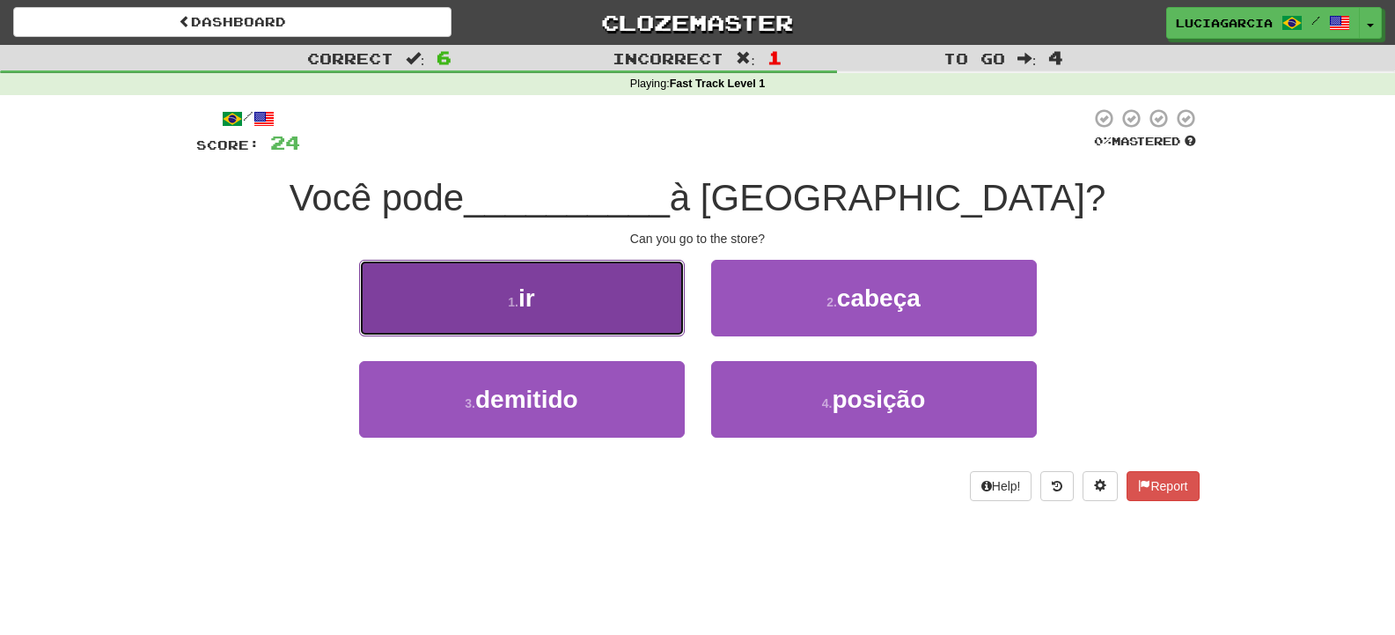
click at [641, 324] on button "1 . ir" at bounding box center [522, 298] width 326 height 77
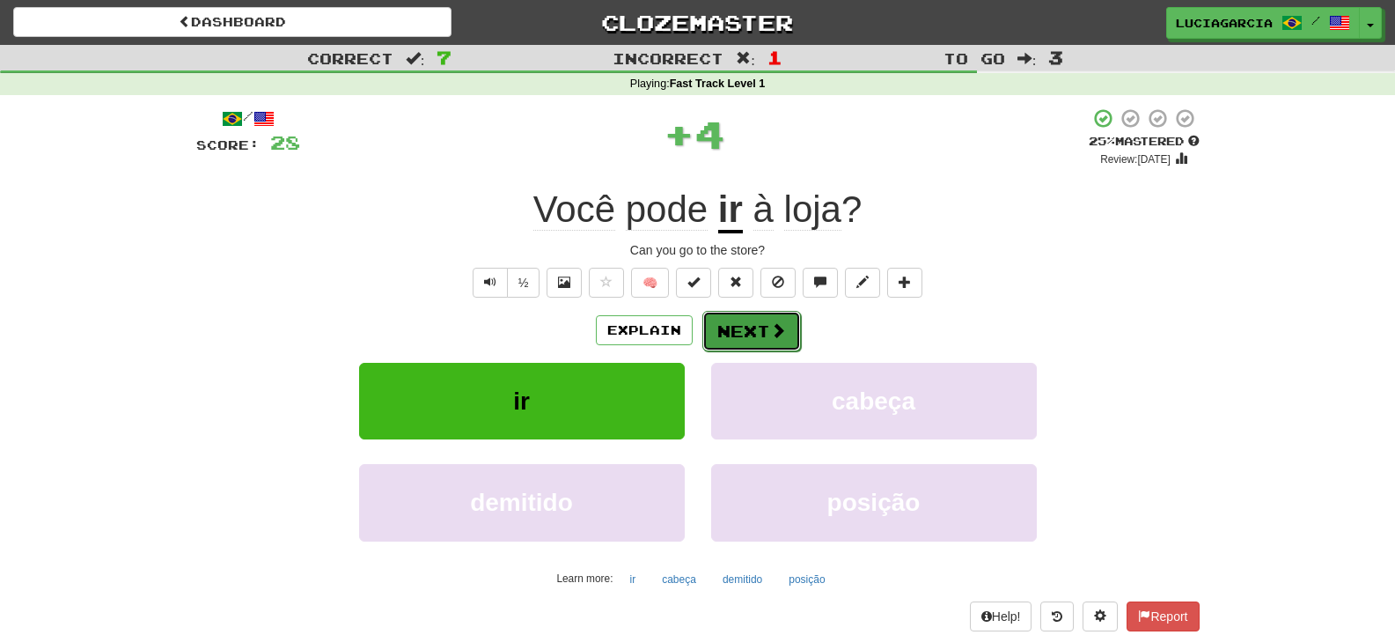
click at [776, 334] on span at bounding box center [778, 330] width 16 height 16
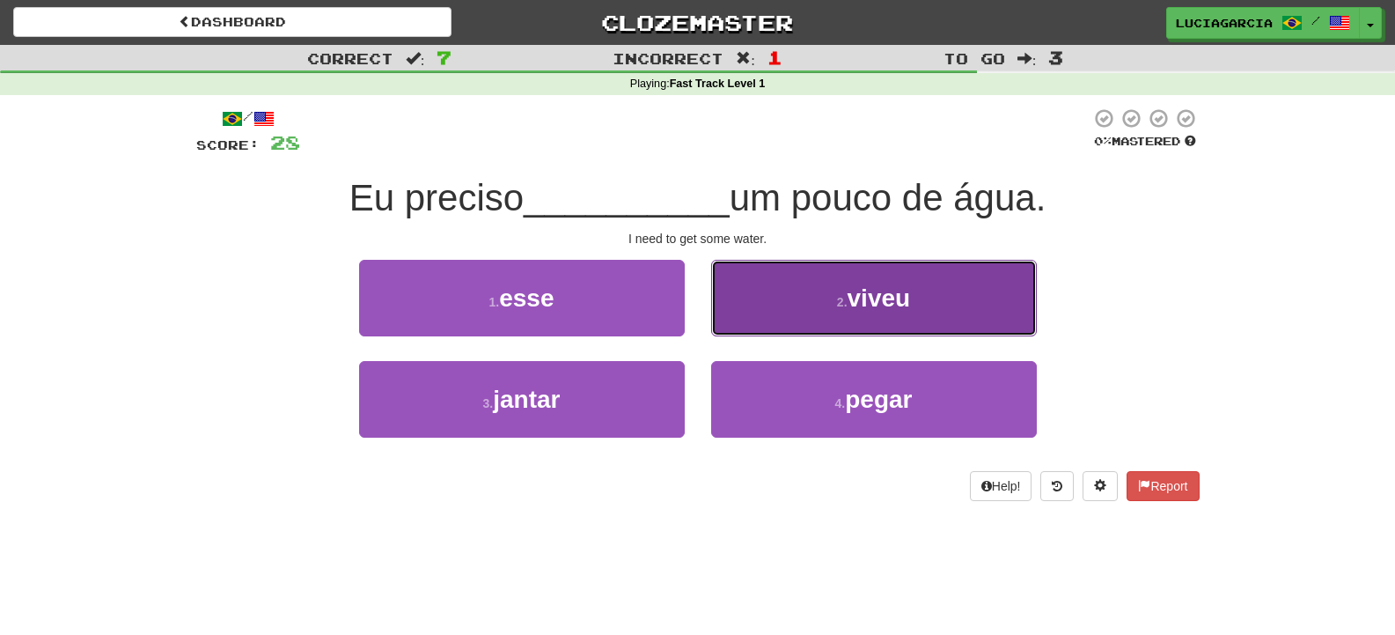
click at [754, 290] on button "2 . viveu" at bounding box center [874, 298] width 326 height 77
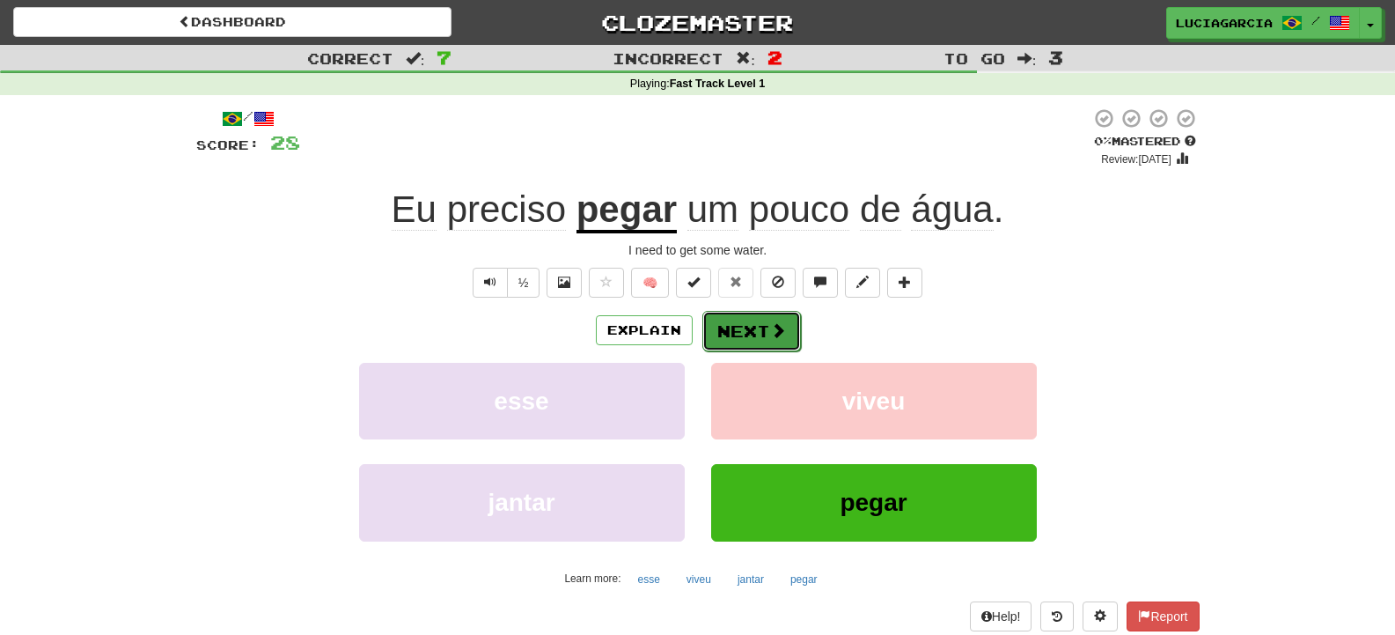
click at [763, 332] on button "Next" at bounding box center [751, 331] width 99 height 40
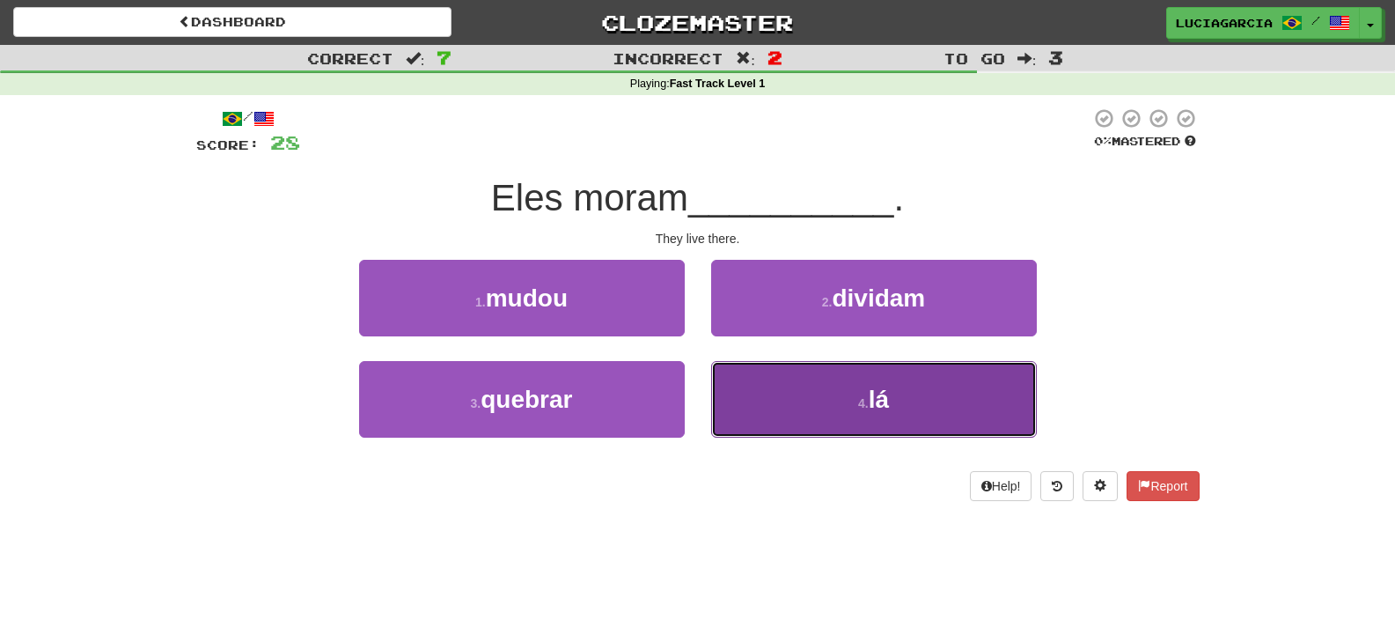
click at [775, 422] on button "4 . lá" at bounding box center [874, 399] width 326 height 77
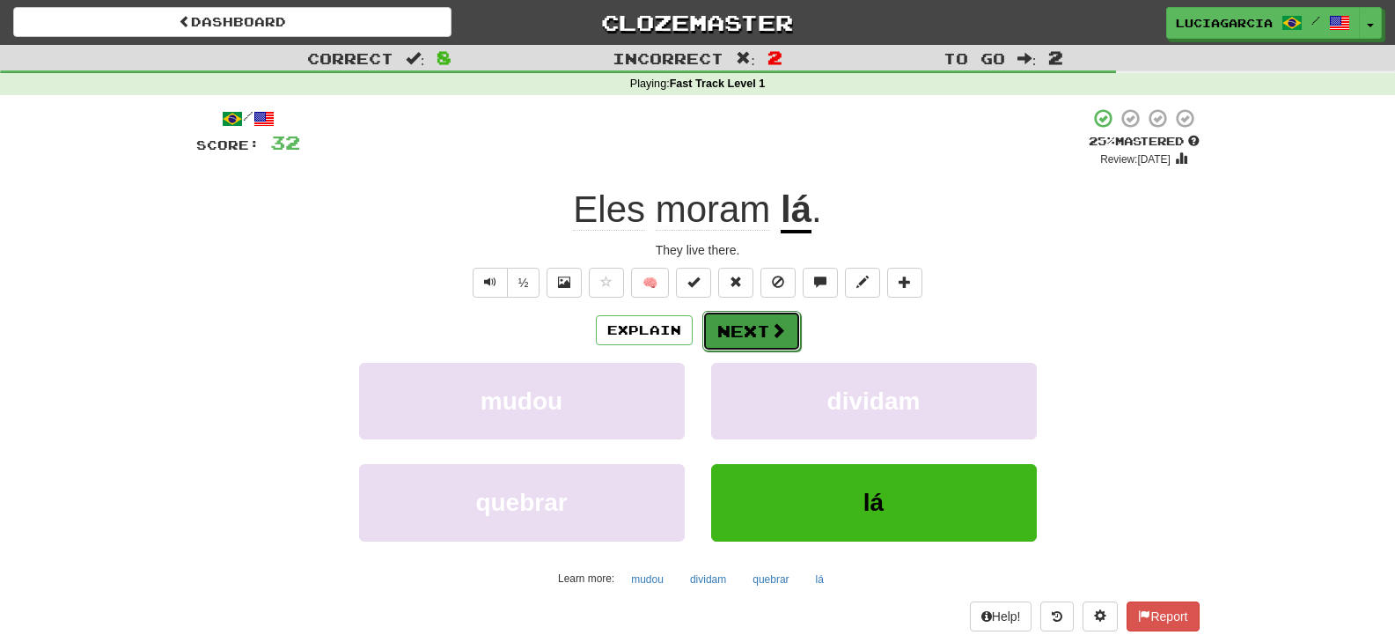
click at [773, 345] on button "Next" at bounding box center [751, 331] width 99 height 40
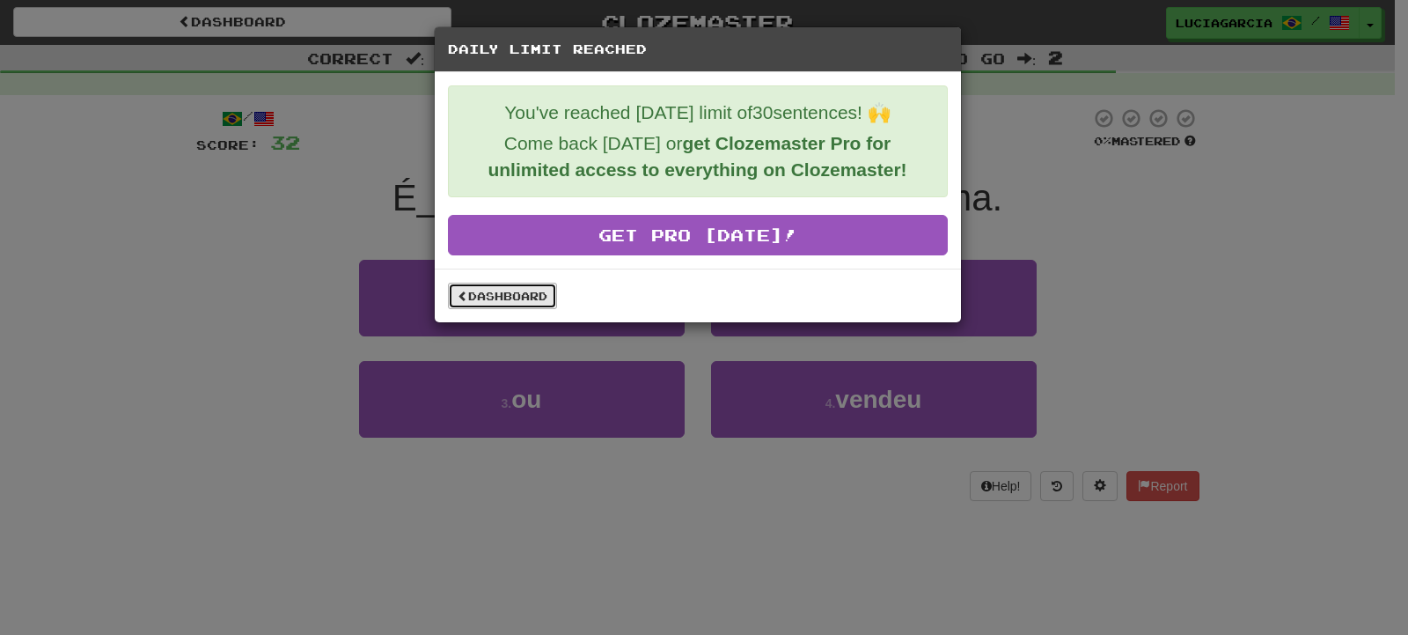
click at [540, 298] on link "Dashboard" at bounding box center [502, 296] width 109 height 26
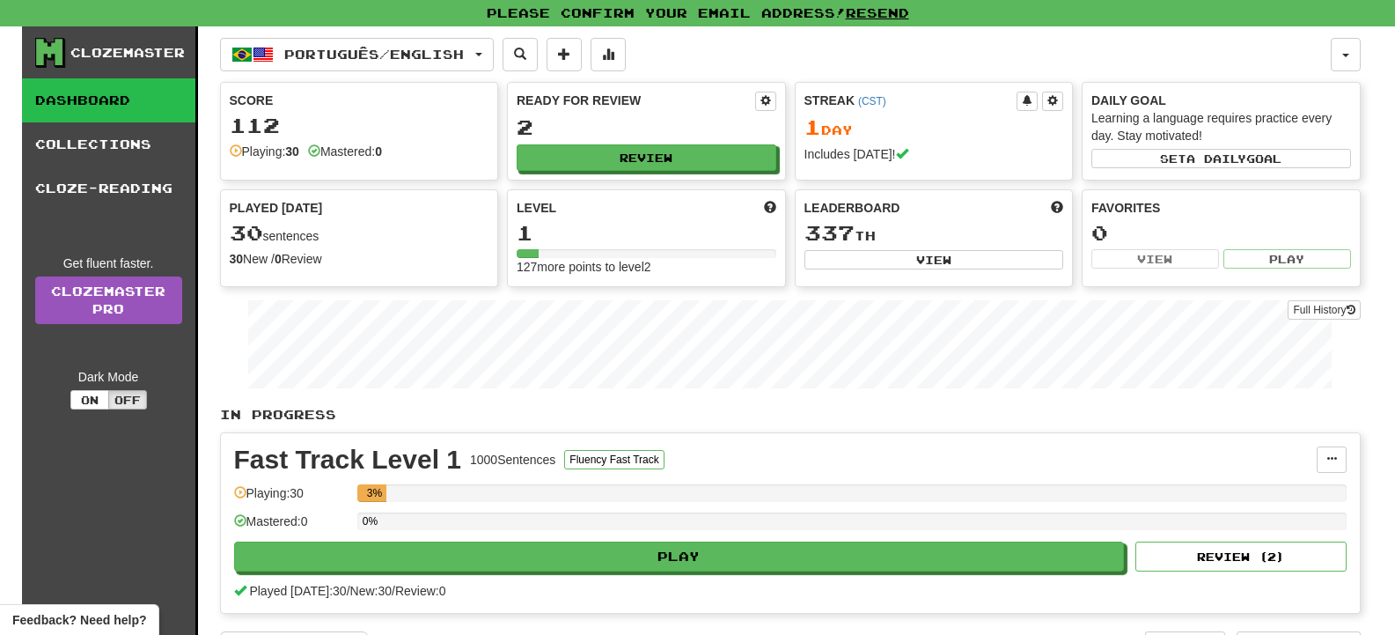
click at [1353, 222] on div "Favorites 0 View Play" at bounding box center [1221, 234] width 277 height 88
